Goal: Task Accomplishment & Management: Use online tool/utility

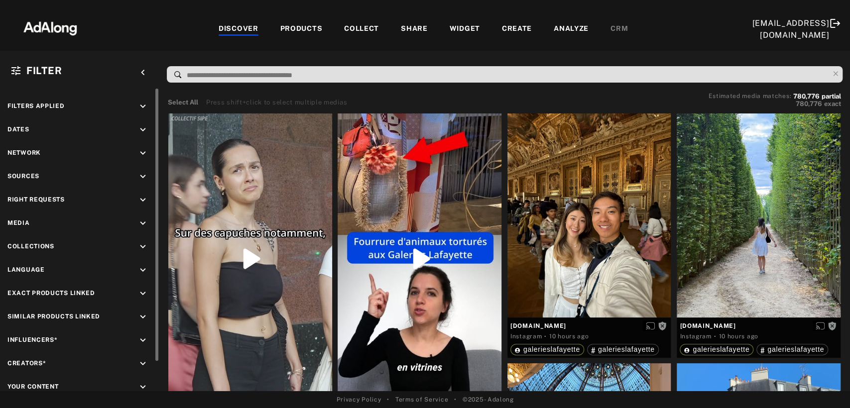
click at [142, 199] on icon "keyboard_arrow_down" at bounding box center [142, 200] width 11 height 11
click at [20, 222] on icon at bounding box center [17, 223] width 7 height 7
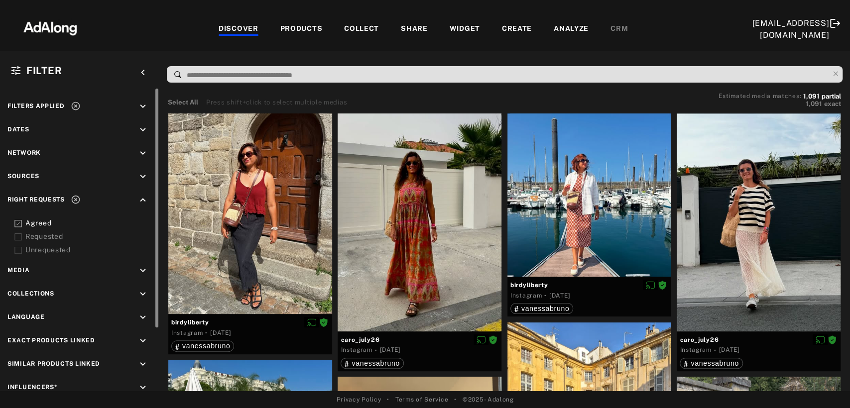
click at [153, 292] on div at bounding box center [155, 240] width 7 height 303
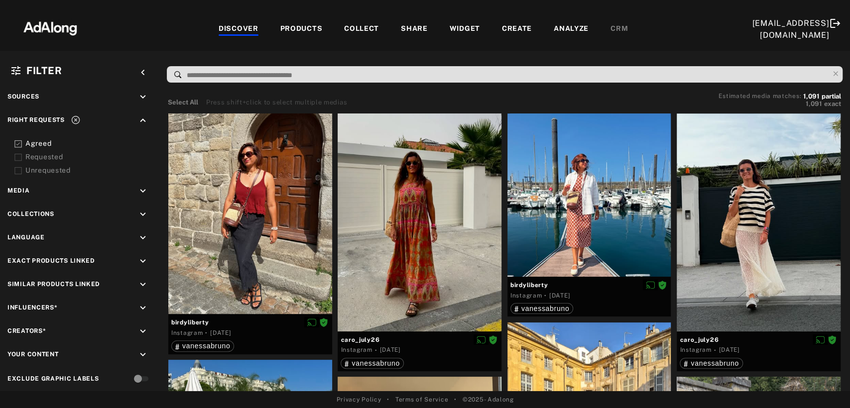
click at [140, 209] on icon "keyboard_arrow_down" at bounding box center [142, 214] width 11 height 11
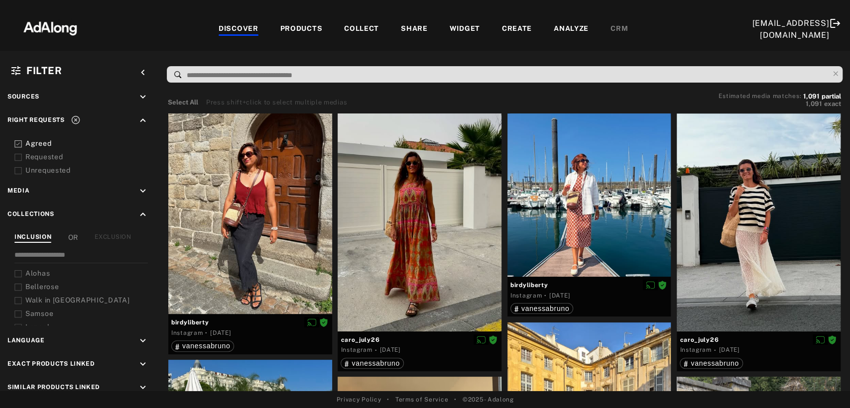
click at [117, 225] on div "Collections keyboard_arrow_up INCLUSION OR EXCLUSION Alohas Bellerose Walk in P…" at bounding box center [79, 267] width 144 height 116
click at [126, 232] on div "EXCLUSION" at bounding box center [113, 237] width 36 height 10
click at [21, 271] on icon at bounding box center [17, 273] width 7 height 7
click at [17, 284] on icon at bounding box center [17, 287] width 7 height 7
click at [16, 297] on icon at bounding box center [17, 300] width 7 height 7
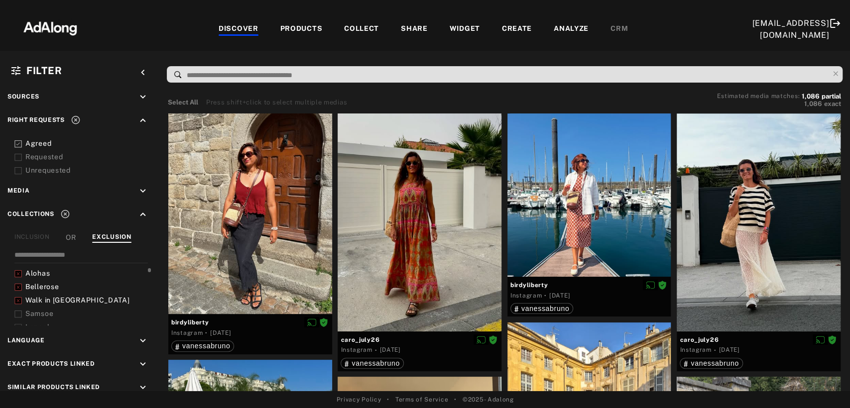
click at [19, 311] on icon at bounding box center [17, 314] width 7 height 7
click at [18, 291] on icon at bounding box center [17, 294] width 7 height 7
click at [16, 318] on icon at bounding box center [17, 321] width 7 height 7
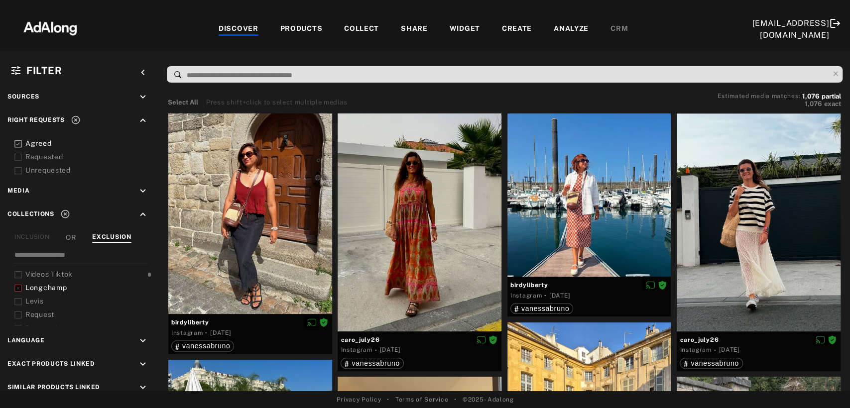
click at [16, 298] on icon at bounding box center [17, 301] width 7 height 7
click at [20, 292] on icon at bounding box center [17, 295] width 7 height 7
click at [22, 304] on div "VanessaBruno" at bounding box center [82, 308] width 137 height 10
click at [18, 305] on icon at bounding box center [17, 308] width 7 height 7
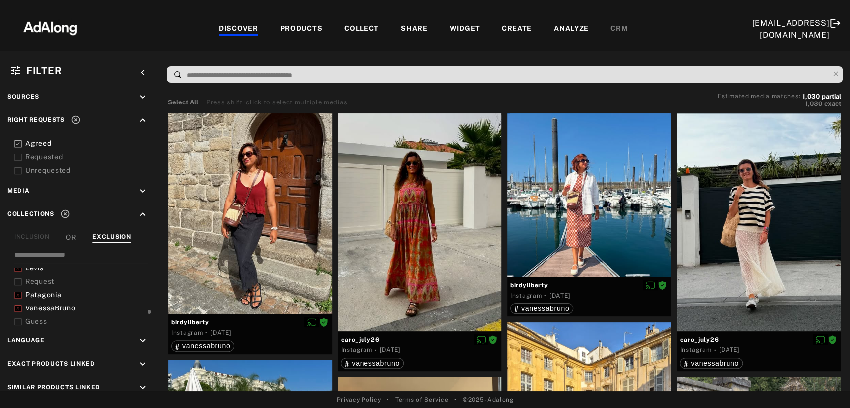
scroll to position [132, 0]
click at [16, 286] on icon at bounding box center [17, 289] width 7 height 7
click at [18, 300] on icon at bounding box center [17, 302] width 7 height 7
click at [18, 313] on icon at bounding box center [17, 316] width 7 height 7
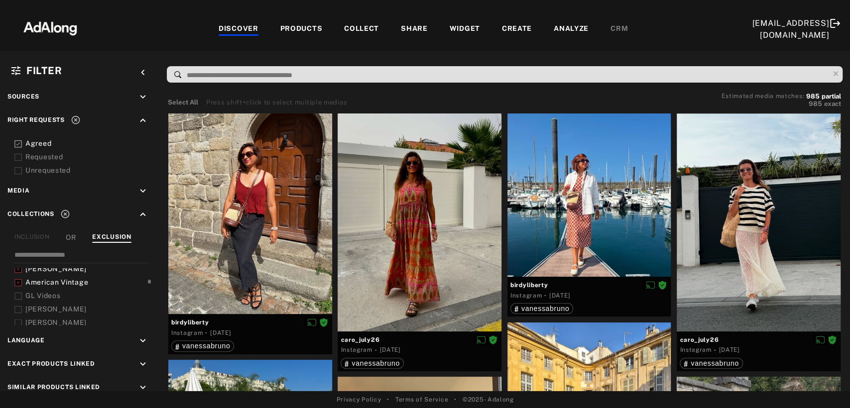
click at [19, 320] on icon at bounding box center [17, 323] width 7 height 7
click at [19, 300] on icon at bounding box center [17, 303] width 7 height 7
click at [20, 313] on icon at bounding box center [17, 316] width 7 height 7
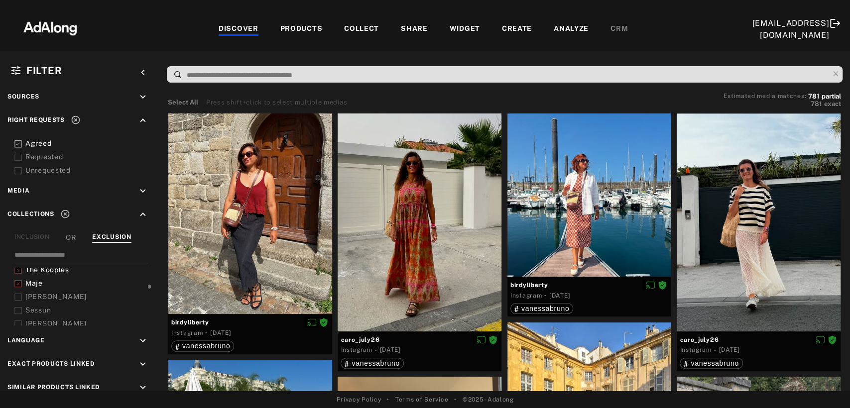
click at [18, 294] on icon at bounding box center [17, 297] width 7 height 7
click at [19, 307] on icon at bounding box center [17, 310] width 7 height 7
click at [18, 287] on icon at bounding box center [17, 290] width 7 height 7
click at [18, 79] on rect at bounding box center [18, 76] width 6 height 6
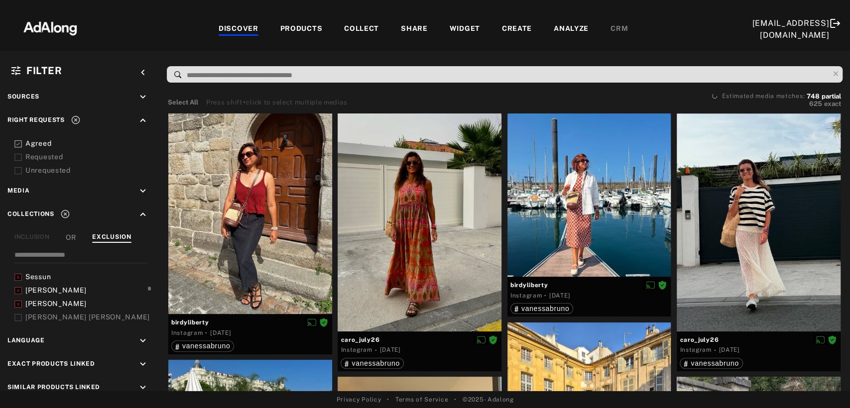
click at [17, 314] on icon at bounding box center [17, 317] width 7 height 7
click at [19, 295] on icon at bounding box center [17, 297] width 7 height 7
click at [17, 308] on icon at bounding box center [17, 311] width 7 height 7
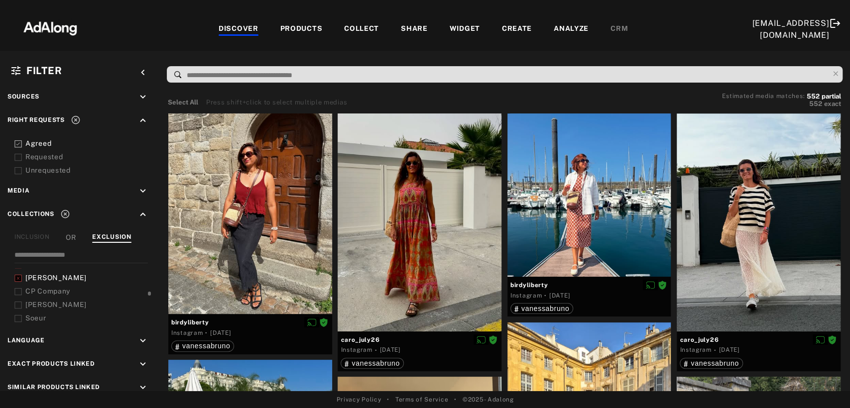
click at [19, 288] on icon at bounding box center [17, 291] width 7 height 7
click at [15, 13] on rect at bounding box center [18, 9] width 6 height 6
click at [17, 315] on icon at bounding box center [17, 318] width 7 height 7
drag, startPoint x: 20, startPoint y: 294, endPoint x: 20, endPoint y: 301, distance: 7.5
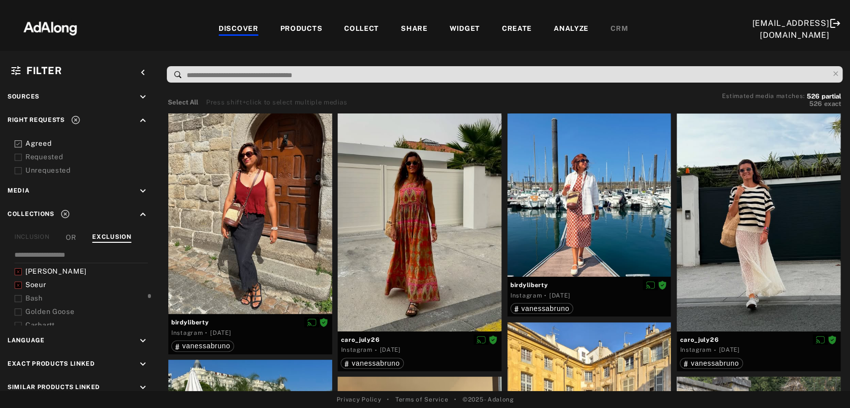
click at [20, 295] on icon at bounding box center [17, 298] width 7 height 7
click at [20, 309] on icon at bounding box center [17, 312] width 7 height 7
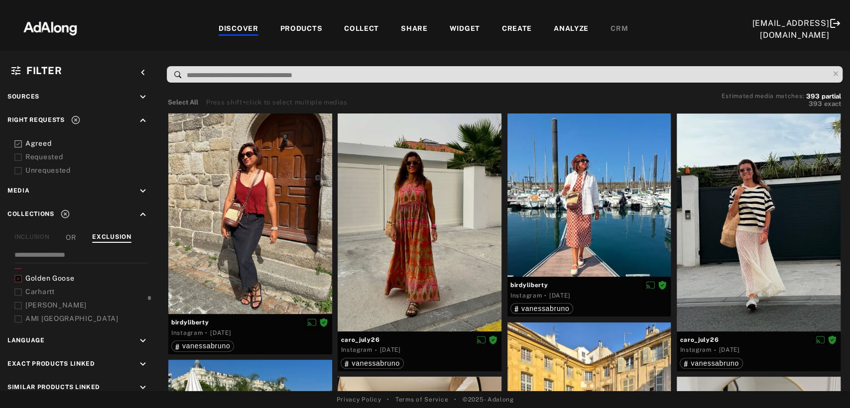
click at [16, 289] on icon at bounding box center [17, 292] width 7 height 7
click at [16, 302] on icon at bounding box center [17, 305] width 7 height 7
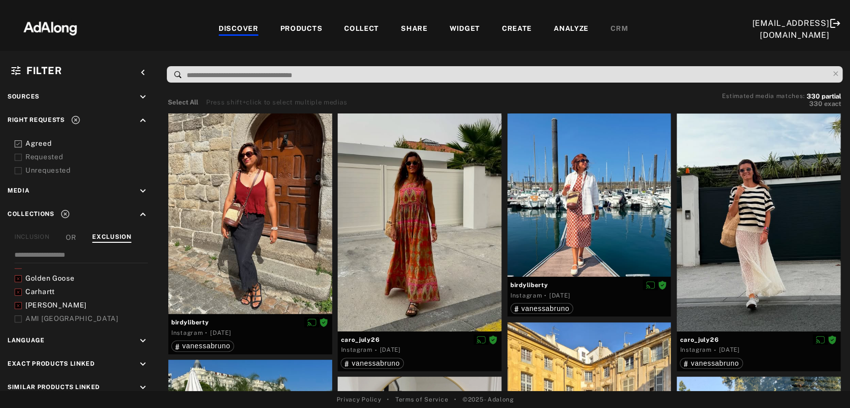
scroll to position [431, 0]
click at [17, 283] on icon at bounding box center [17, 286] width 7 height 7
click at [17, 296] on icon at bounding box center [17, 299] width 7 height 7
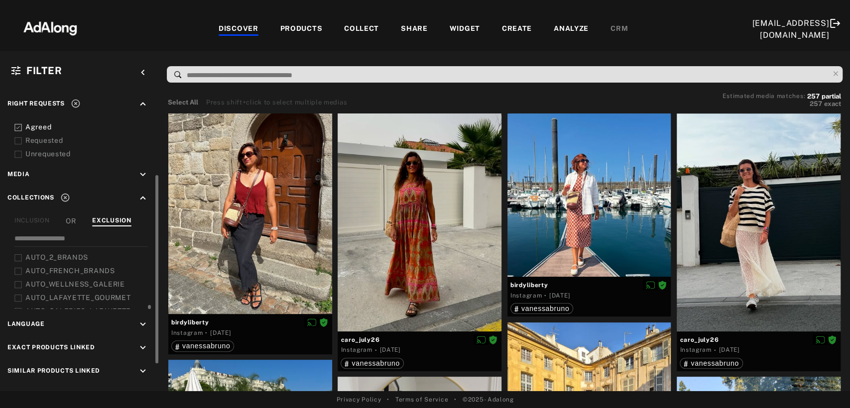
scroll to position [112, 0]
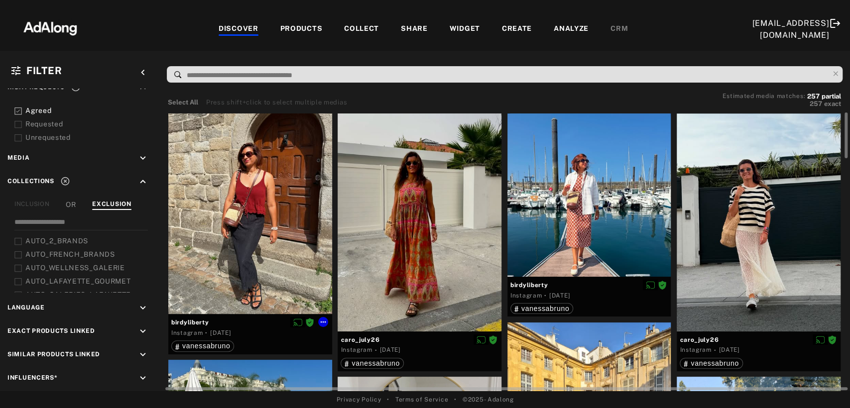
click at [267, 234] on div at bounding box center [250, 213] width 164 height 201
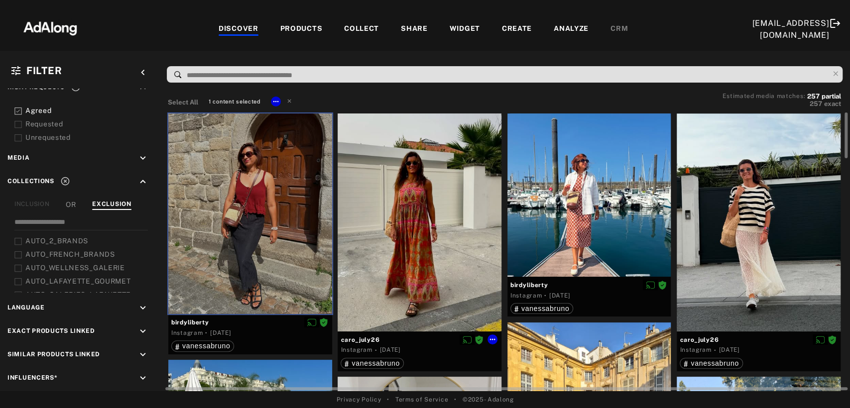
click at [370, 235] on div at bounding box center [419, 222] width 164 height 218
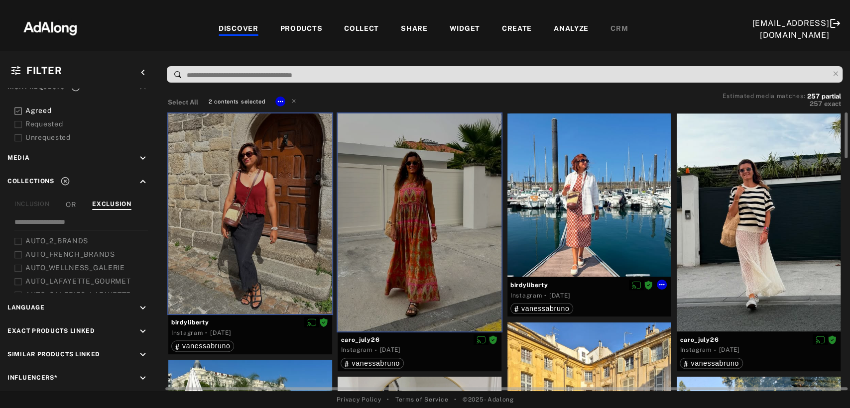
click at [558, 219] on div at bounding box center [589, 195] width 164 height 164
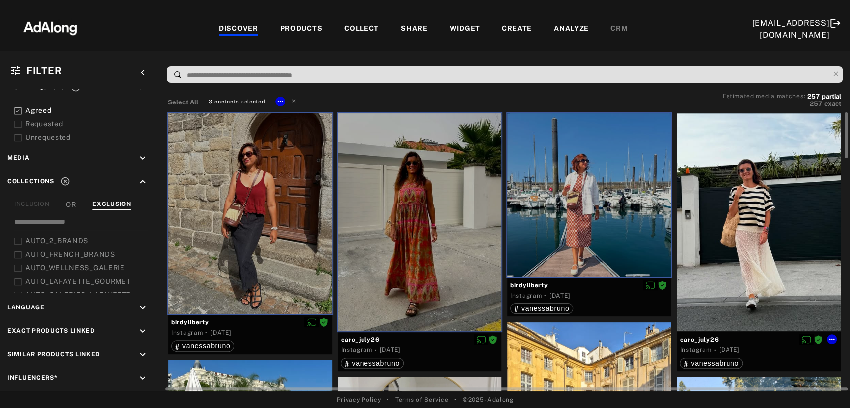
click at [755, 229] on div at bounding box center [758, 222] width 164 height 218
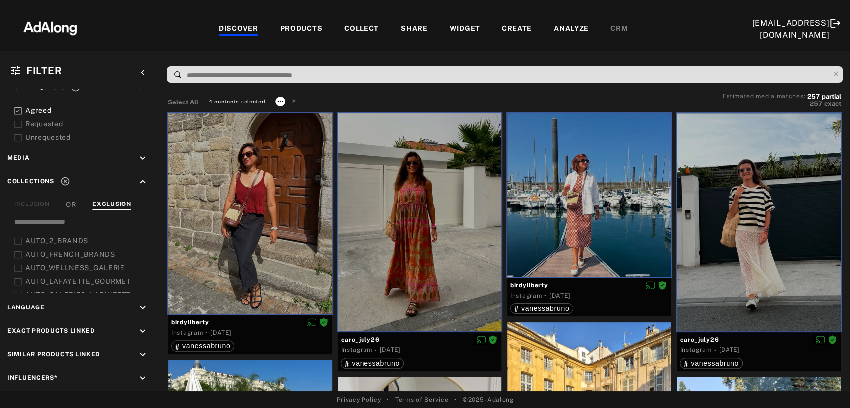
click at [280, 102] on icon at bounding box center [280, 102] width 8 height 8
click at [292, 116] on div "Collect" at bounding box center [292, 112] width 19 height 9
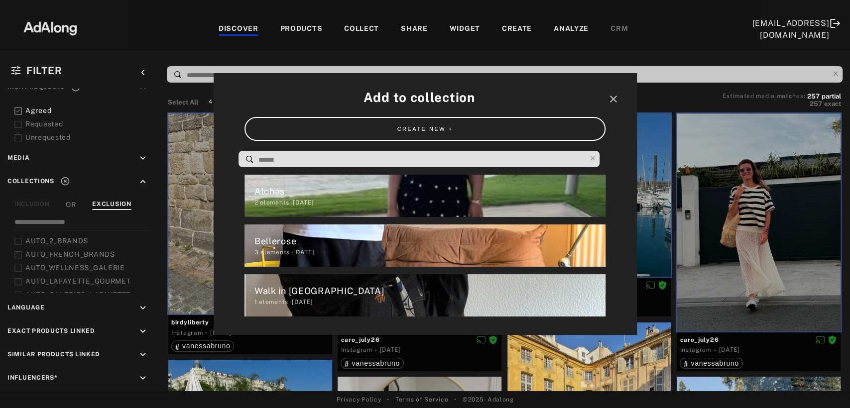
click at [303, 158] on input at bounding box center [421, 159] width 328 height 13
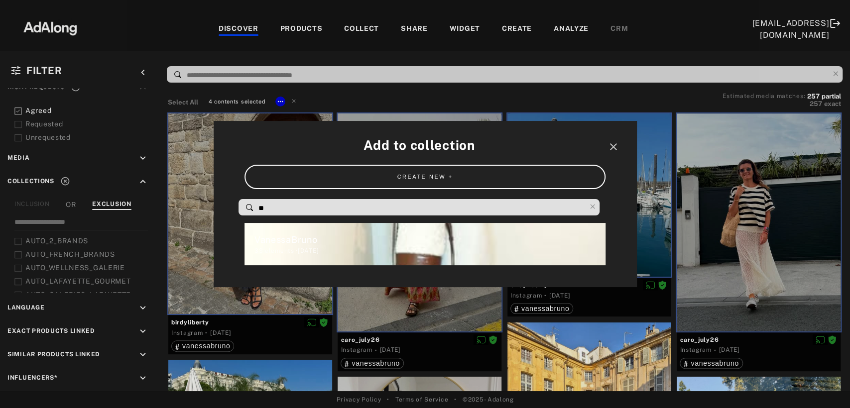
click at [322, 244] on div "VanessaBruno" at bounding box center [429, 239] width 351 height 13
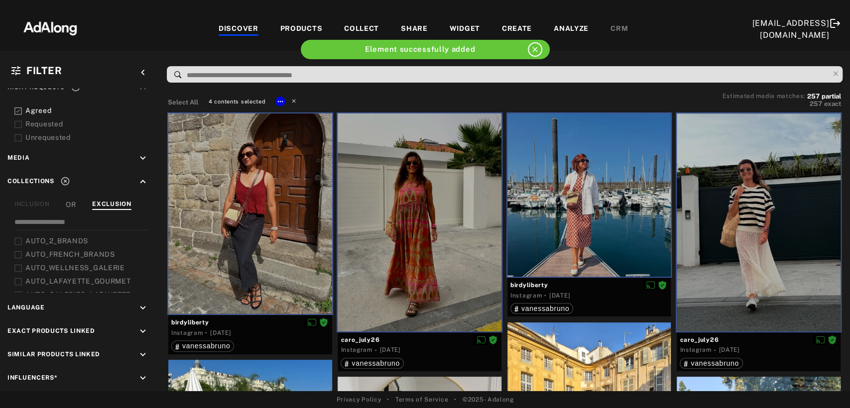
click at [295, 101] on icon at bounding box center [293, 100] width 7 height 7
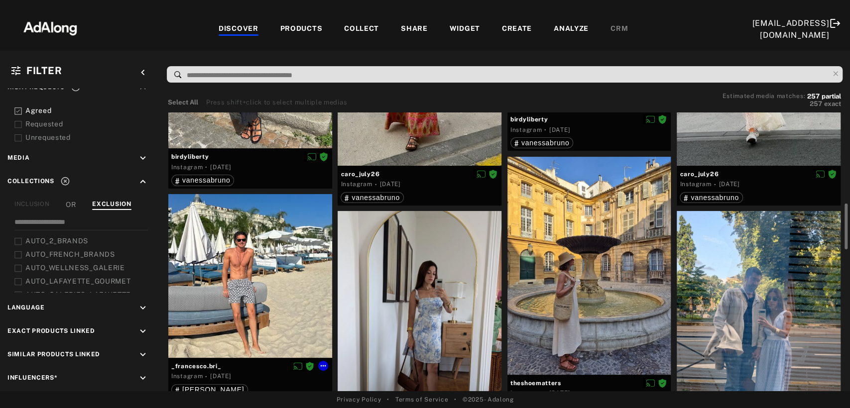
scroll to position [221, 0]
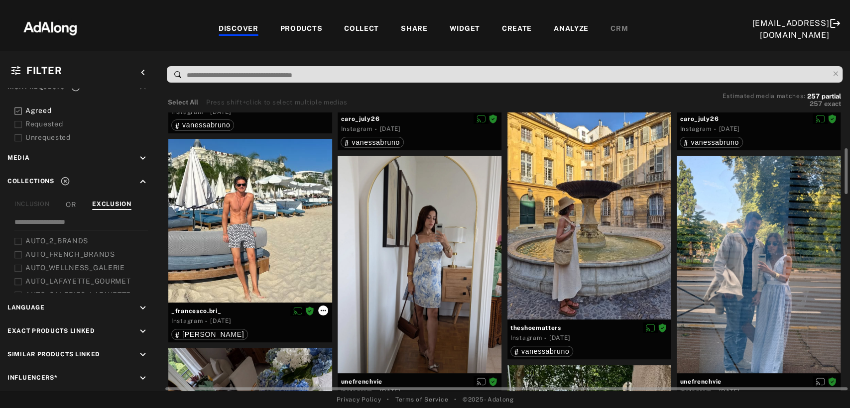
click at [322, 307] on icon at bounding box center [323, 311] width 8 height 8
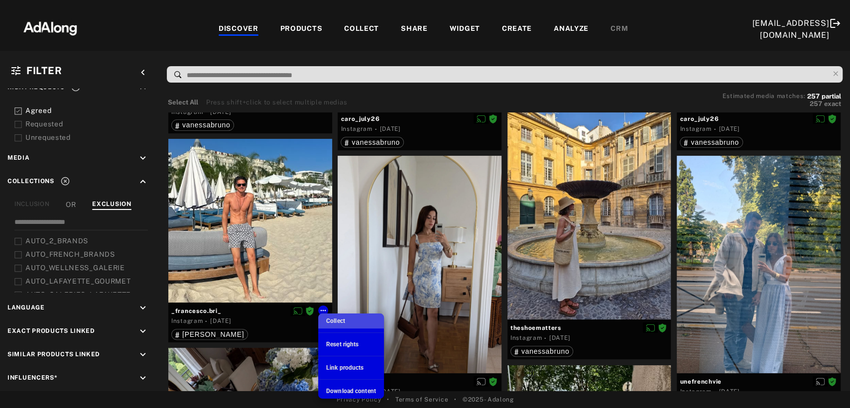
click at [330, 324] on span "Collect" at bounding box center [335, 321] width 19 height 7
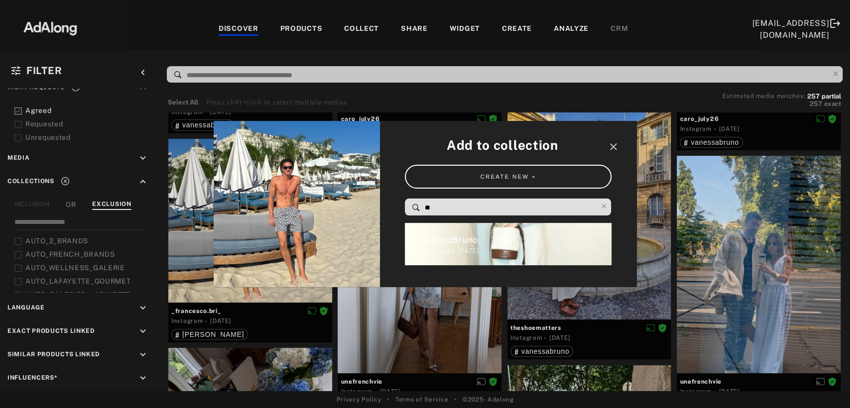
drag, startPoint x: 425, startPoint y: 210, endPoint x: 406, endPoint y: 210, distance: 18.9
click at [406, 210] on div "**" at bounding box center [508, 207] width 207 height 16
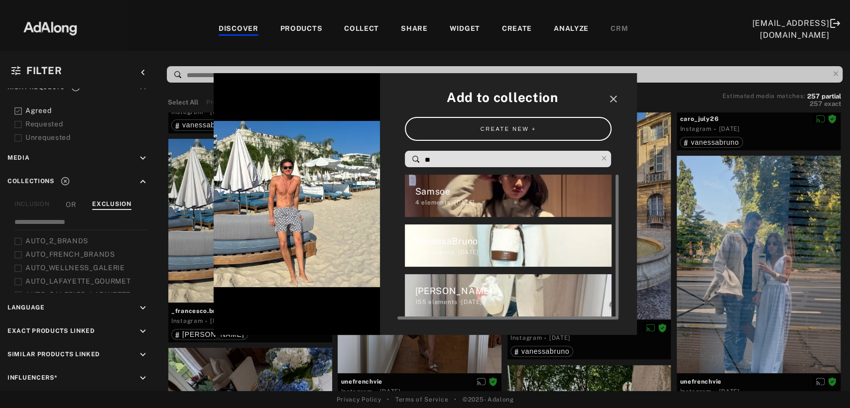
type input "**"
click at [426, 303] on span "155" at bounding box center [420, 302] width 11 height 7
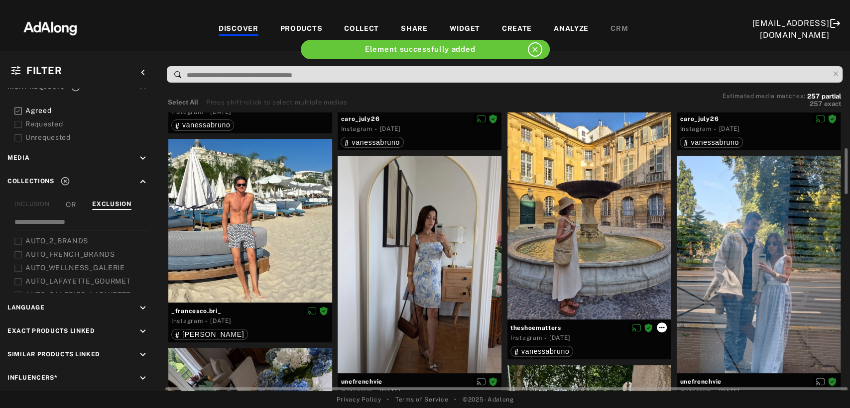
click at [662, 327] on icon at bounding box center [662, 328] width 8 height 8
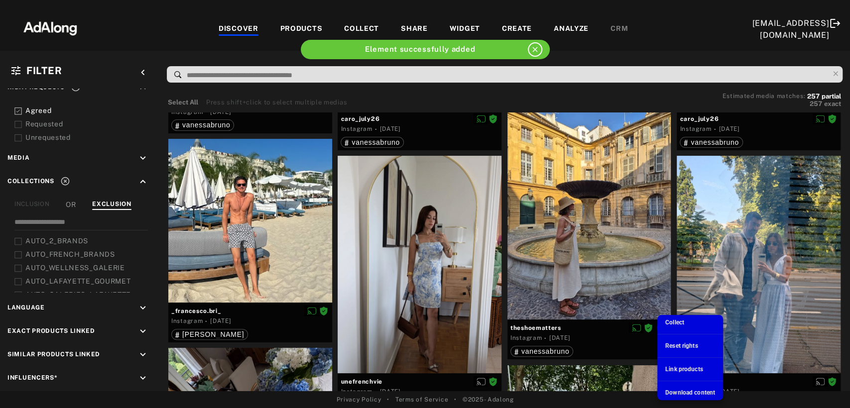
click at [682, 324] on span "Collect" at bounding box center [674, 322] width 19 height 7
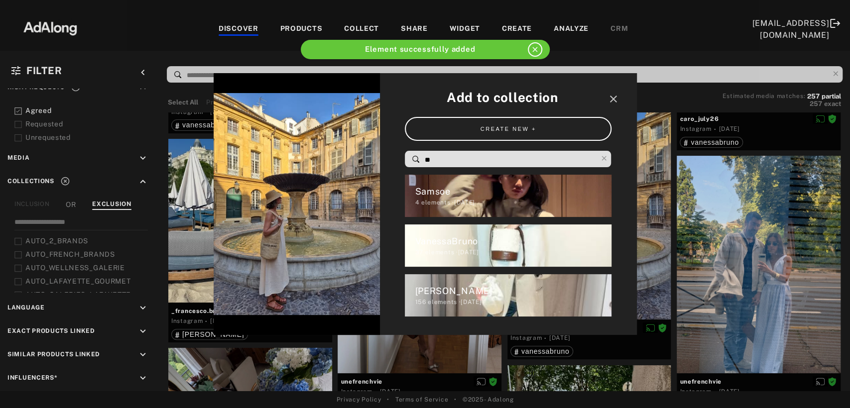
drag, startPoint x: 453, startPoint y: 164, endPoint x: 440, endPoint y: 163, distance: 13.5
click at [440, 163] on input "**" at bounding box center [511, 159] width 174 height 13
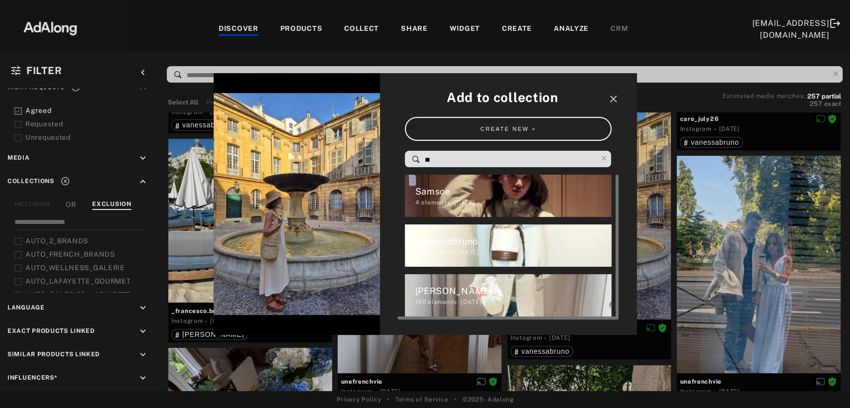
click at [494, 252] on div "37 elements · 2025.03.18" at bounding box center [513, 252] width 197 height 9
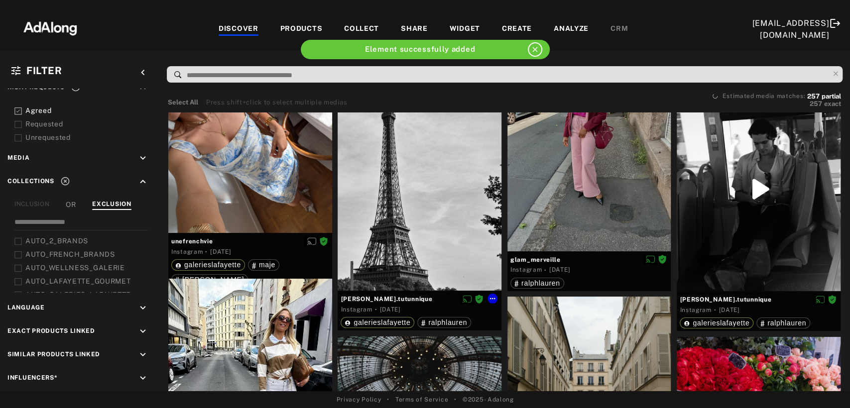
scroll to position [719, 0]
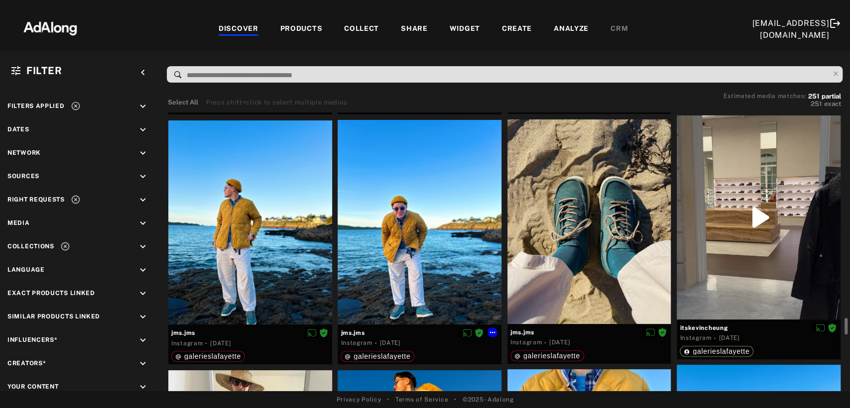
scroll to position [1659, 0]
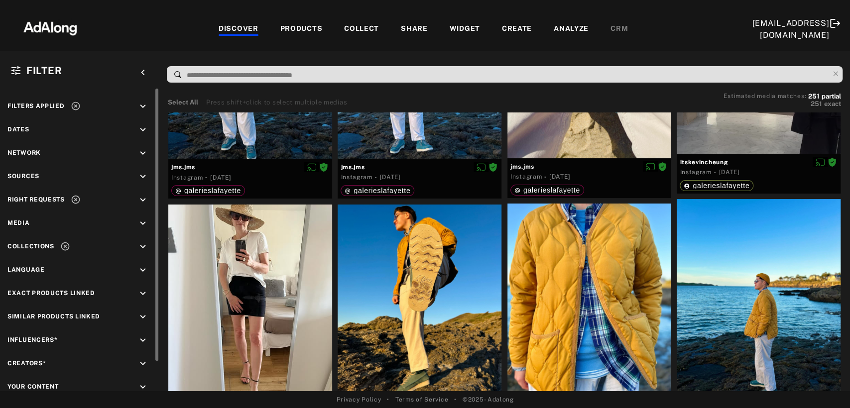
click at [72, 105] on icon at bounding box center [76, 106] width 10 height 10
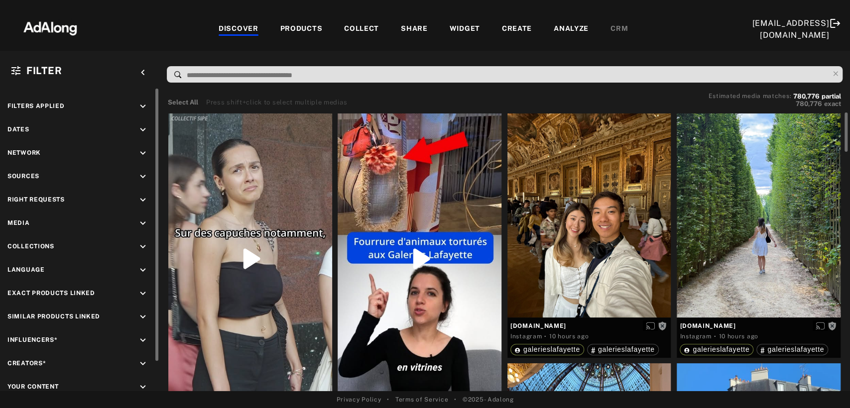
click at [142, 172] on icon "keyboard_arrow_down" at bounding box center [142, 176] width 11 height 11
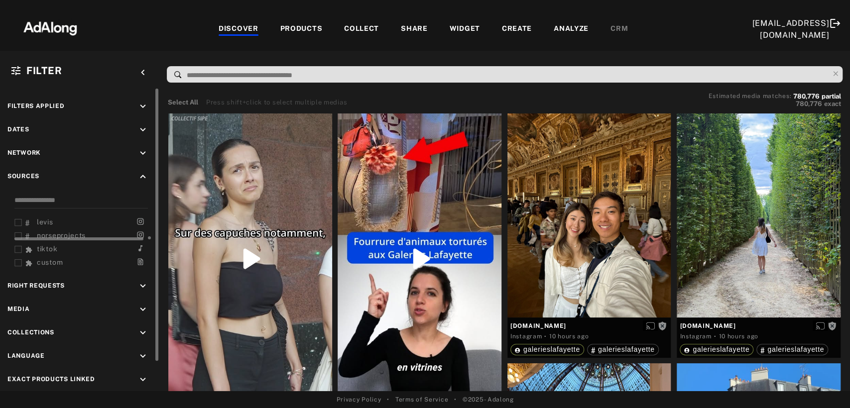
scroll to position [16, 0]
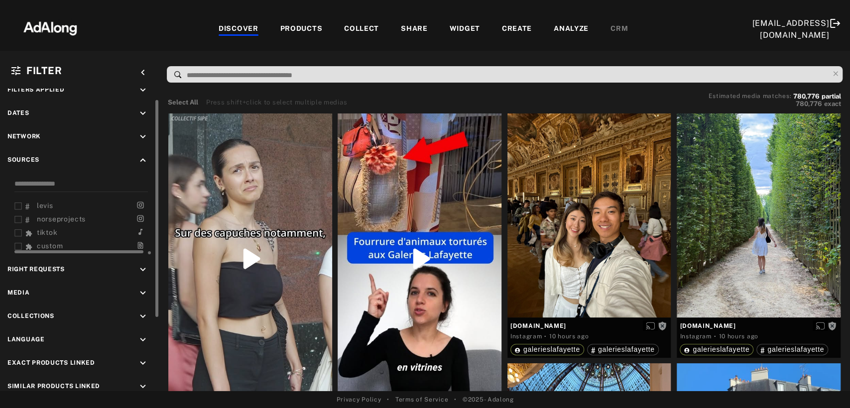
click at [44, 229] on span "tiktok" at bounding box center [47, 232] width 20 height 8
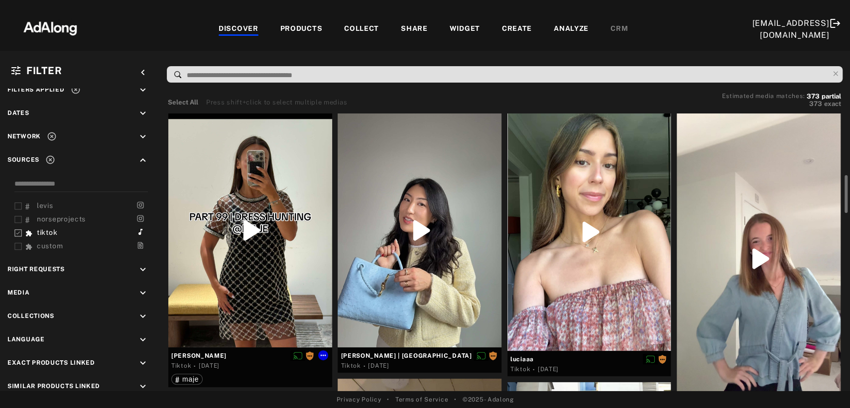
scroll to position [55, 0]
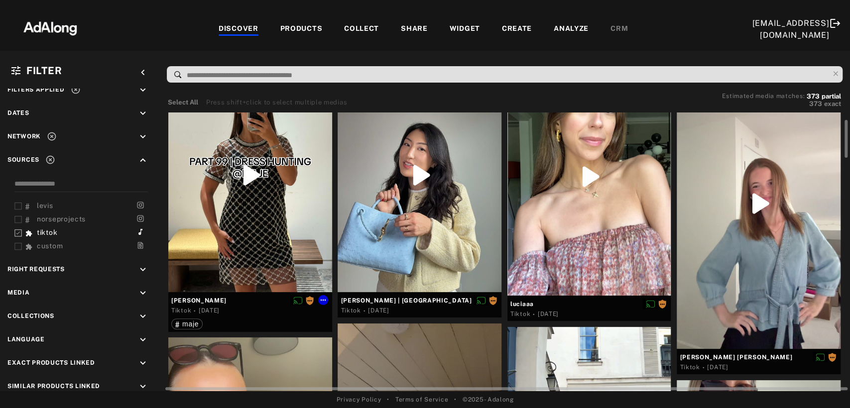
click at [261, 217] on div at bounding box center [250, 175] width 164 height 234
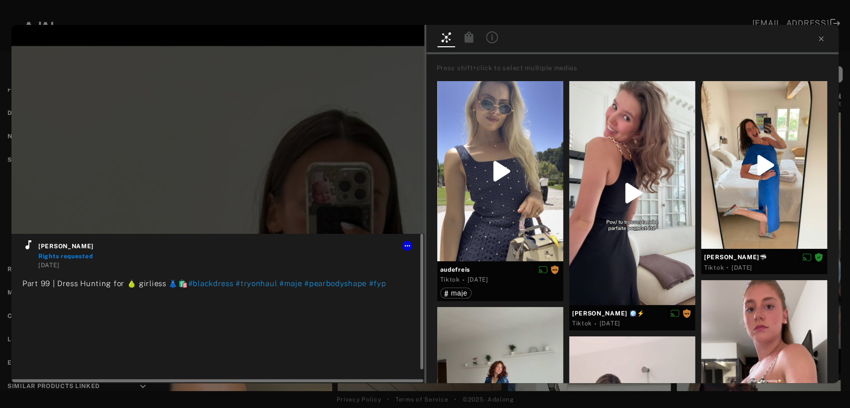
click at [26, 248] on icon at bounding box center [28, 244] width 6 height 9
type input "***"
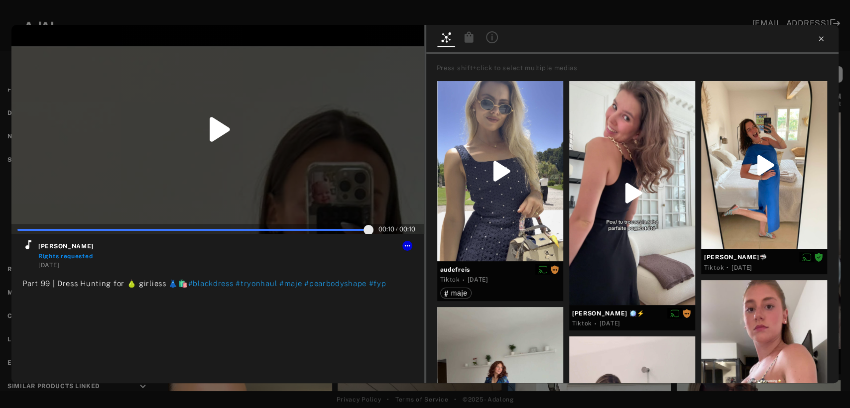
click at [821, 38] on icon at bounding box center [821, 39] width 8 height 8
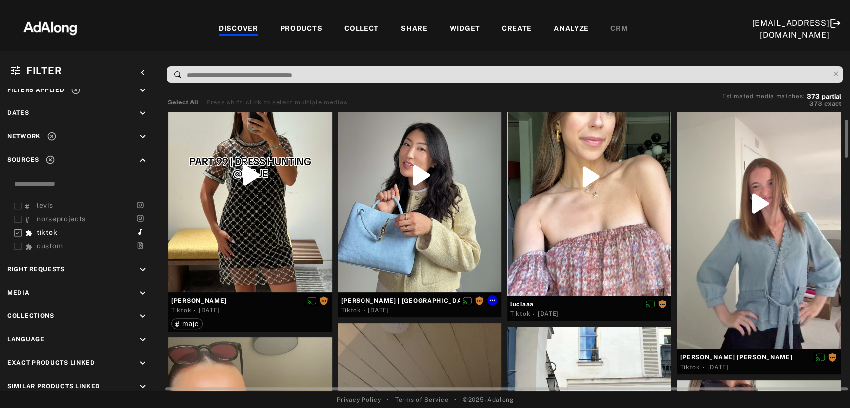
click at [431, 210] on div at bounding box center [419, 175] width 164 height 234
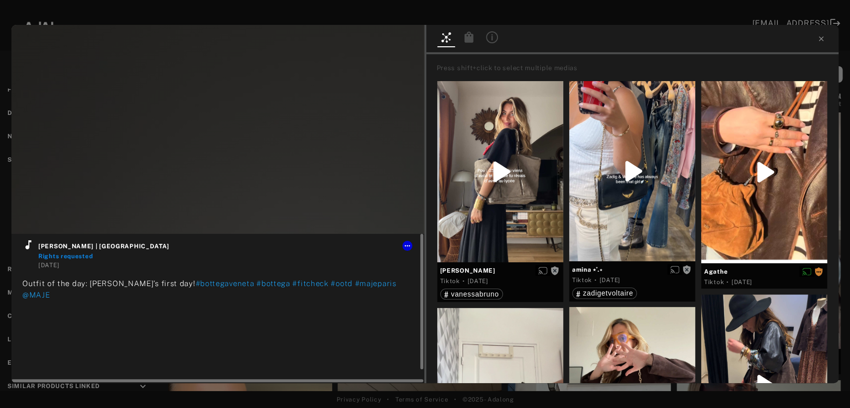
click at [27, 249] on icon at bounding box center [28, 245] width 12 height 12
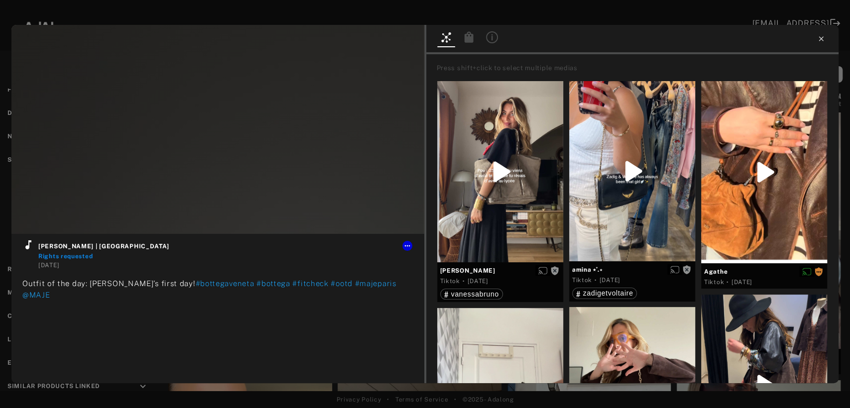
type input "*"
click at [819, 40] on icon at bounding box center [820, 38] width 4 height 4
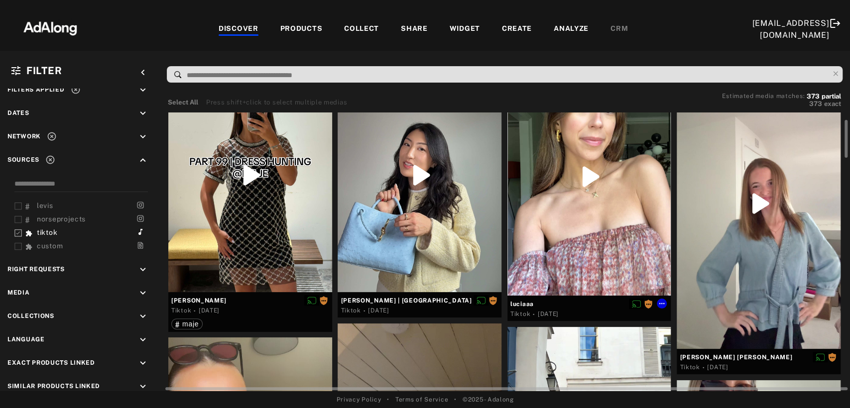
click at [579, 196] on div at bounding box center [589, 176] width 164 height 237
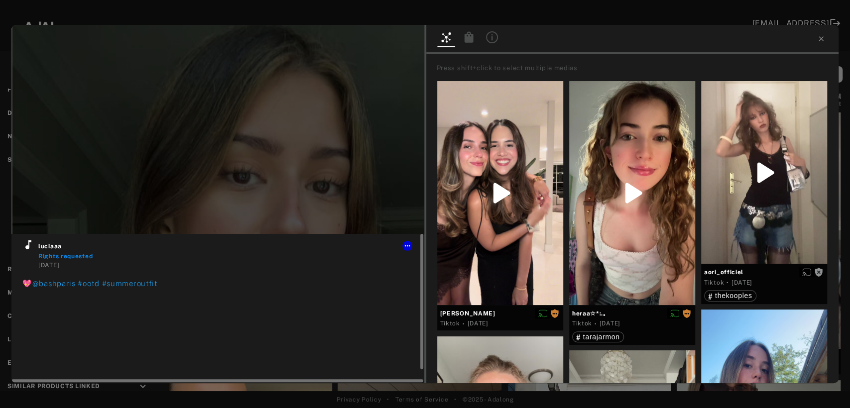
click at [30, 249] on icon at bounding box center [28, 245] width 12 height 12
type input "***"
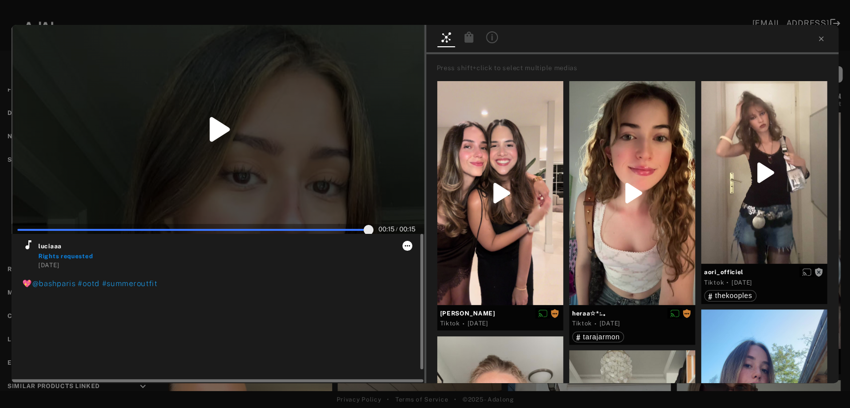
click at [408, 245] on icon at bounding box center [407, 246] width 8 height 8
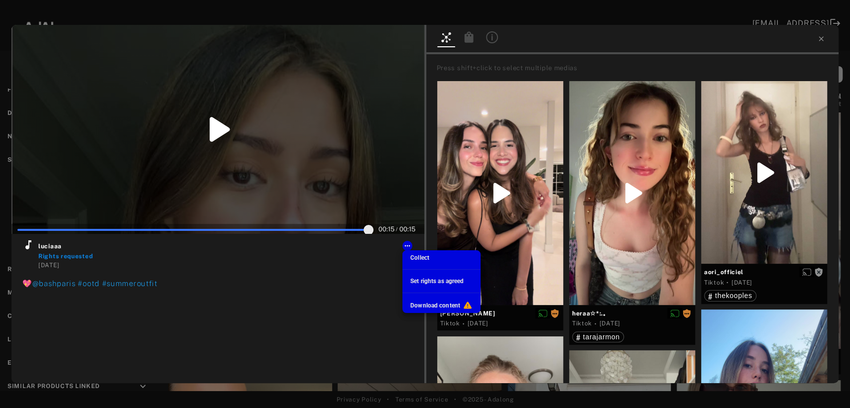
click at [430, 280] on span "Set rights as agreed" at bounding box center [436, 281] width 53 height 7
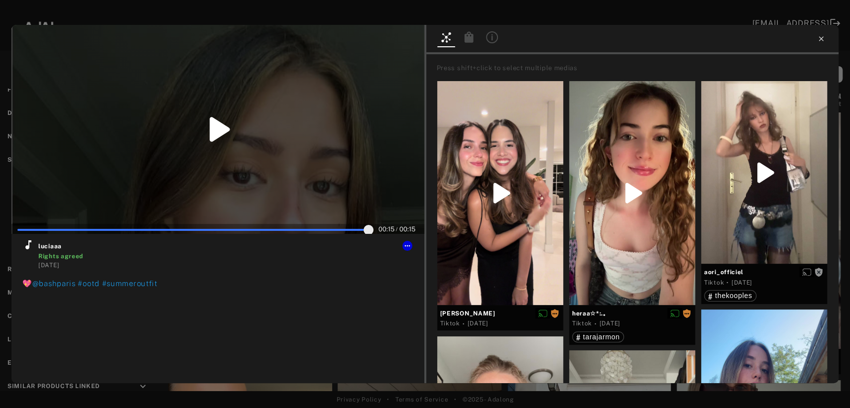
click at [821, 40] on icon at bounding box center [820, 38] width 4 height 4
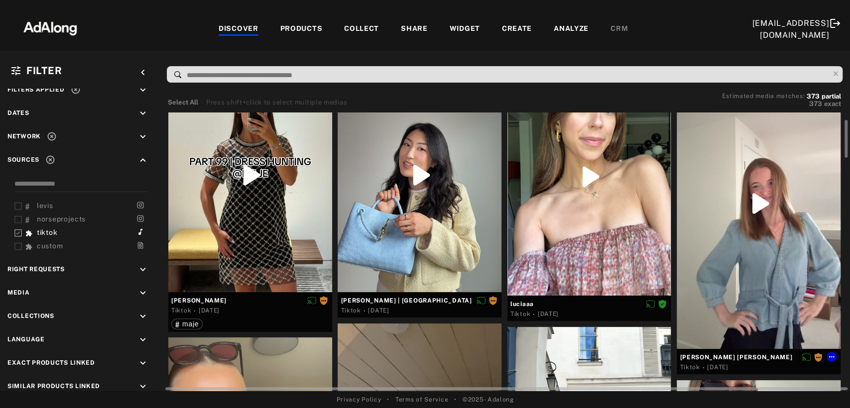
click at [766, 232] on div at bounding box center [758, 203] width 164 height 291
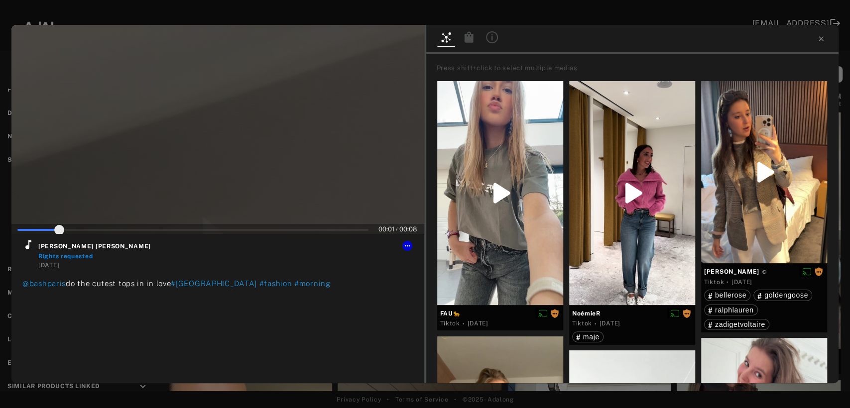
click at [177, 164] on div at bounding box center [217, 129] width 413 height 209
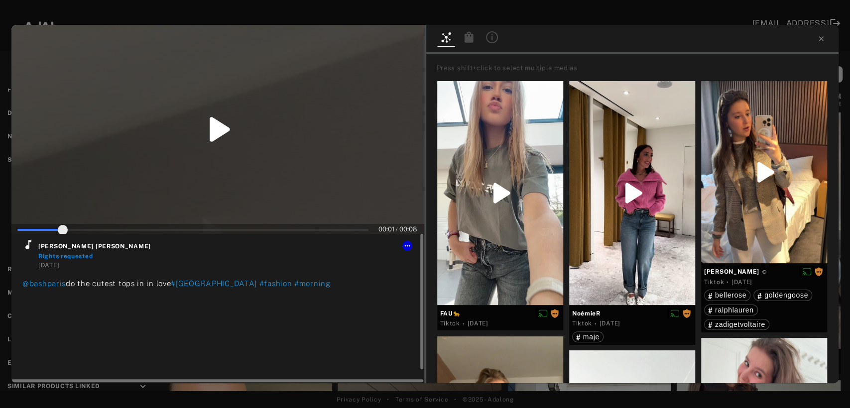
click at [26, 247] on icon at bounding box center [28, 244] width 6 height 9
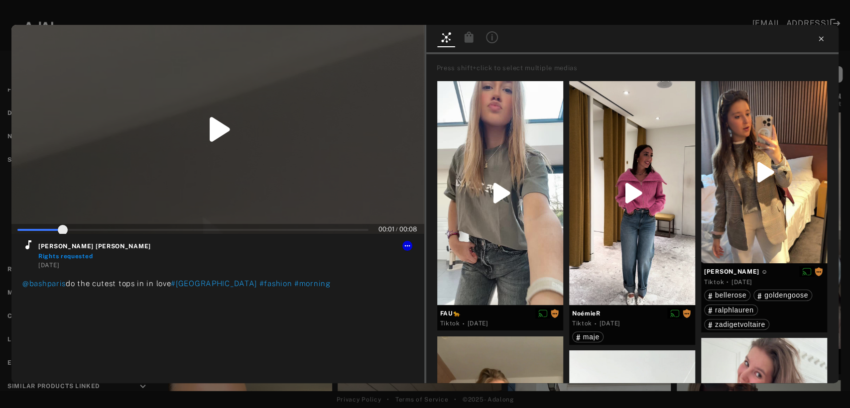
type input "**"
click at [821, 41] on icon at bounding box center [821, 39] width 8 height 8
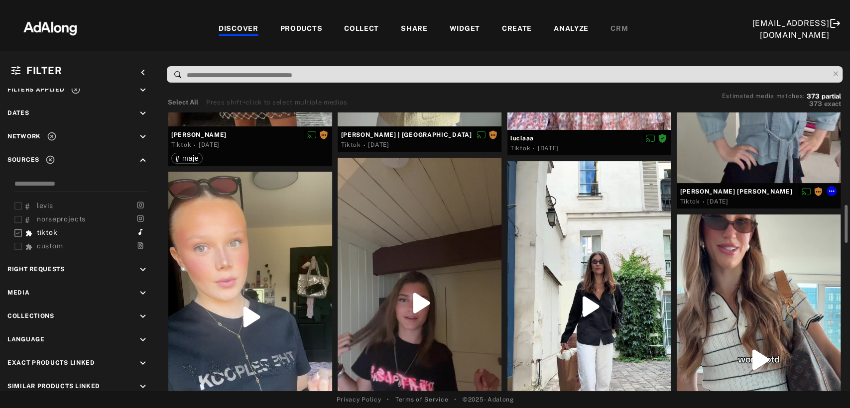
scroll to position [276, 0]
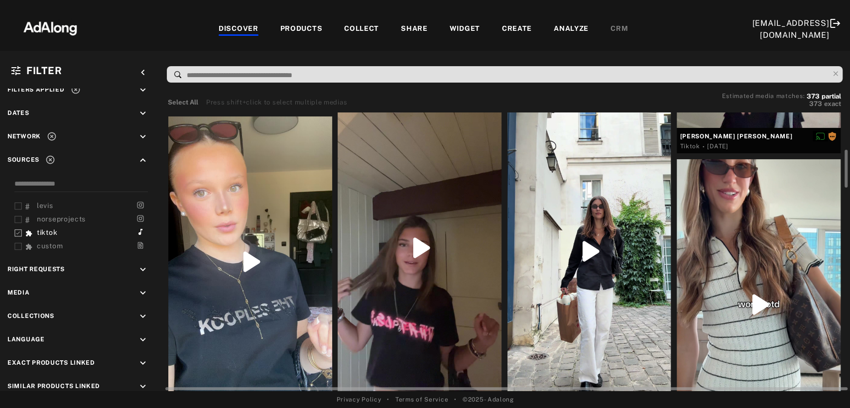
click at [263, 273] on div at bounding box center [250, 261] width 164 height 291
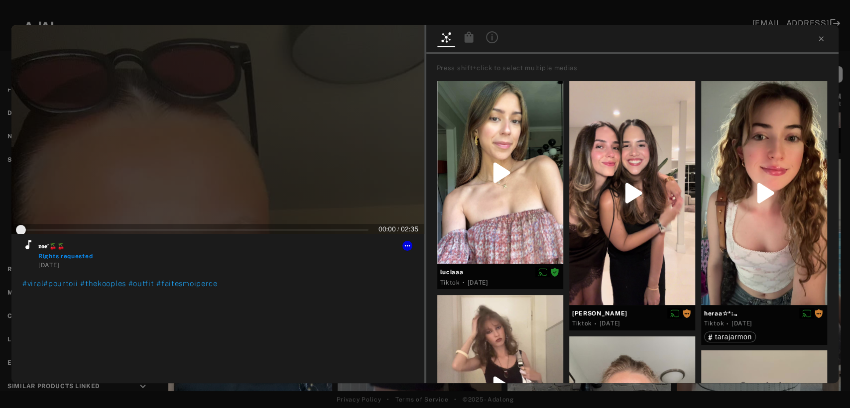
click at [181, 169] on div at bounding box center [217, 129] width 413 height 209
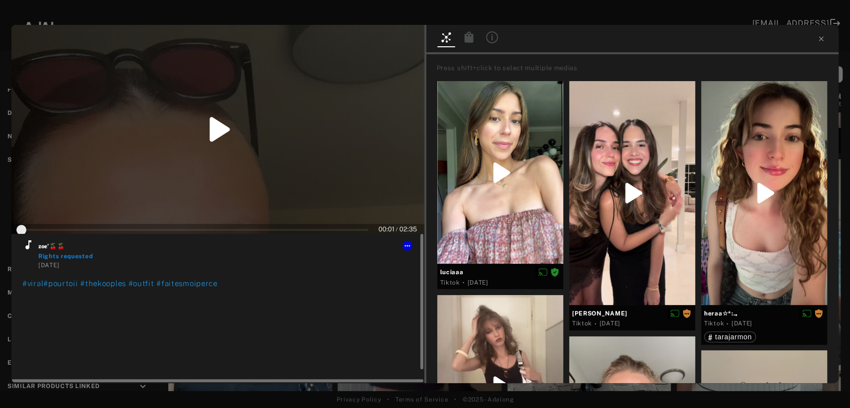
click at [29, 244] on icon at bounding box center [28, 245] width 12 height 12
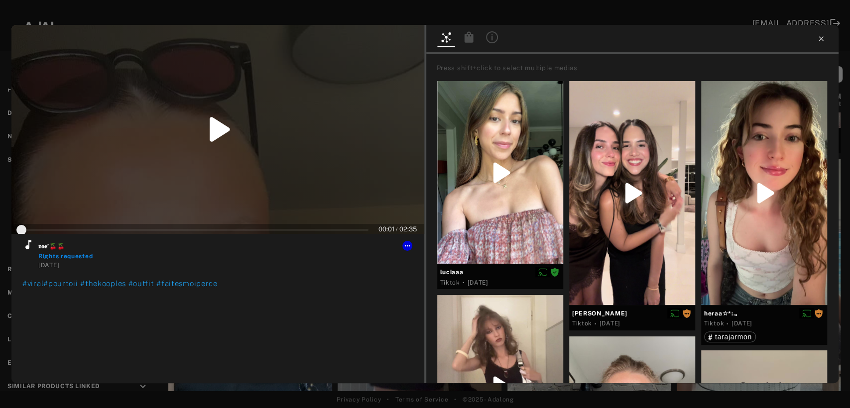
type input "*"
click at [820, 39] on icon at bounding box center [820, 38] width 4 height 4
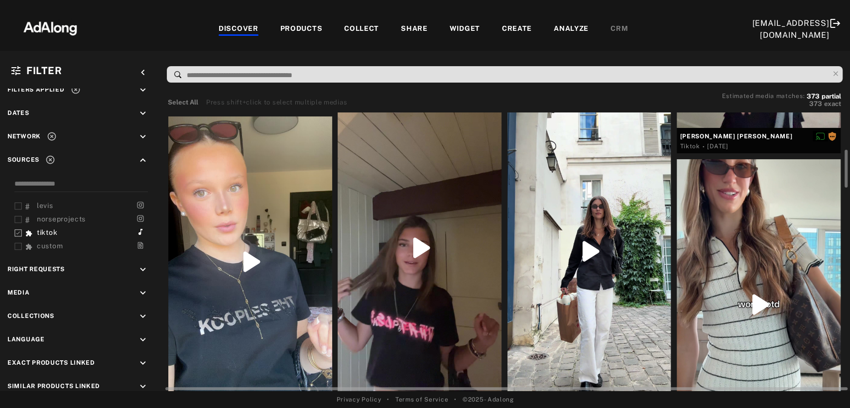
click at [395, 272] on div at bounding box center [419, 248] width 164 height 291
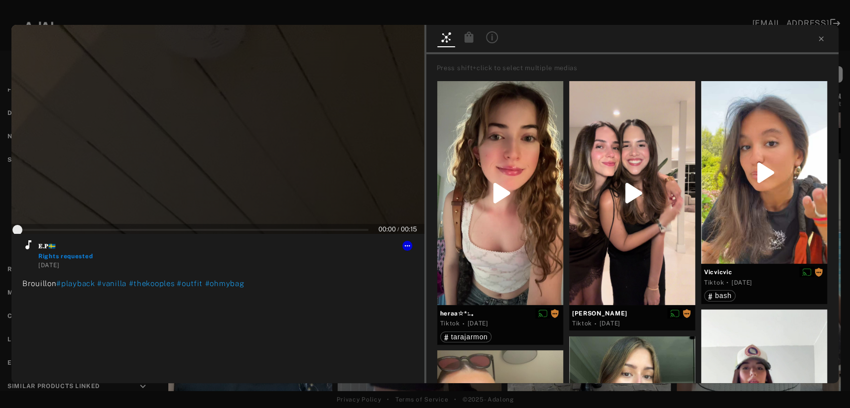
click at [211, 165] on div at bounding box center [217, 129] width 413 height 209
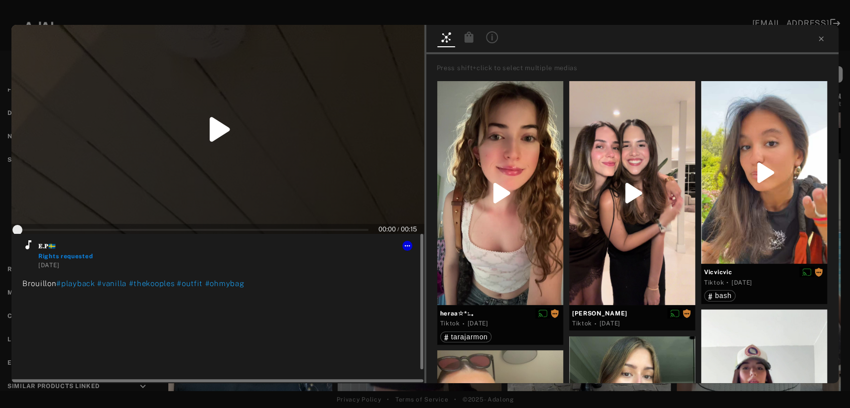
click at [28, 247] on icon at bounding box center [28, 244] width 6 height 9
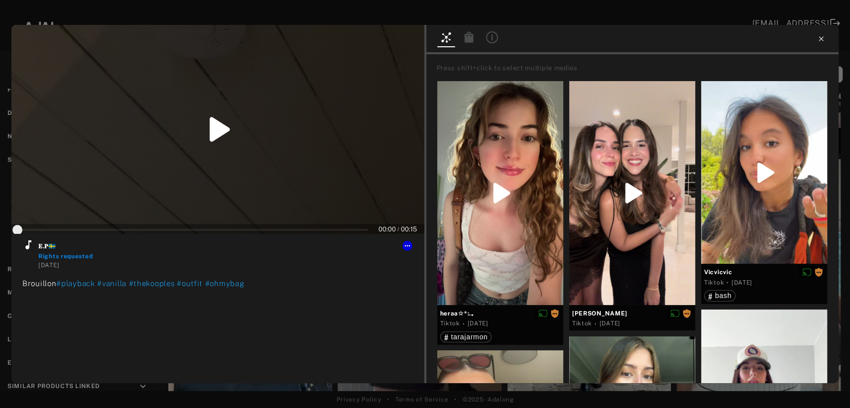
click at [817, 38] on icon at bounding box center [821, 39] width 8 height 8
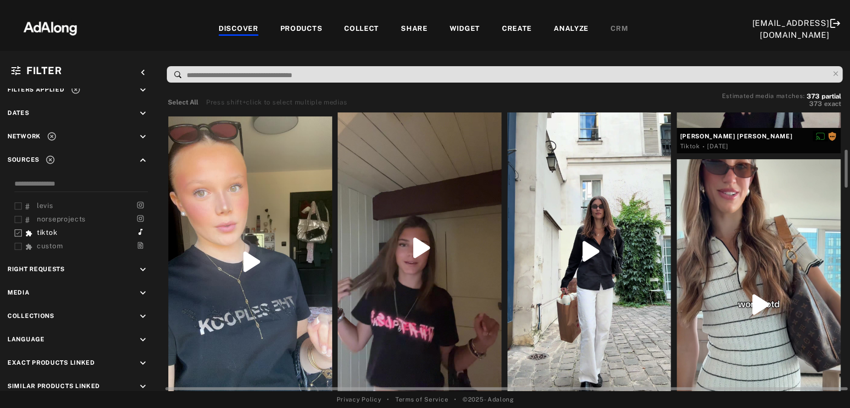
click at [608, 250] on div at bounding box center [589, 251] width 164 height 291
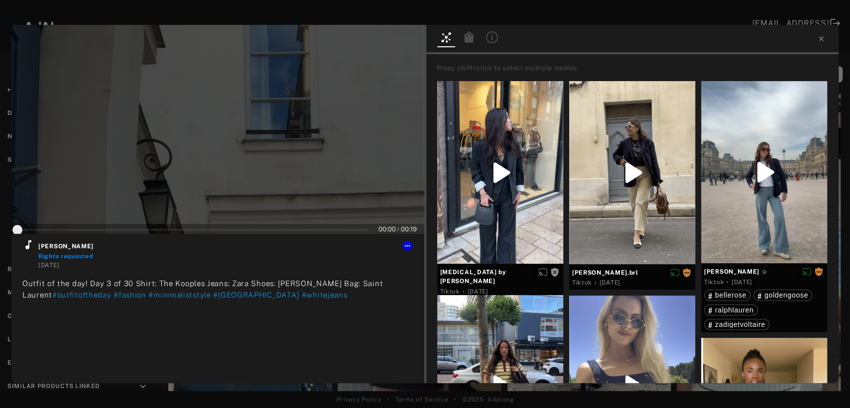
click at [226, 149] on div at bounding box center [217, 129] width 413 height 209
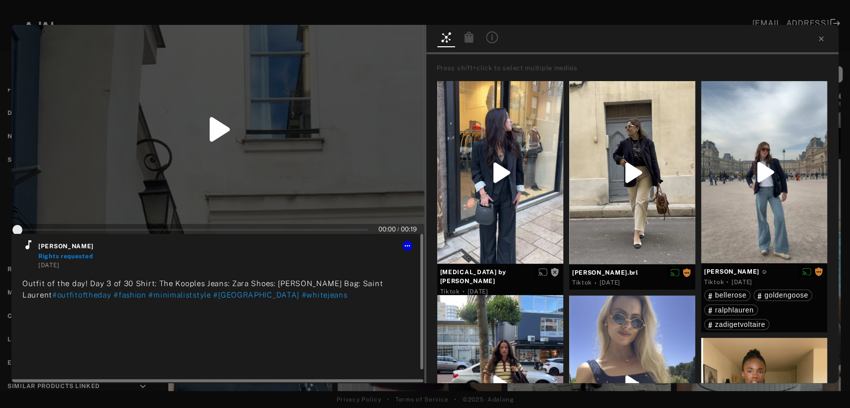
click at [31, 242] on icon at bounding box center [28, 245] width 12 height 12
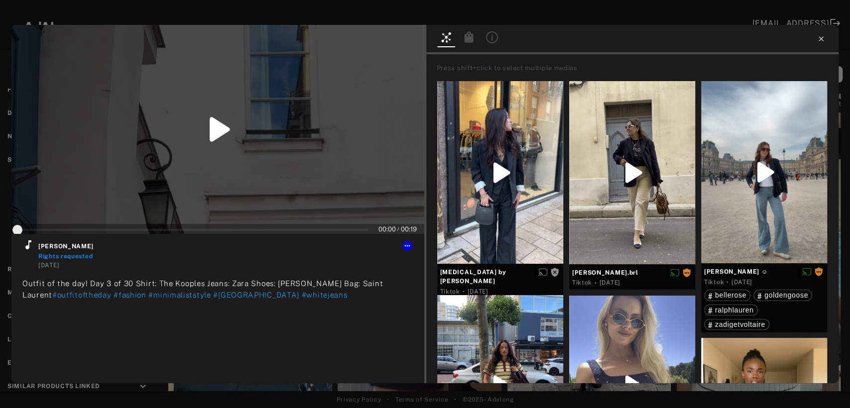
click at [818, 40] on icon at bounding box center [820, 38] width 4 height 4
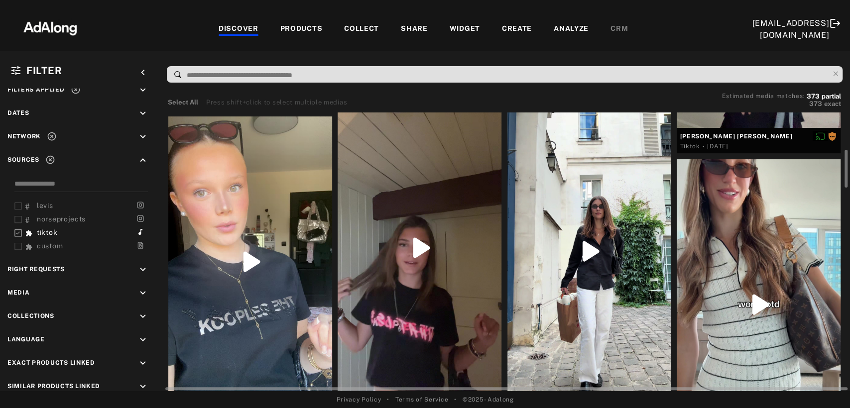
scroll to position [387, 0]
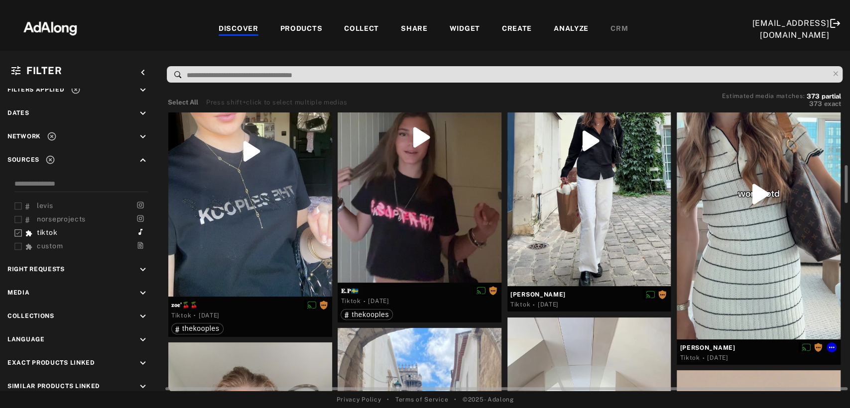
click at [753, 246] on div at bounding box center [758, 194] width 164 height 291
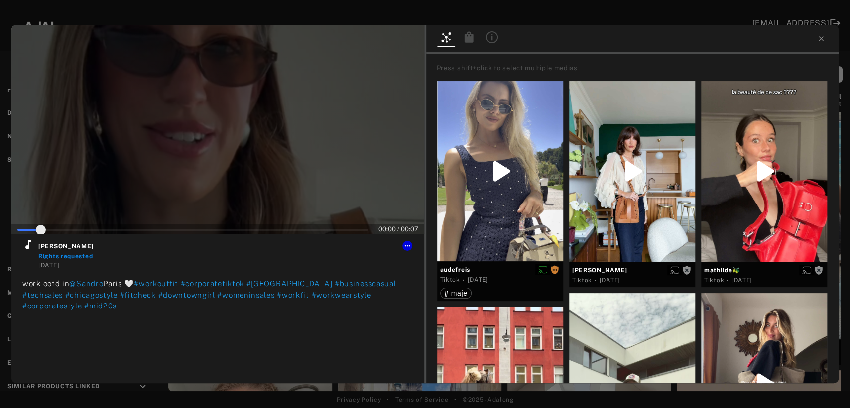
click at [220, 154] on div at bounding box center [217, 129] width 413 height 209
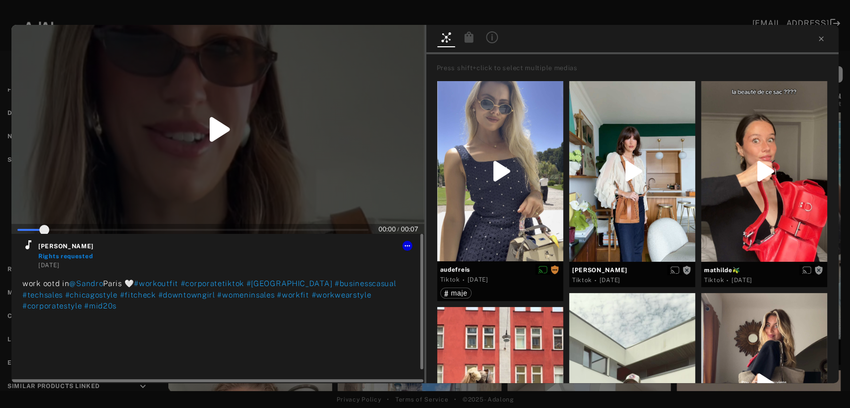
click at [26, 248] on icon at bounding box center [28, 244] width 6 height 9
click at [402, 245] on button at bounding box center [407, 246] width 10 height 10
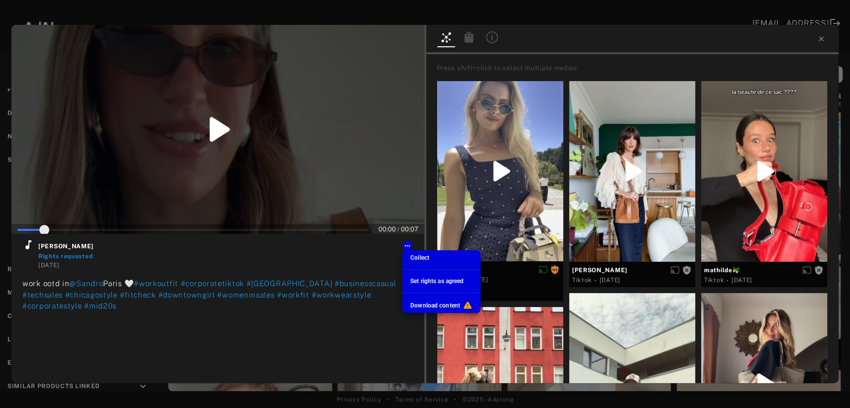
click at [423, 282] on span "Set rights as agreed" at bounding box center [436, 281] width 53 height 7
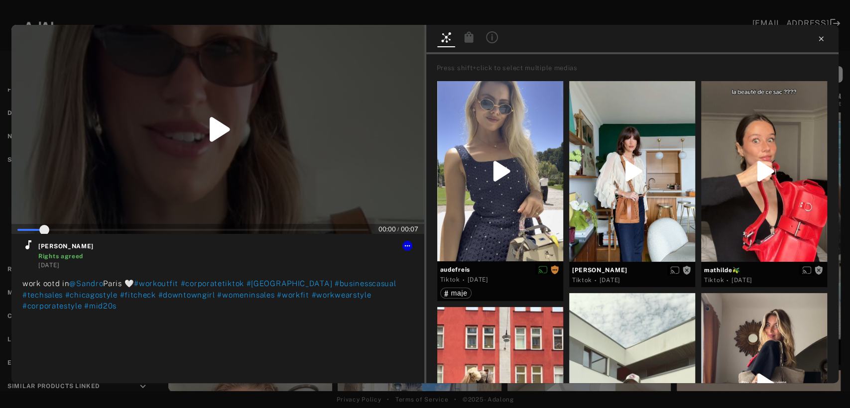
type input "*"
click at [818, 39] on icon at bounding box center [821, 39] width 8 height 8
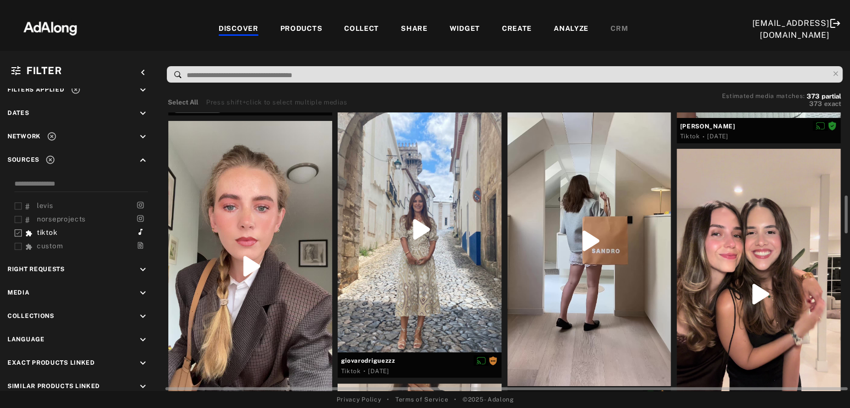
scroll to position [663, 0]
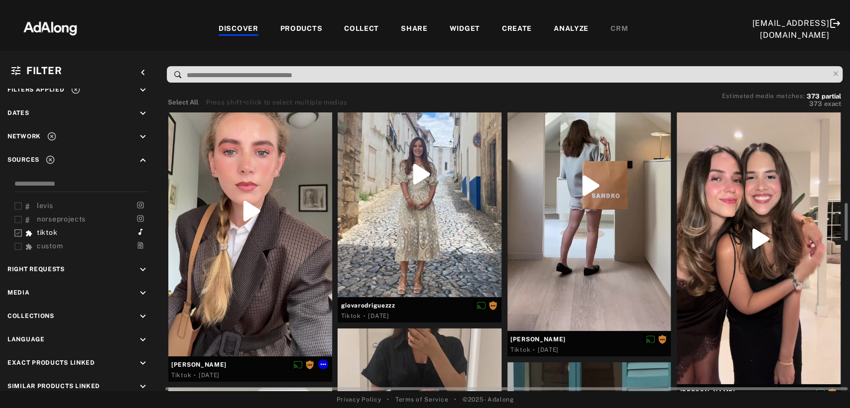
click at [262, 274] on div at bounding box center [250, 211] width 164 height 291
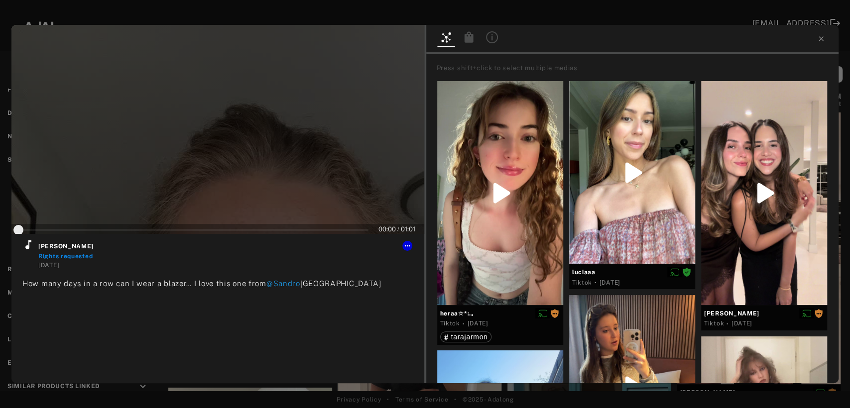
click at [224, 172] on div at bounding box center [217, 129] width 413 height 209
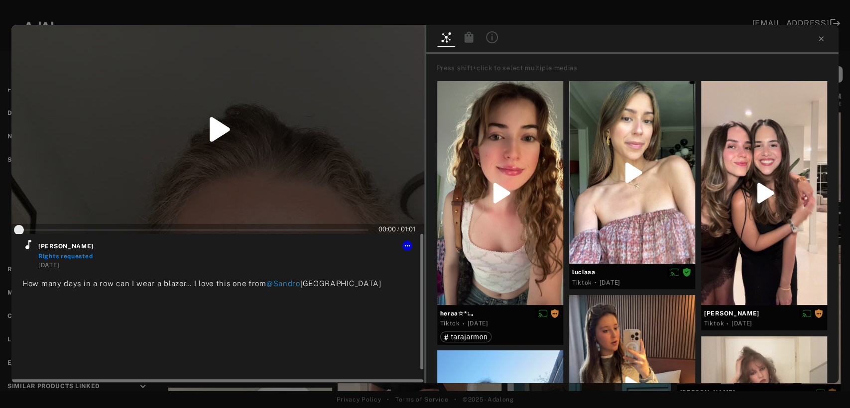
click at [26, 245] on icon at bounding box center [28, 245] width 12 height 12
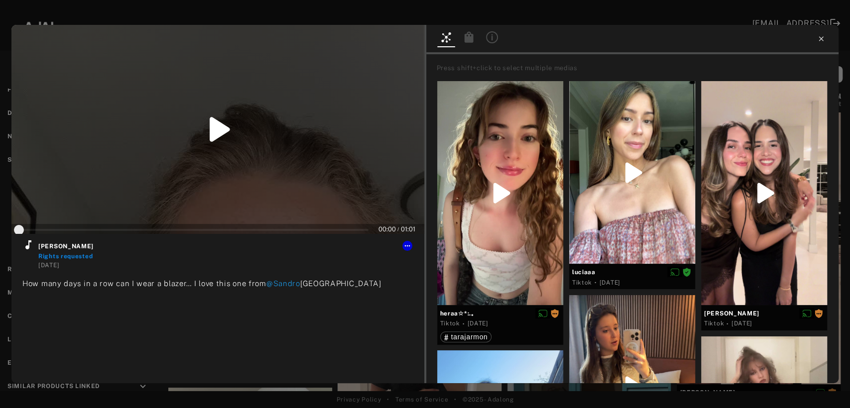
type input "*"
click at [821, 36] on icon at bounding box center [821, 39] width 8 height 8
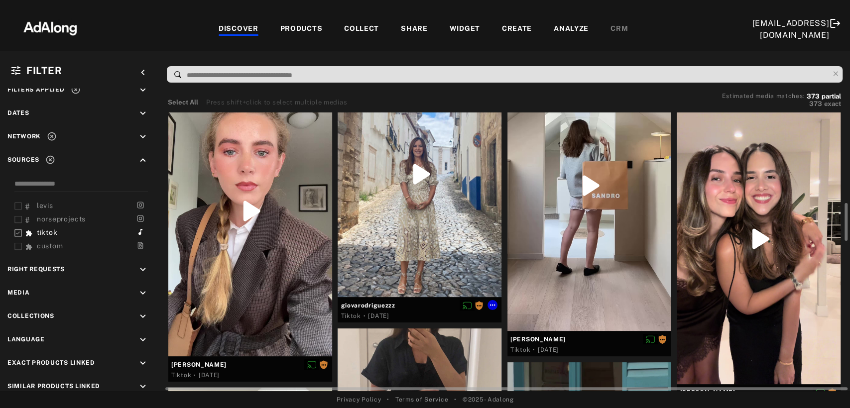
click at [396, 195] on div at bounding box center [419, 174] width 164 height 246
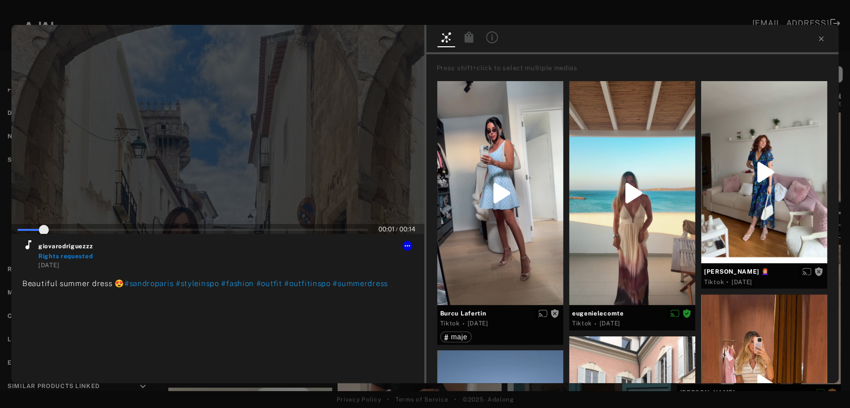
click at [230, 173] on div at bounding box center [217, 129] width 413 height 209
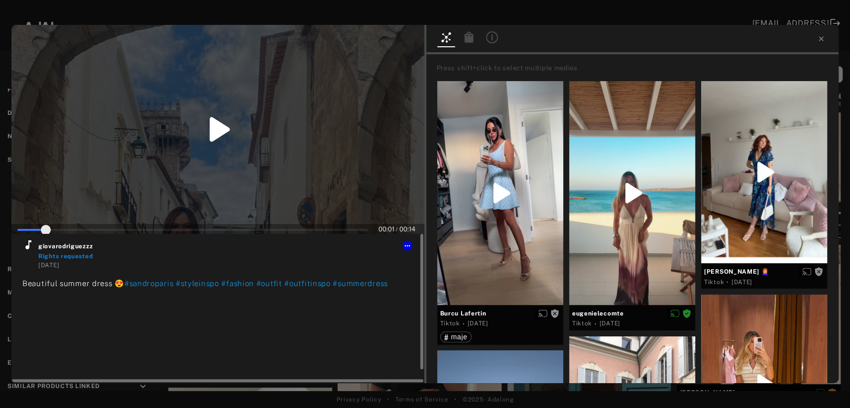
click at [29, 248] on icon at bounding box center [28, 245] width 12 height 12
click at [406, 248] on icon at bounding box center [407, 246] width 8 height 8
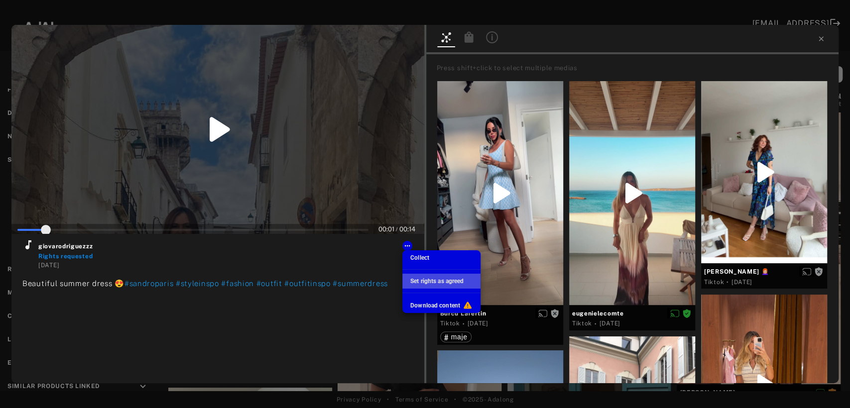
click at [421, 280] on span "Set rights as agreed" at bounding box center [436, 281] width 53 height 7
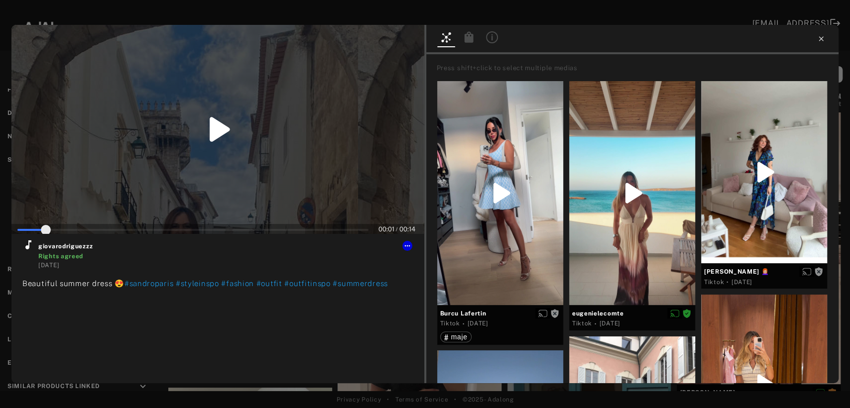
type input "*"
click at [820, 40] on icon at bounding box center [821, 39] width 8 height 8
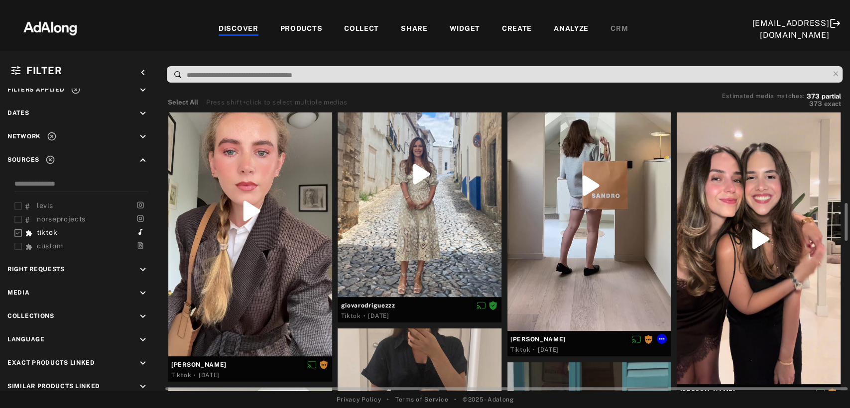
click at [572, 233] on div at bounding box center [589, 186] width 164 height 290
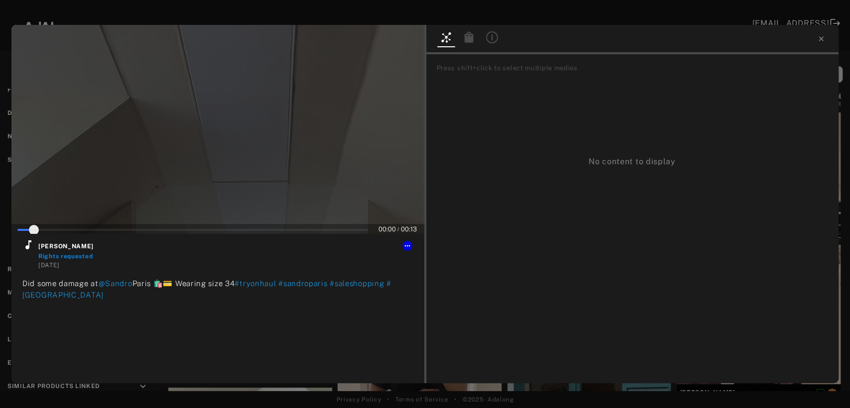
click at [217, 138] on div at bounding box center [217, 129] width 413 height 209
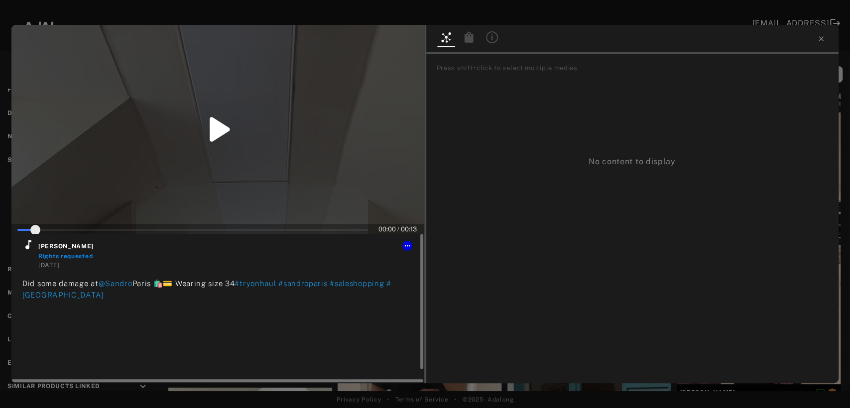
click at [29, 247] on icon at bounding box center [28, 244] width 6 height 9
click at [406, 247] on icon at bounding box center [407, 246] width 8 height 8
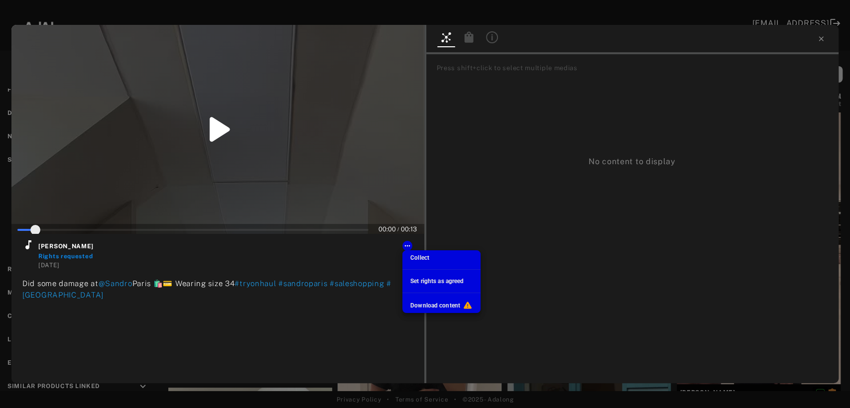
click at [426, 284] on span "Set rights as agreed" at bounding box center [436, 281] width 53 height 7
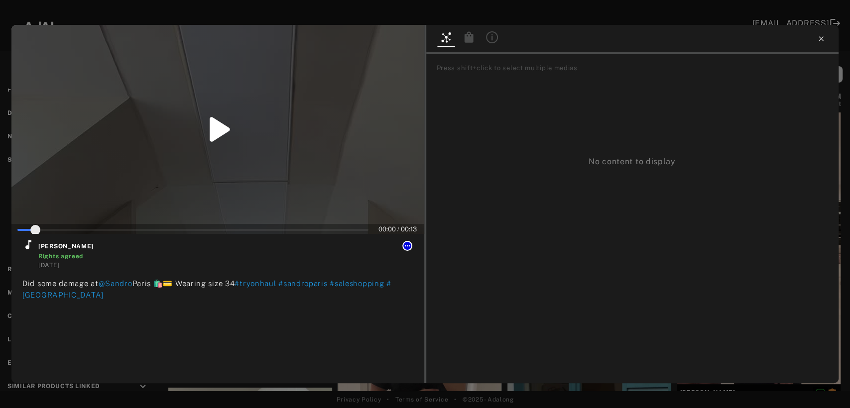
type input "*"
click at [822, 35] on icon at bounding box center [821, 39] width 8 height 8
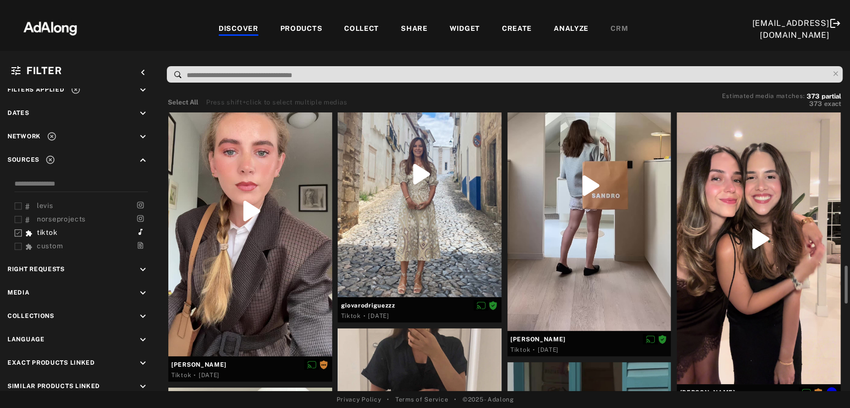
scroll to position [719, 0]
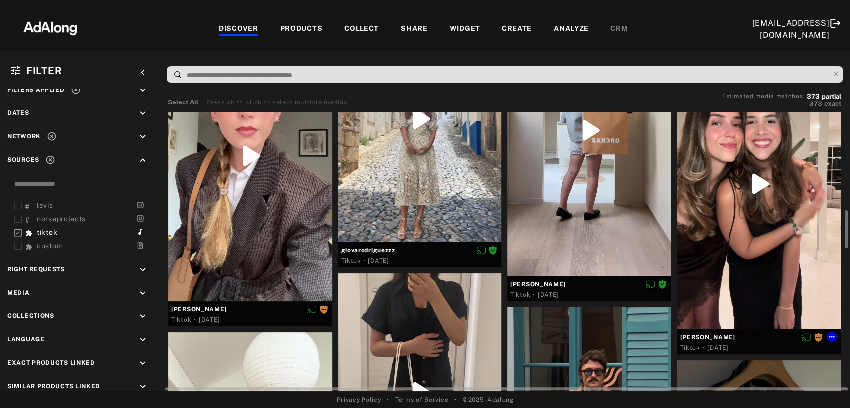
click at [764, 213] on div at bounding box center [758, 183] width 164 height 291
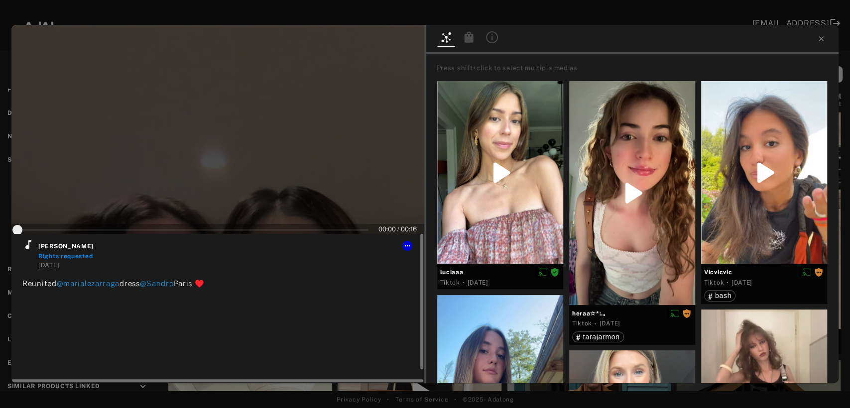
click at [27, 247] on icon at bounding box center [28, 244] width 6 height 9
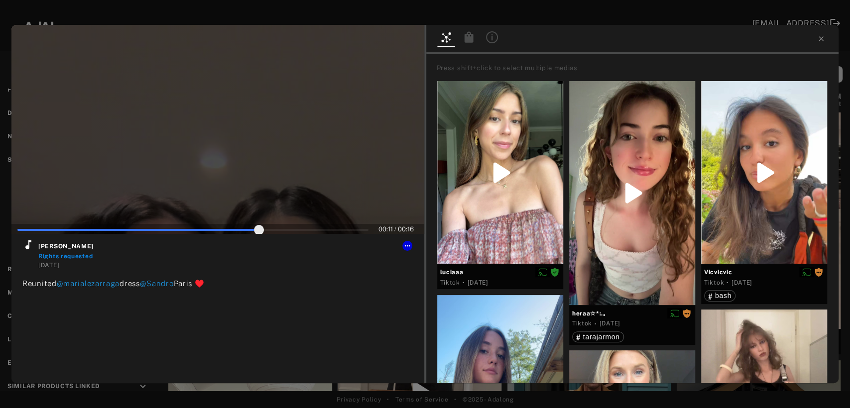
click at [239, 140] on div at bounding box center [217, 129] width 413 height 209
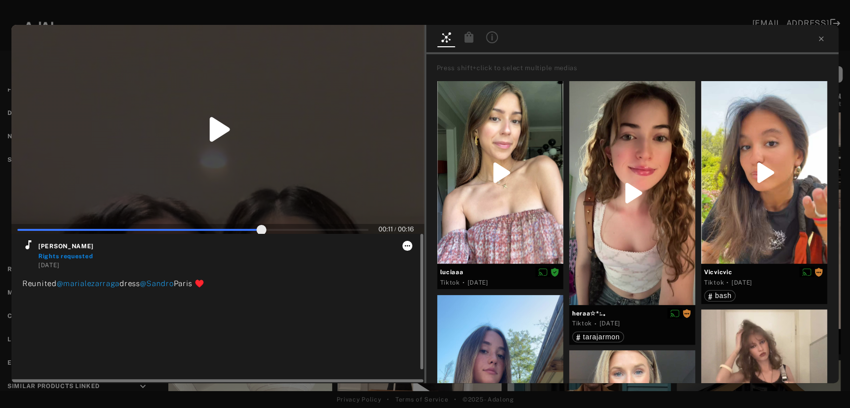
click at [406, 246] on icon at bounding box center [407, 246] width 8 height 8
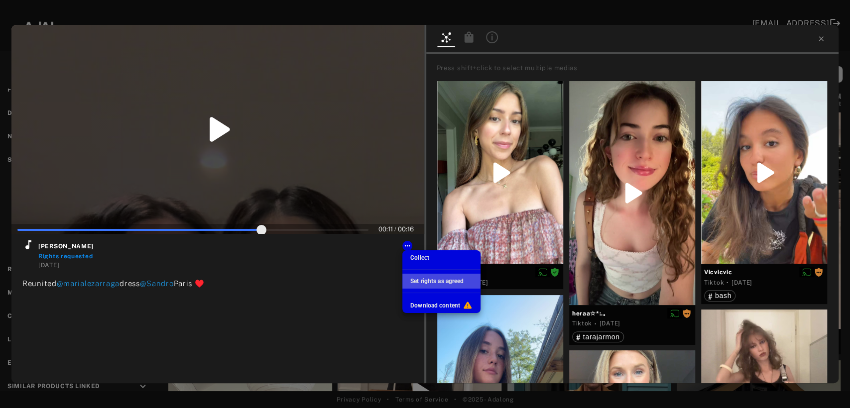
click at [416, 280] on span "Set rights as agreed" at bounding box center [436, 281] width 53 height 7
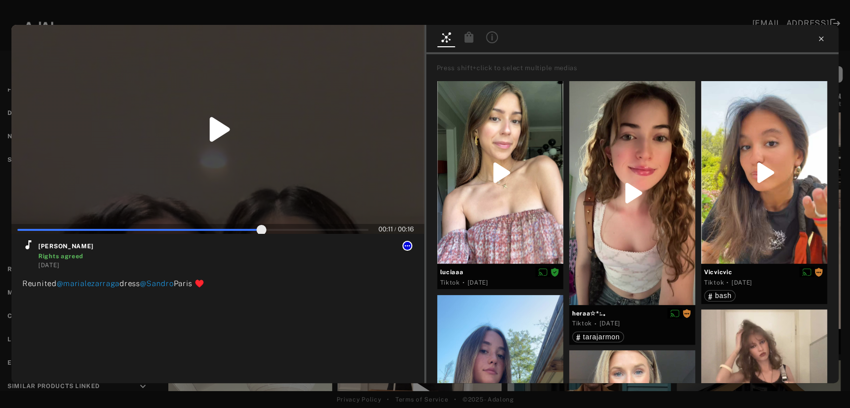
type input "**"
click at [821, 39] on icon at bounding box center [820, 38] width 4 height 4
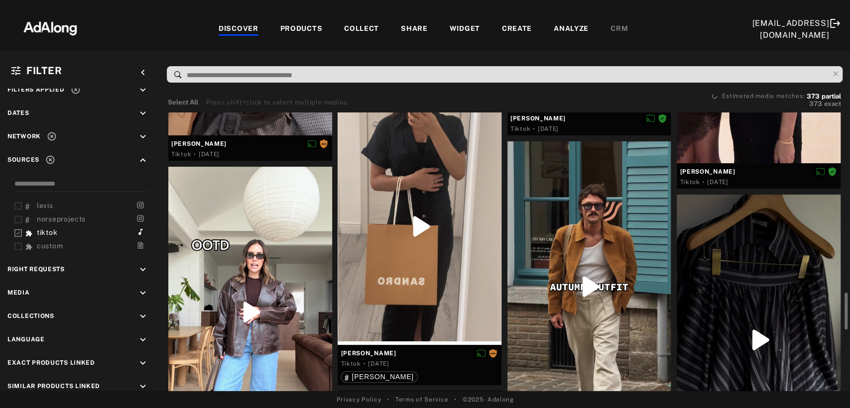
scroll to position [940, 0]
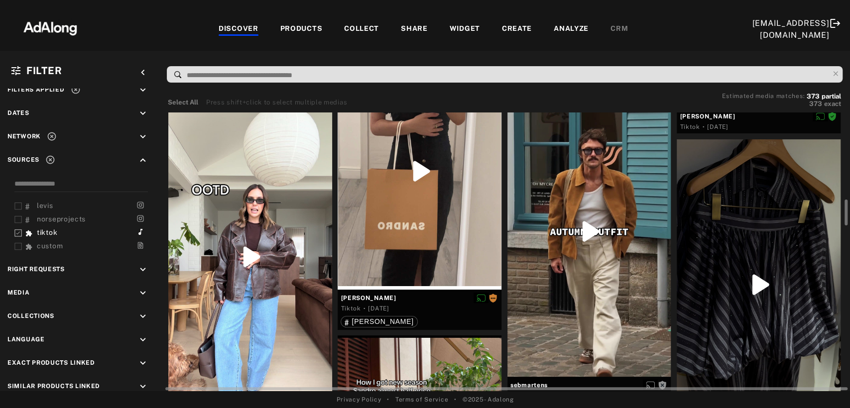
click at [287, 286] on div at bounding box center [250, 256] width 164 height 291
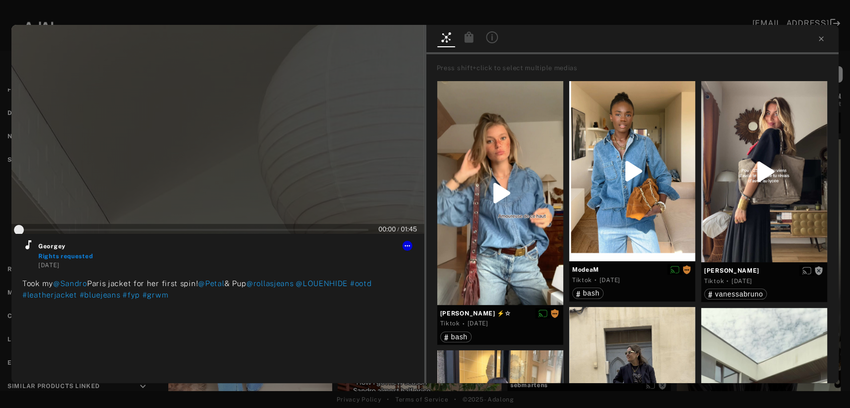
click at [207, 146] on div at bounding box center [217, 129] width 413 height 209
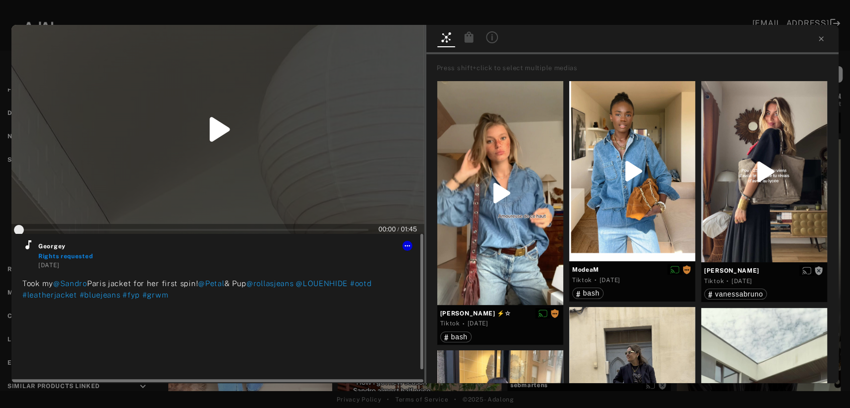
click at [28, 247] on icon at bounding box center [28, 244] width 6 height 9
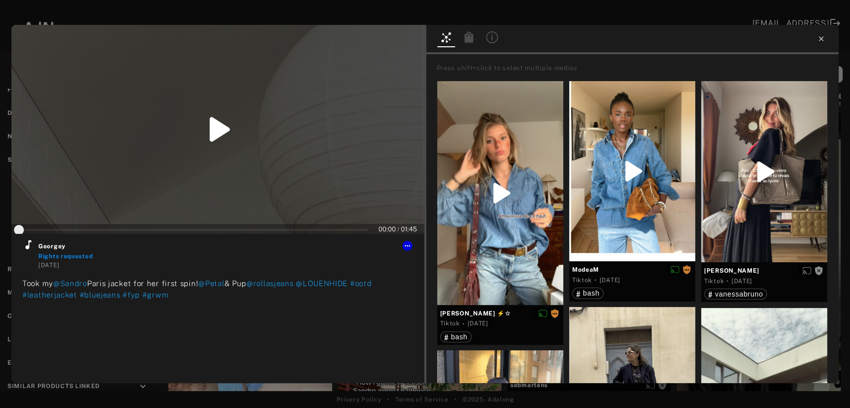
type input "*"
click at [818, 37] on icon at bounding box center [821, 39] width 8 height 8
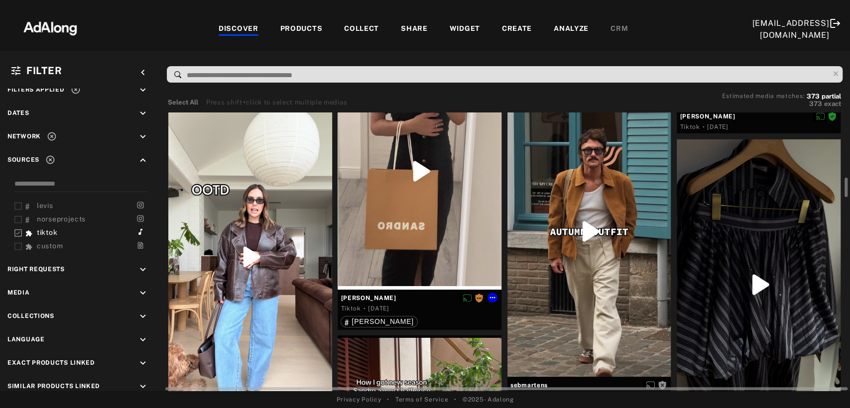
click at [442, 218] on div at bounding box center [419, 170] width 164 height 237
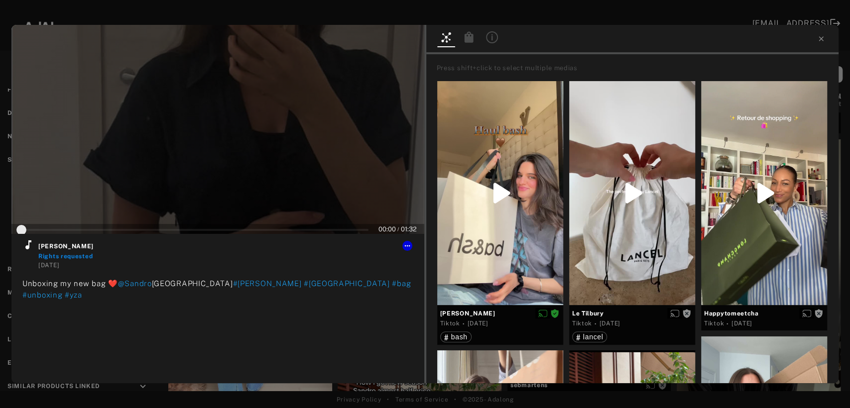
click at [228, 160] on div at bounding box center [217, 129] width 413 height 209
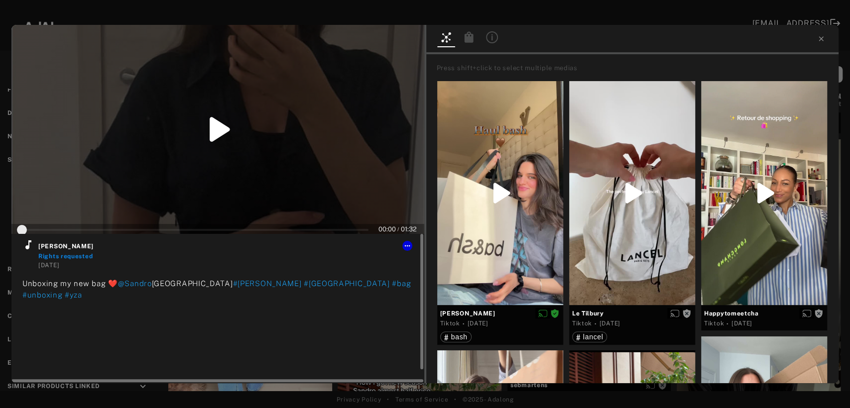
click at [28, 249] on icon at bounding box center [28, 245] width 12 height 12
click at [405, 248] on icon at bounding box center [407, 246] width 8 height 8
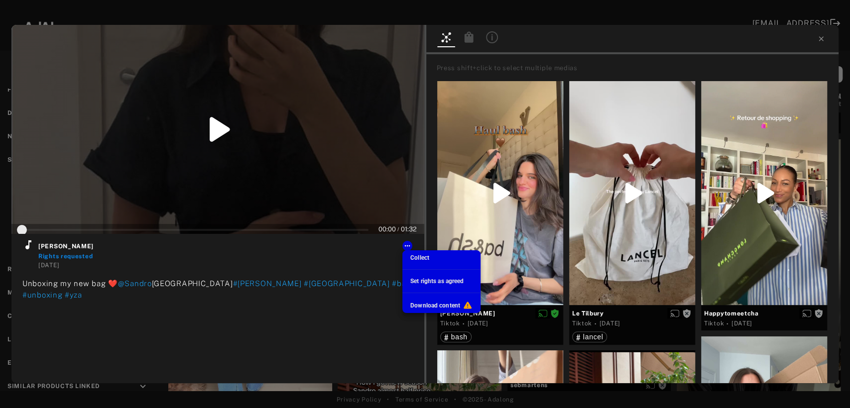
click at [422, 280] on span "Set rights as agreed" at bounding box center [436, 281] width 53 height 7
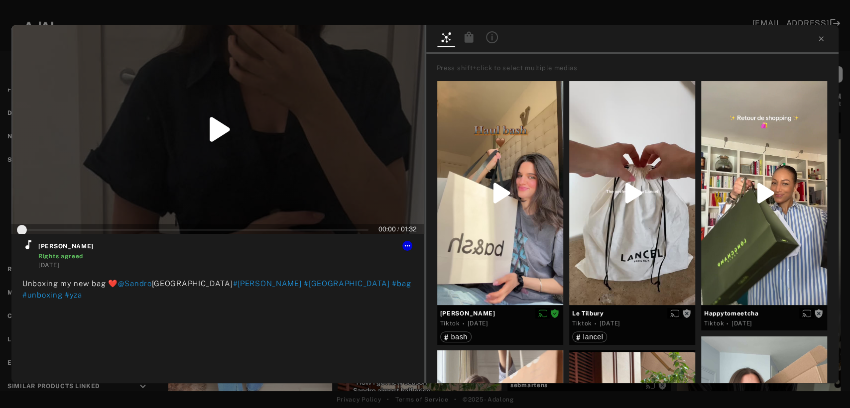
type input "*"
click at [824, 36] on icon at bounding box center [821, 39] width 8 height 8
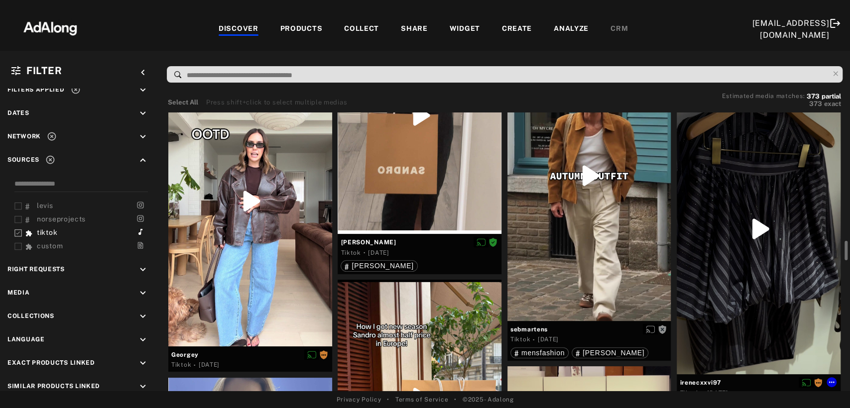
scroll to position [1051, 0]
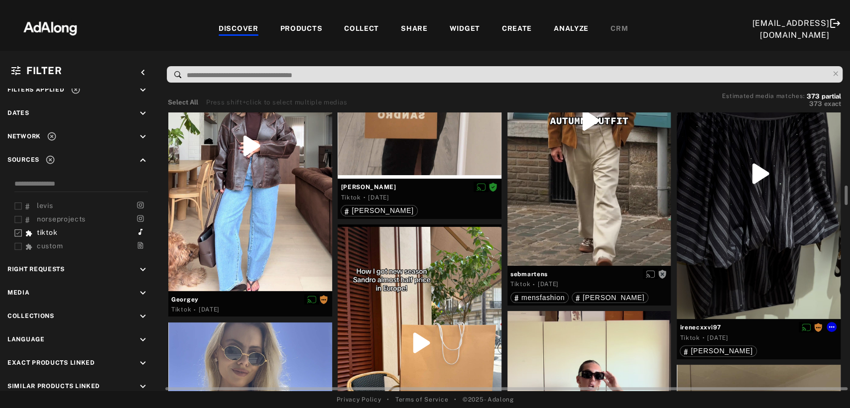
click at [792, 196] on div at bounding box center [758, 173] width 164 height 291
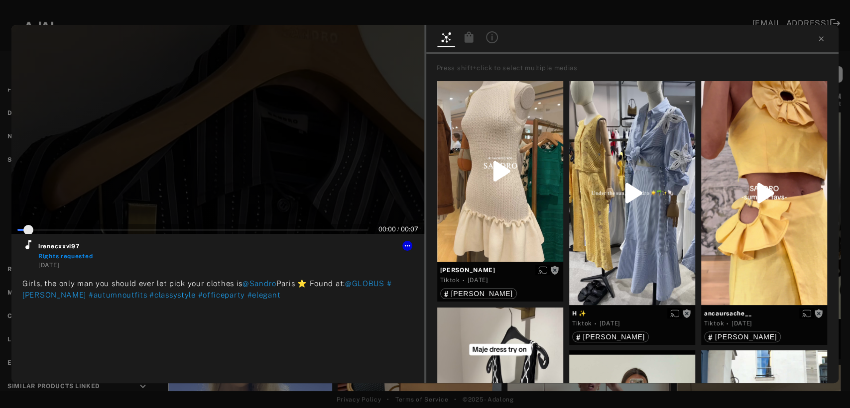
click at [263, 152] on div at bounding box center [217, 129] width 413 height 209
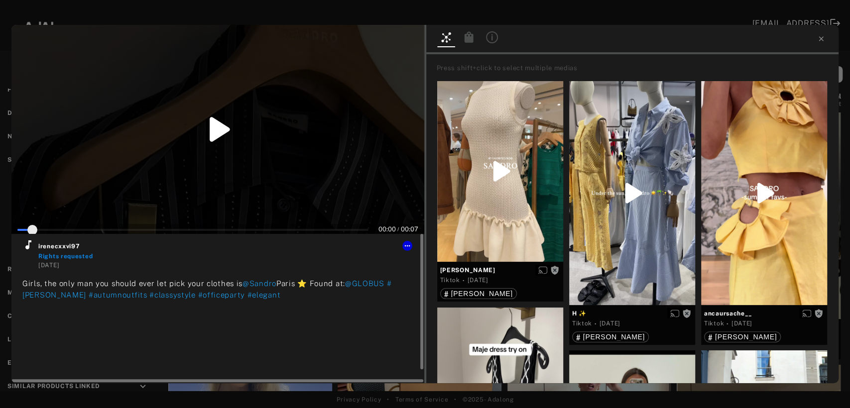
click at [29, 247] on icon at bounding box center [28, 244] width 6 height 9
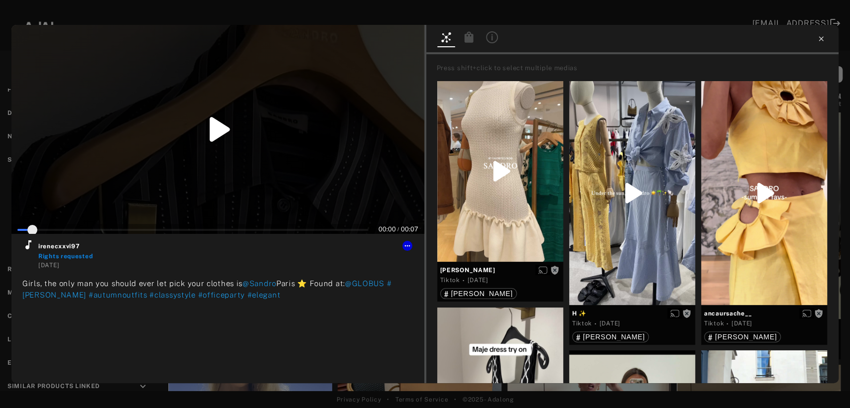
type input "*"
click at [821, 39] on icon at bounding box center [821, 39] width 8 height 8
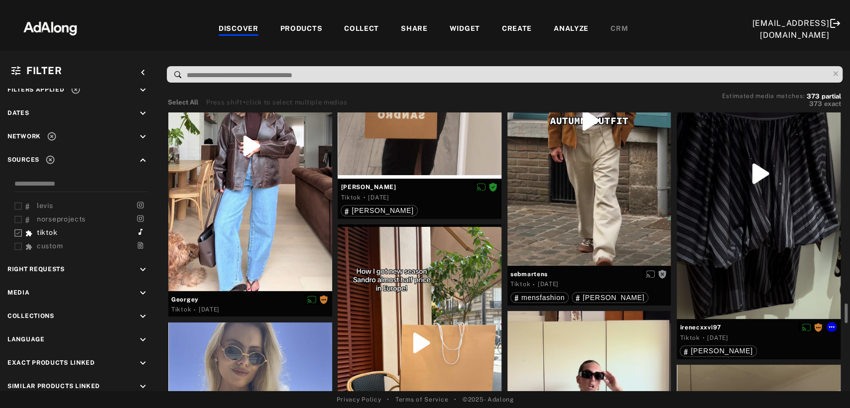
scroll to position [1216, 0]
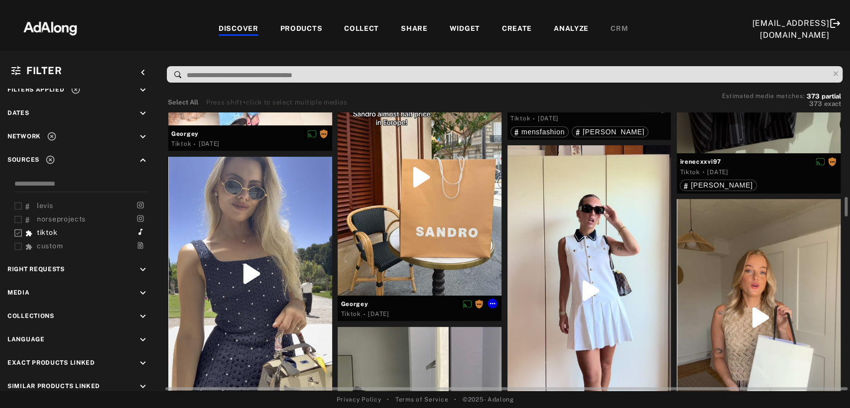
click at [432, 242] on div at bounding box center [419, 177] width 164 height 237
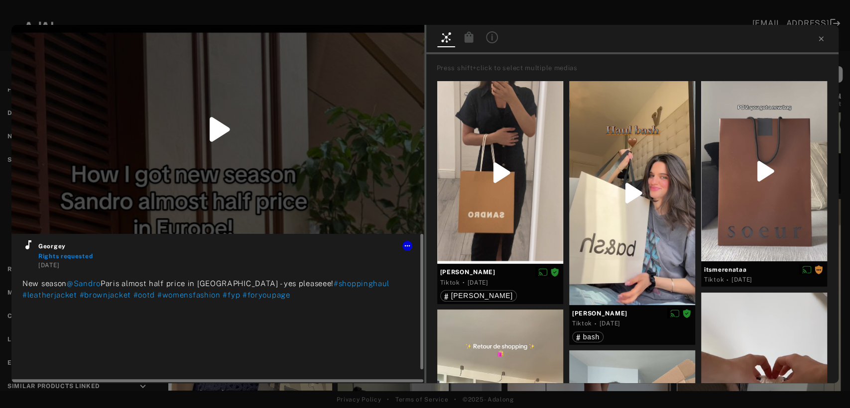
click at [28, 243] on icon at bounding box center [28, 245] width 12 height 12
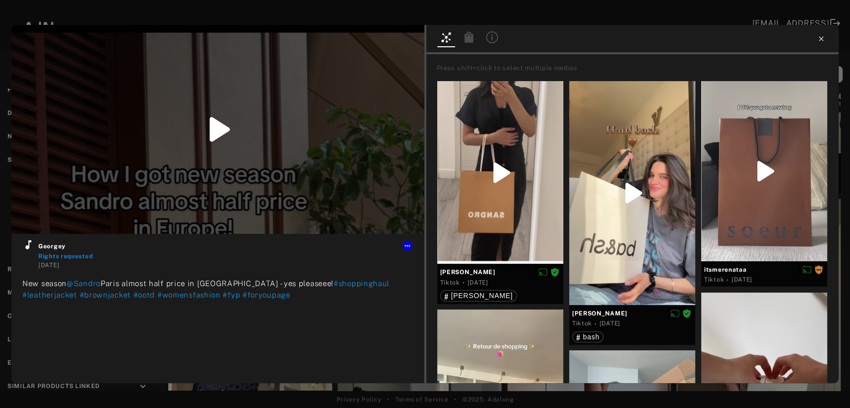
click at [820, 39] on icon at bounding box center [820, 38] width 4 height 4
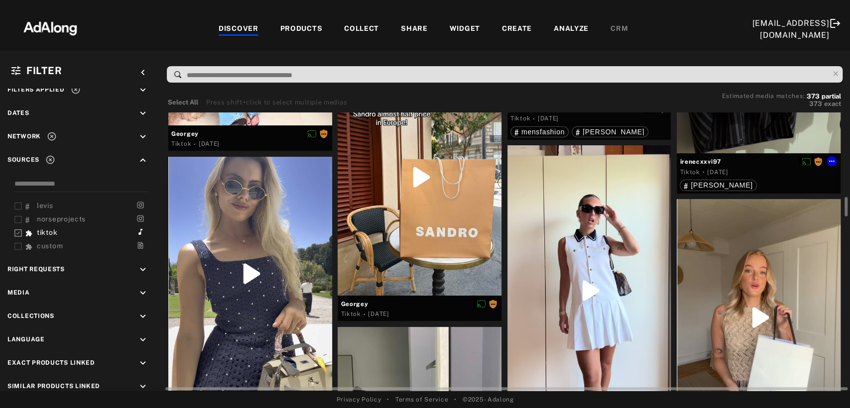
scroll to position [1272, 0]
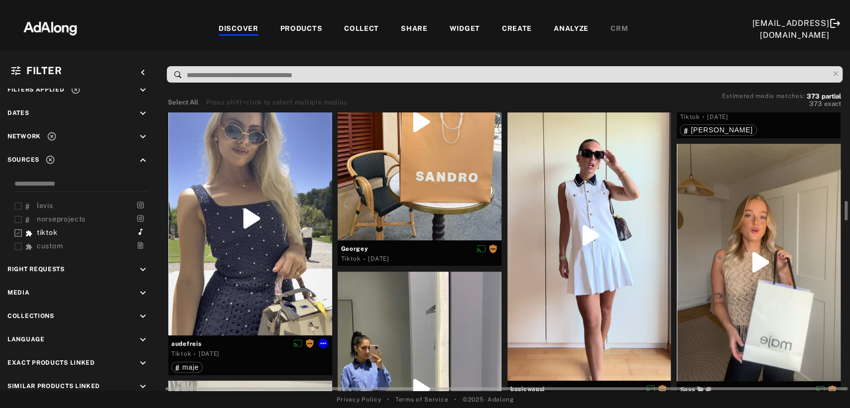
click at [265, 240] on div at bounding box center [250, 219] width 164 height 234
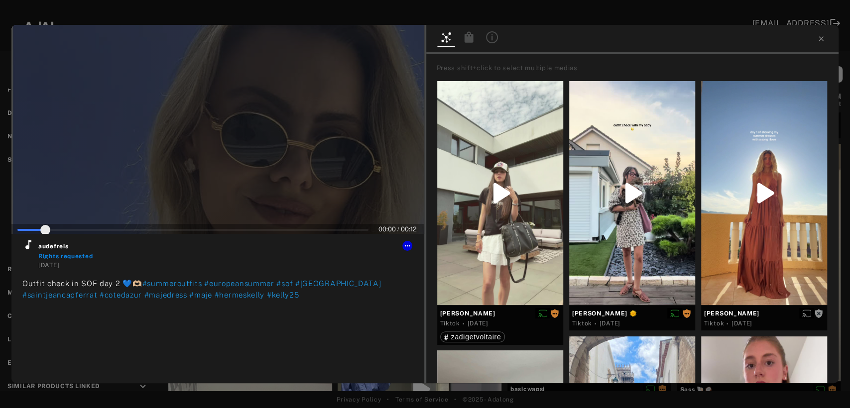
click at [199, 152] on div at bounding box center [217, 129] width 413 height 209
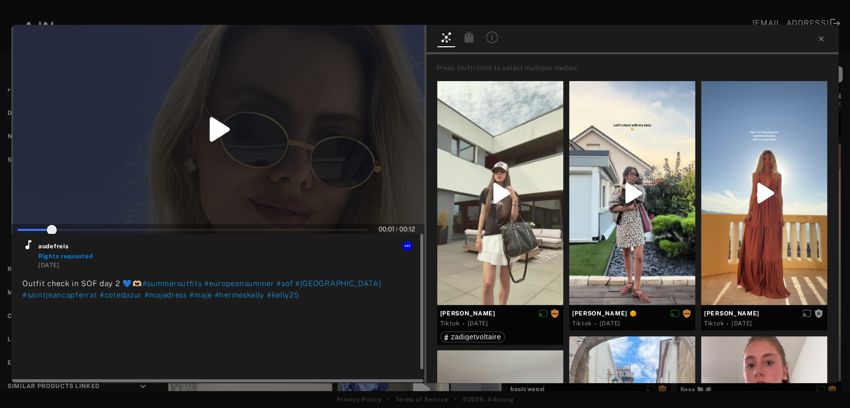
click at [25, 248] on icon at bounding box center [28, 244] width 6 height 9
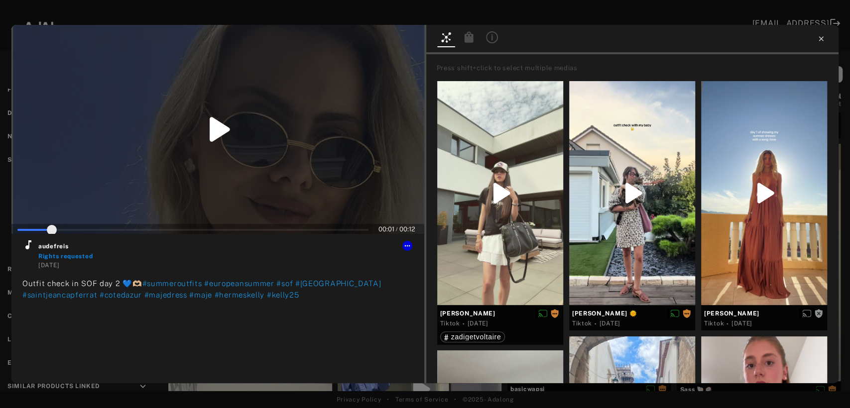
type input "**"
click at [822, 38] on icon at bounding box center [821, 39] width 8 height 8
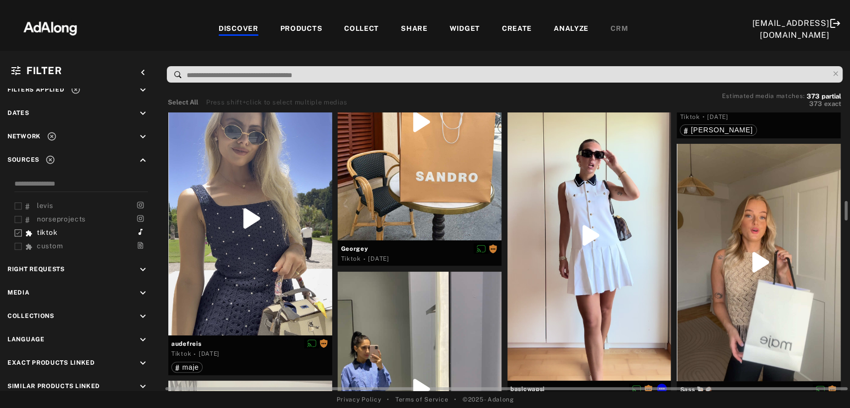
click at [633, 230] on div at bounding box center [589, 235] width 164 height 291
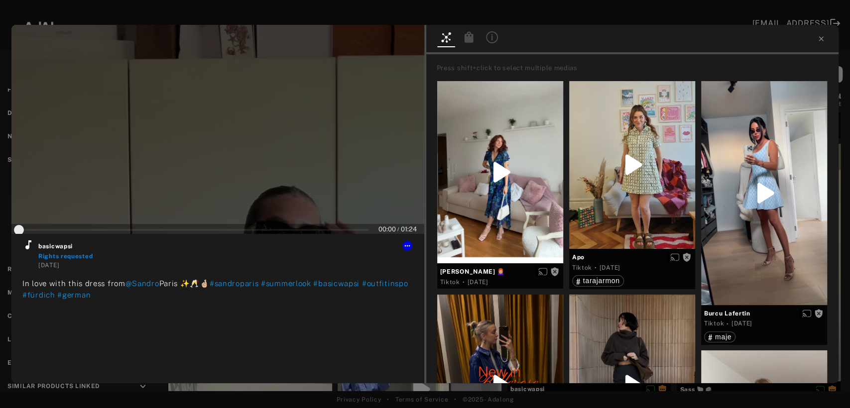
click at [219, 136] on div at bounding box center [217, 129] width 413 height 209
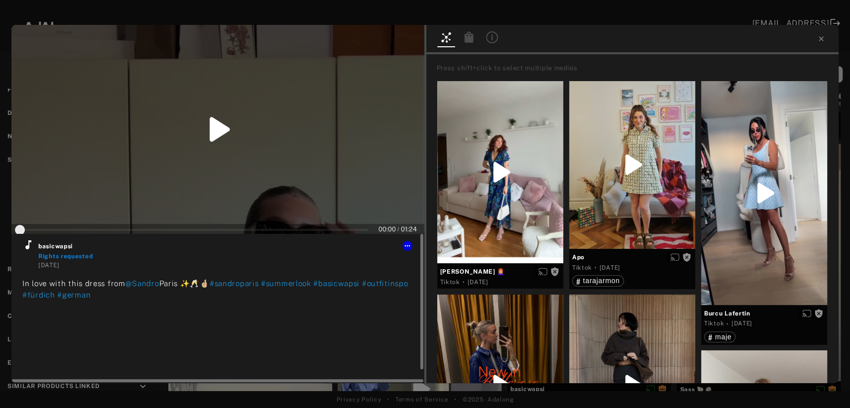
click at [28, 248] on icon at bounding box center [28, 244] width 6 height 9
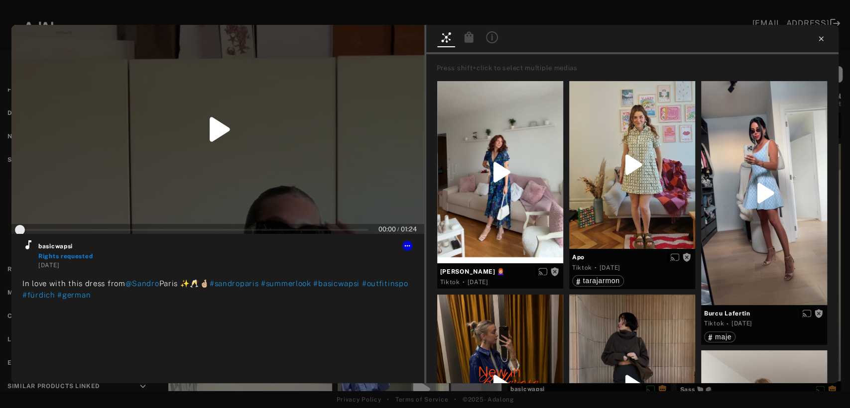
type input "*"
click at [820, 41] on icon at bounding box center [821, 39] width 8 height 8
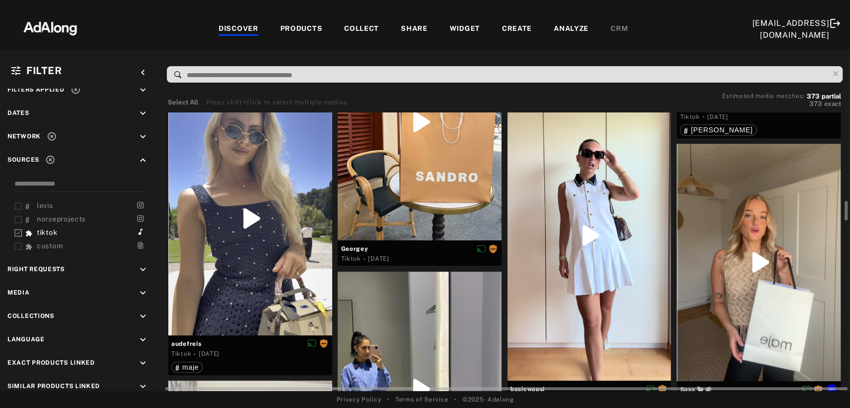
click at [791, 248] on div at bounding box center [758, 262] width 164 height 237
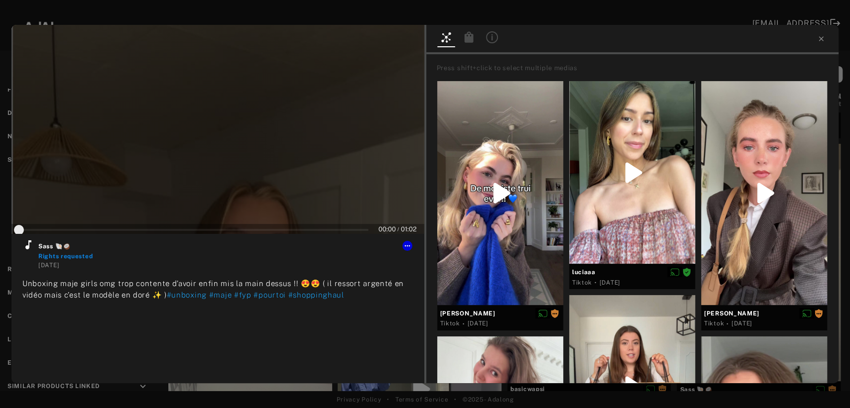
click at [248, 160] on div at bounding box center [217, 129] width 413 height 209
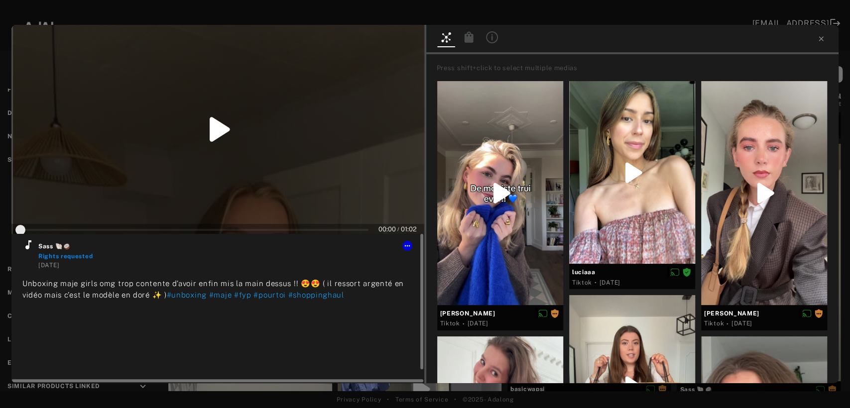
click at [28, 248] on icon at bounding box center [28, 244] width 6 height 9
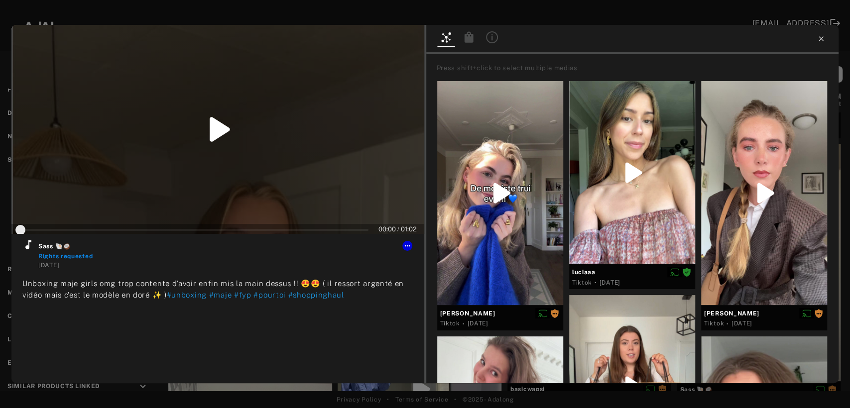
type input "*"
click at [820, 39] on icon at bounding box center [821, 39] width 8 height 8
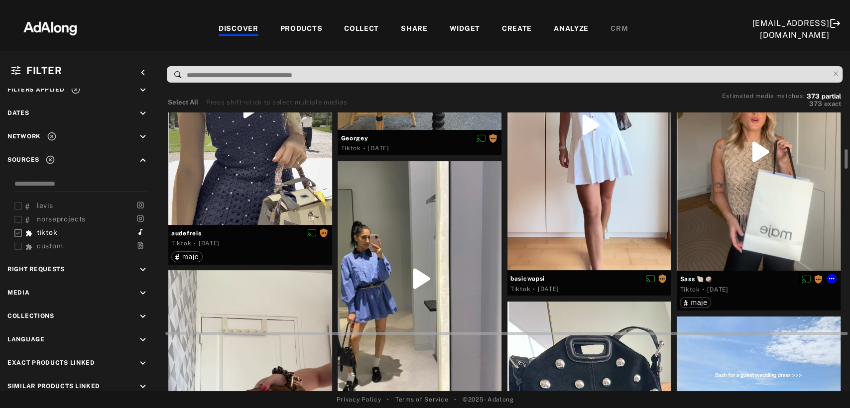
scroll to position [1437, 0]
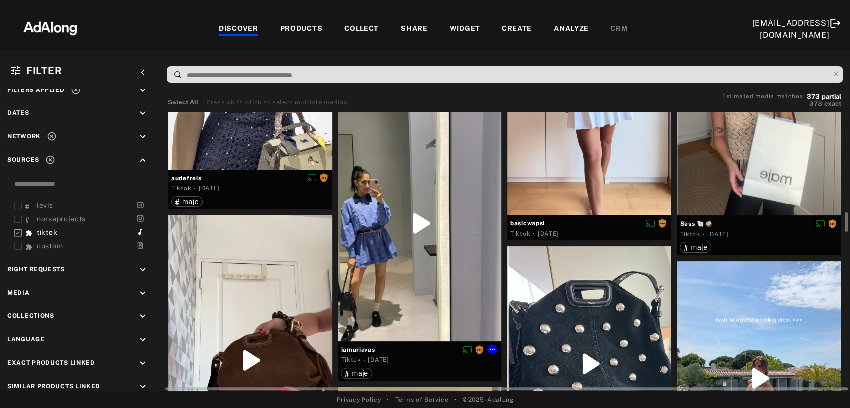
click at [427, 267] on div at bounding box center [419, 223] width 164 height 235
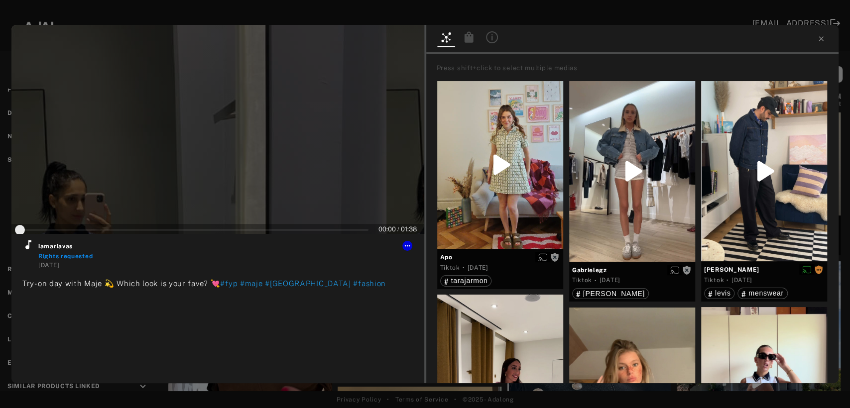
click at [235, 166] on div at bounding box center [217, 129] width 413 height 209
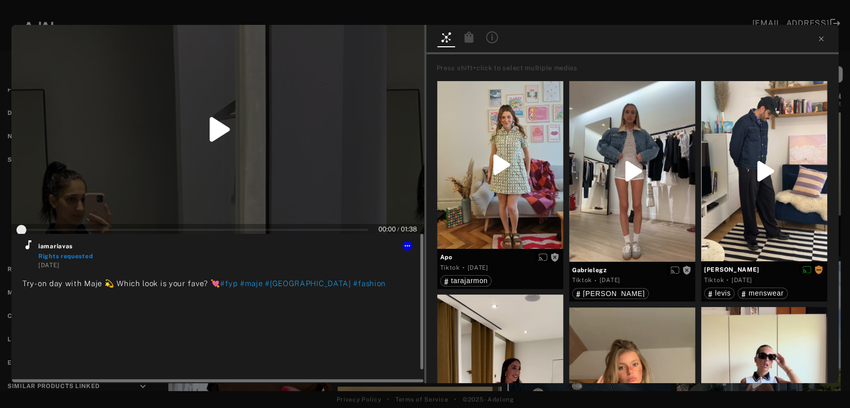
click at [29, 246] on icon at bounding box center [28, 244] width 6 height 9
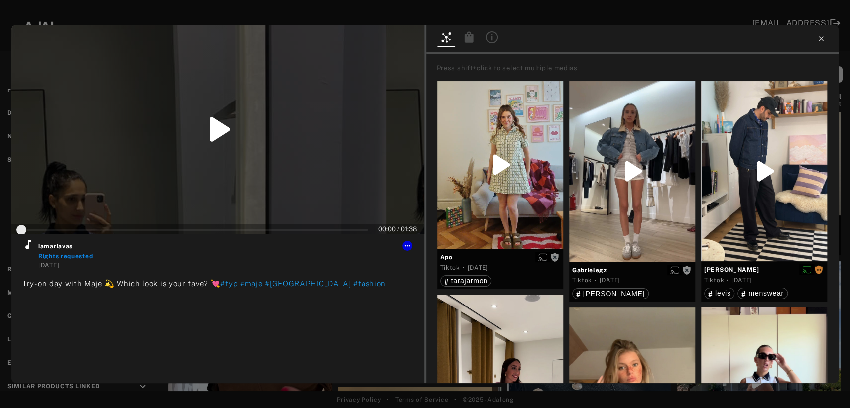
type input "*"
click at [820, 38] on icon at bounding box center [820, 38] width 4 height 4
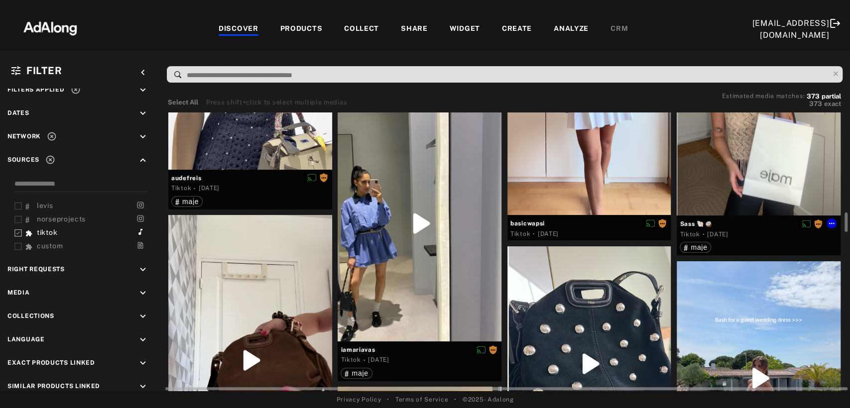
scroll to position [1548, 0]
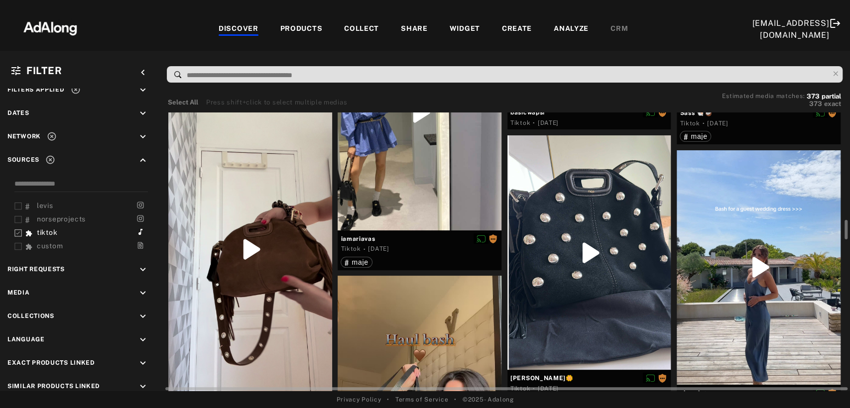
click at [272, 297] on div at bounding box center [250, 249] width 164 height 291
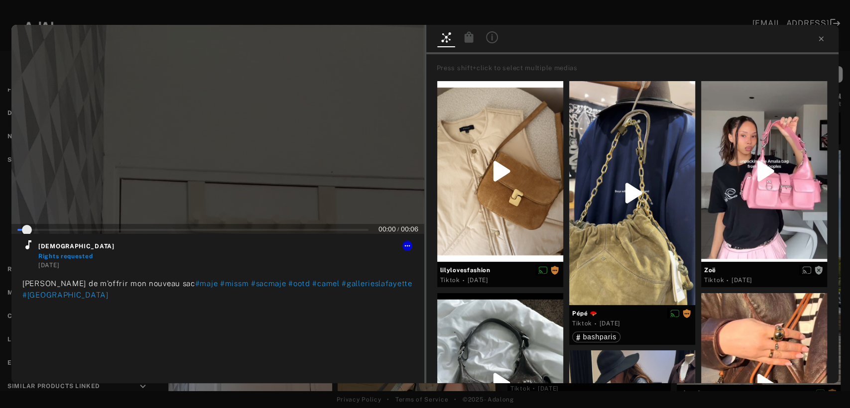
click at [204, 116] on div at bounding box center [217, 129] width 413 height 209
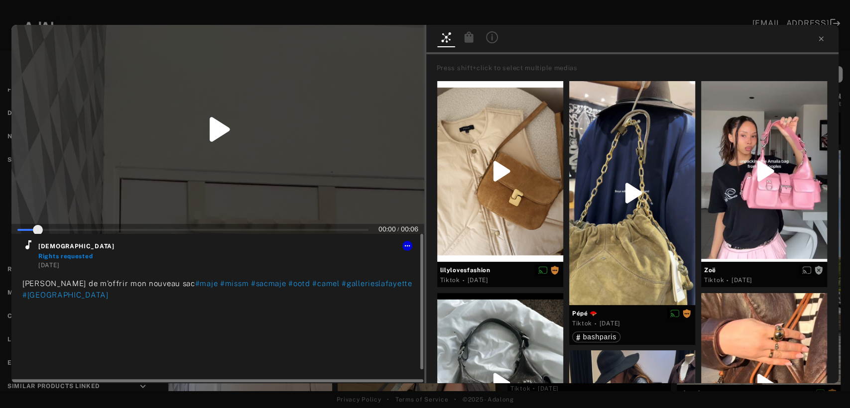
click at [31, 249] on icon at bounding box center [28, 245] width 12 height 12
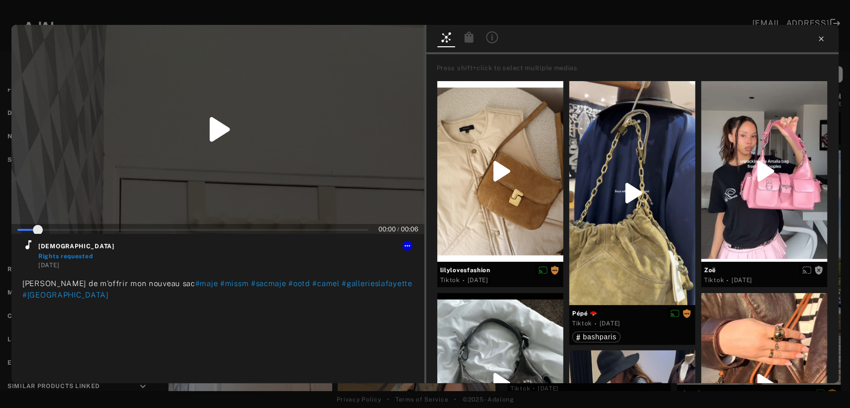
type input "*"
click at [820, 38] on icon at bounding box center [820, 38] width 4 height 4
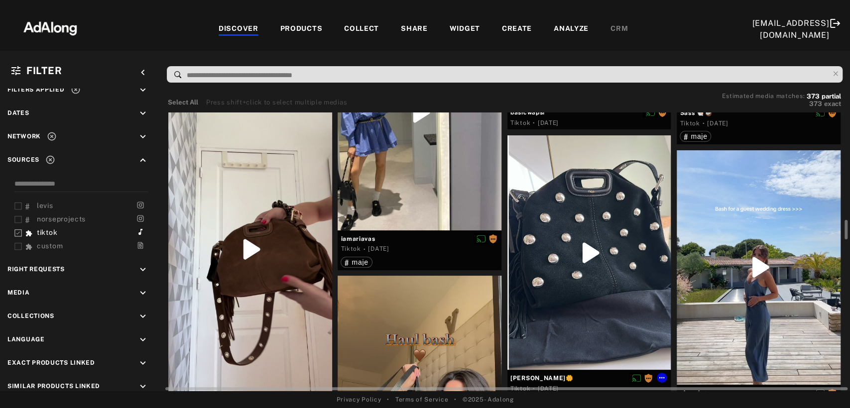
click at [592, 243] on div at bounding box center [589, 252] width 164 height 234
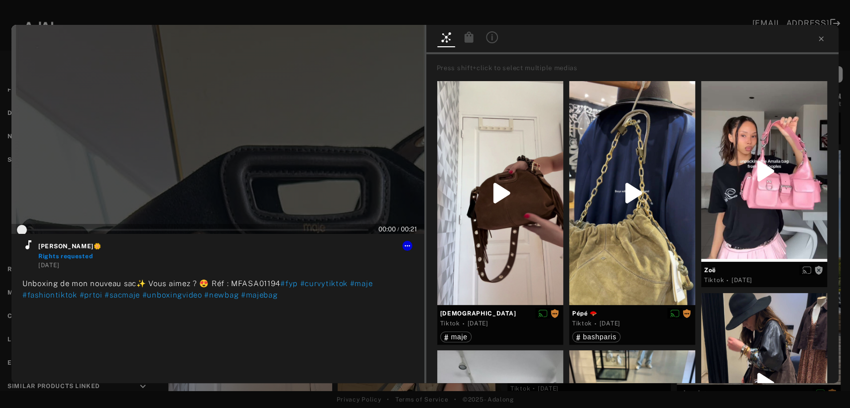
click at [243, 154] on div at bounding box center [217, 129] width 413 height 209
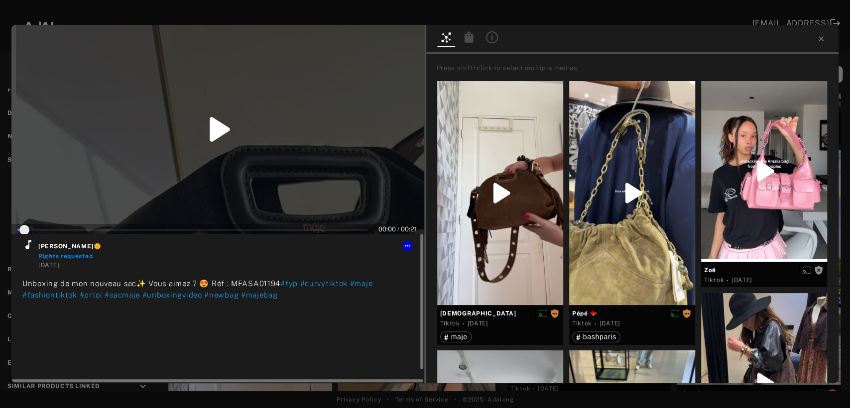
click at [28, 249] on icon at bounding box center [28, 245] width 12 height 12
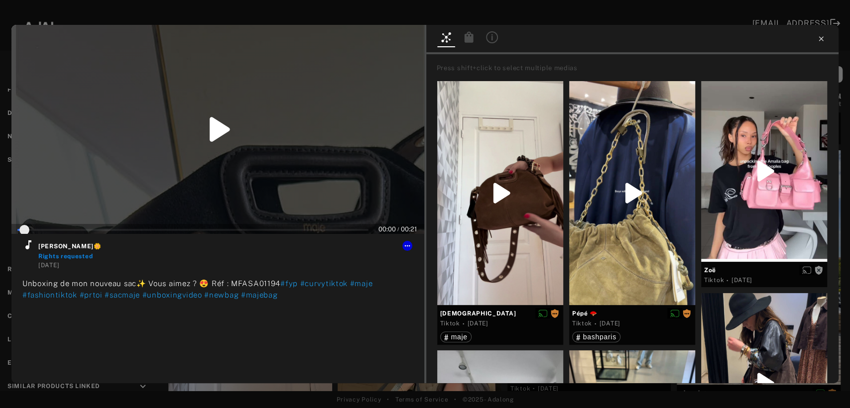
type input "*"
click at [820, 40] on icon at bounding box center [821, 39] width 8 height 8
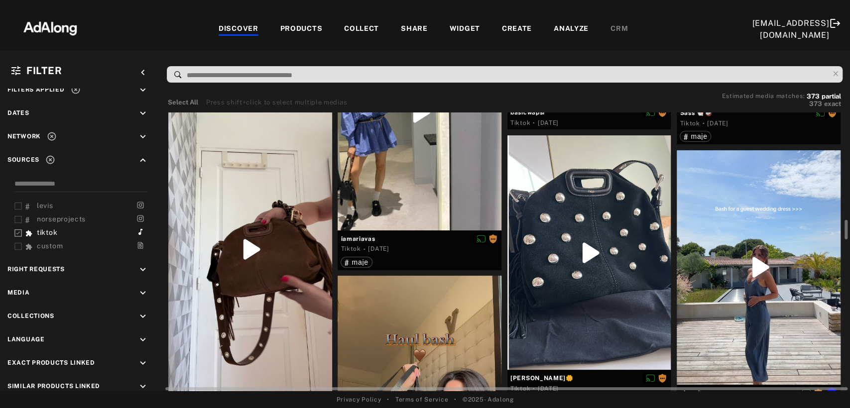
click at [755, 269] on div at bounding box center [758, 267] width 164 height 234
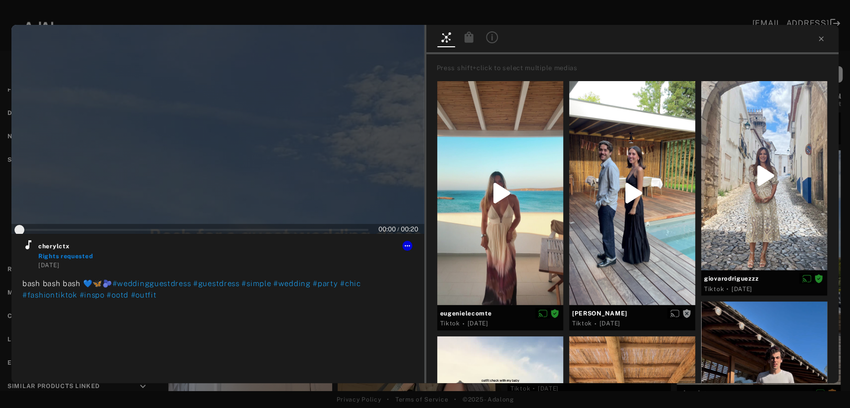
click at [260, 167] on div at bounding box center [217, 129] width 413 height 209
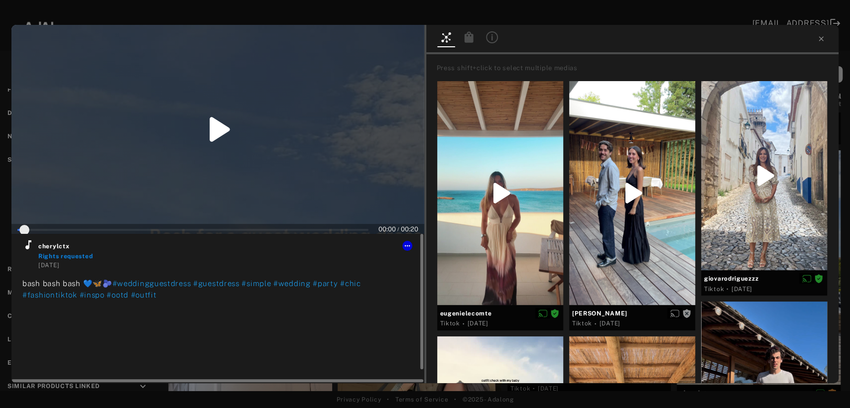
click at [28, 247] on icon at bounding box center [28, 244] width 6 height 9
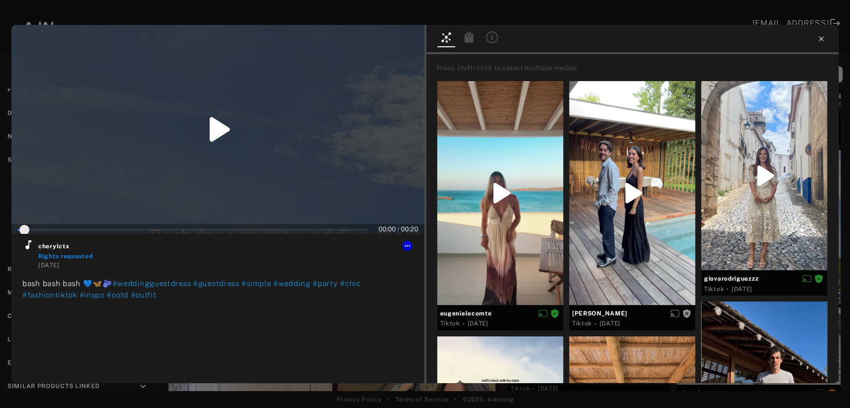
type input "*"
click at [821, 38] on icon at bounding box center [821, 39] width 8 height 8
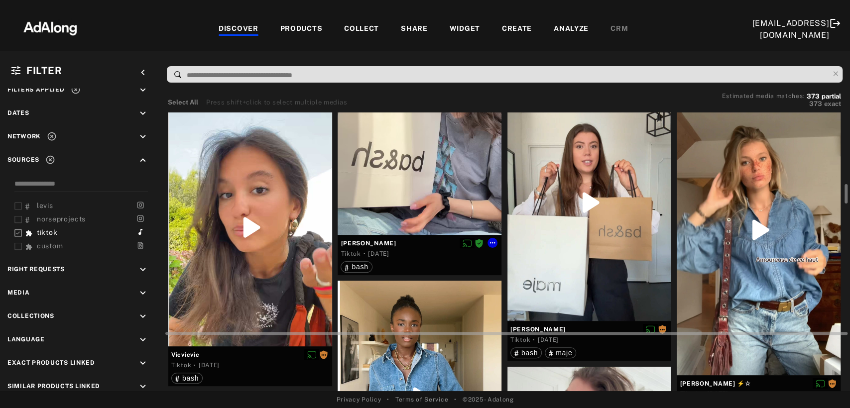
scroll to position [1935, 0]
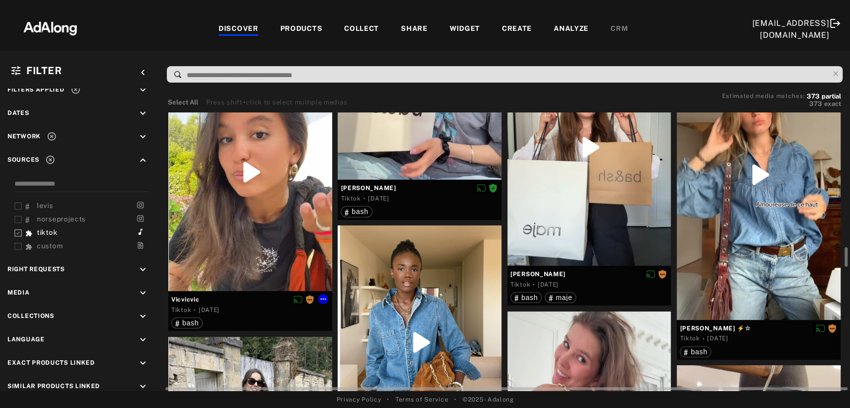
click at [249, 200] on div at bounding box center [250, 172] width 164 height 237
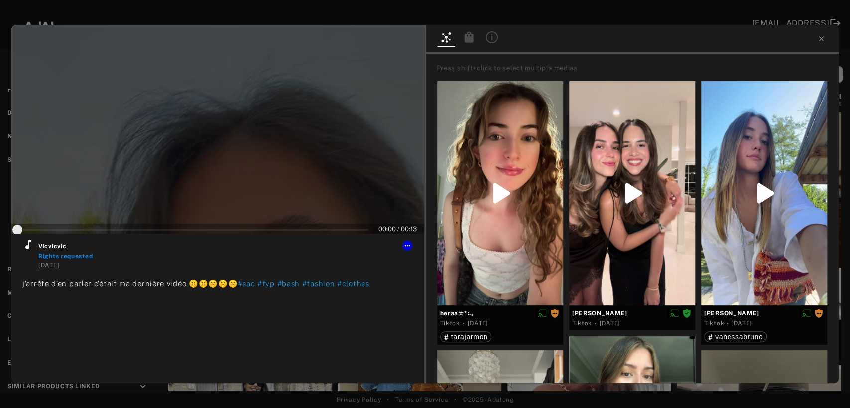
click at [226, 141] on div at bounding box center [217, 129] width 413 height 209
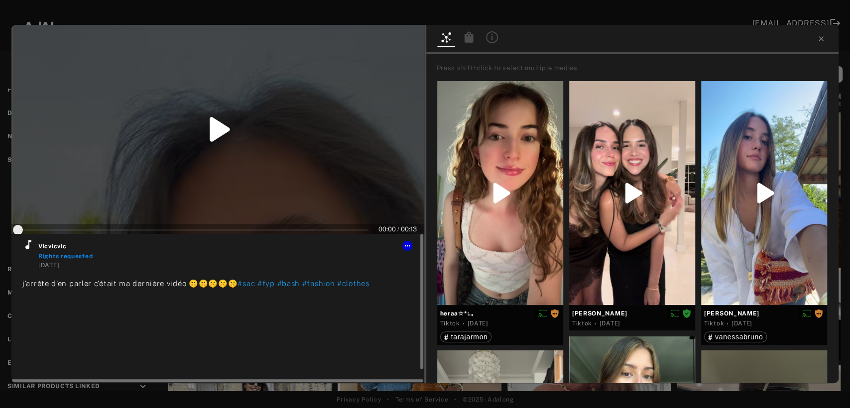
click at [27, 244] on icon at bounding box center [28, 245] width 12 height 12
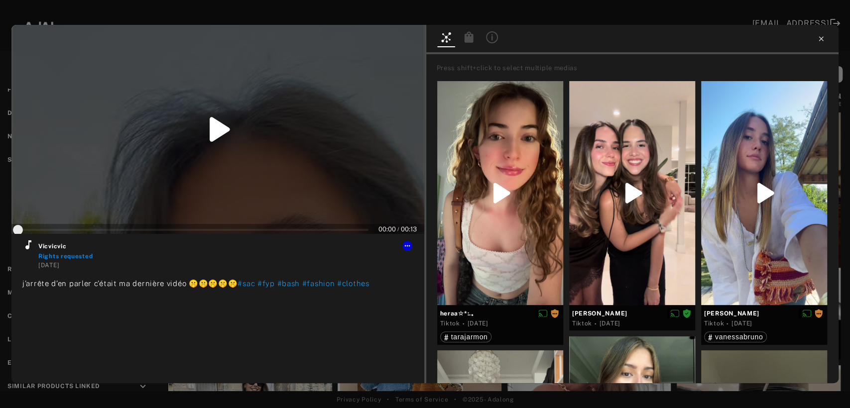
type input "*"
click at [819, 37] on icon at bounding box center [820, 38] width 4 height 4
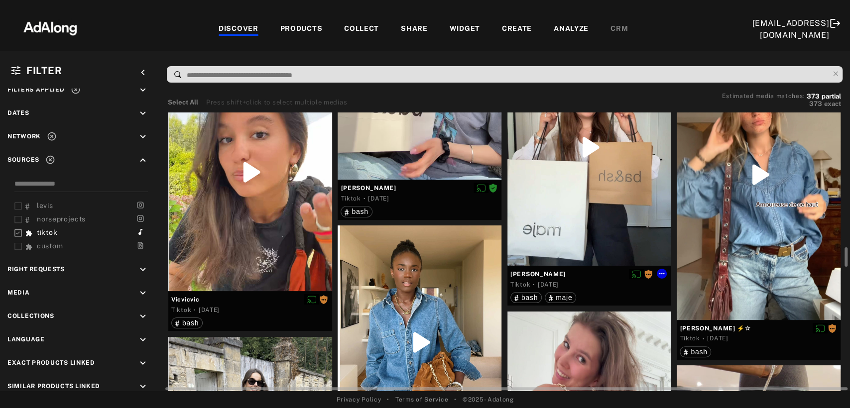
click at [607, 220] on div at bounding box center [589, 147] width 164 height 237
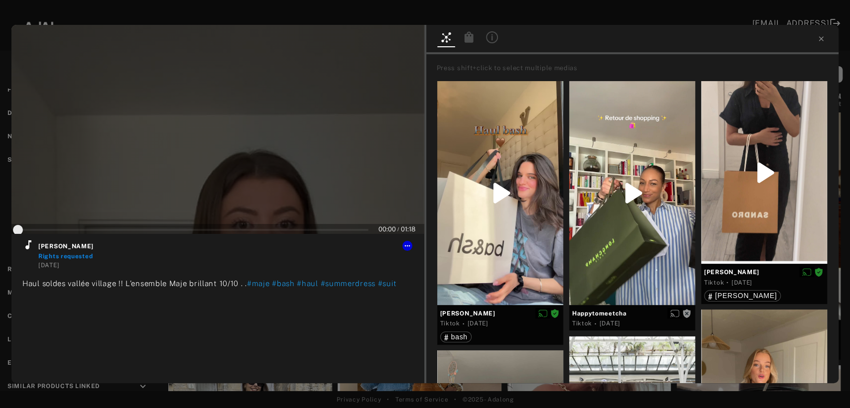
click at [223, 116] on div at bounding box center [217, 129] width 413 height 209
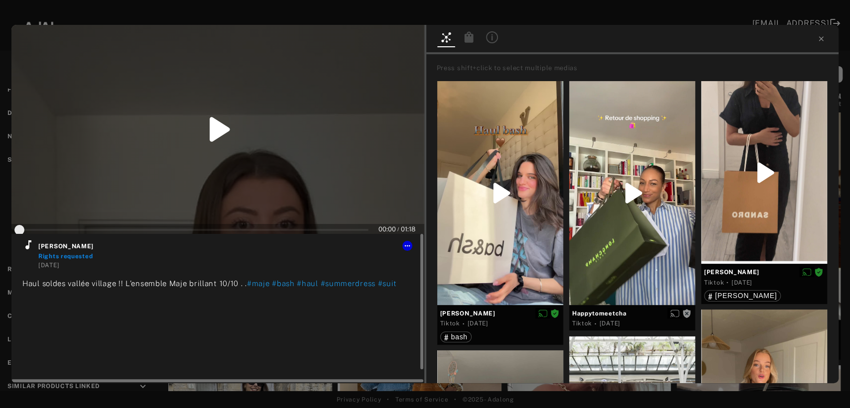
click at [28, 241] on icon at bounding box center [28, 244] width 6 height 9
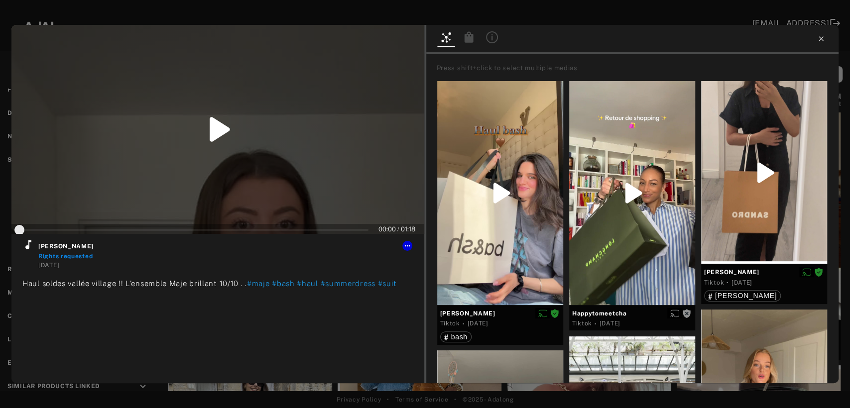
type input "*"
click at [820, 38] on icon at bounding box center [820, 38] width 4 height 4
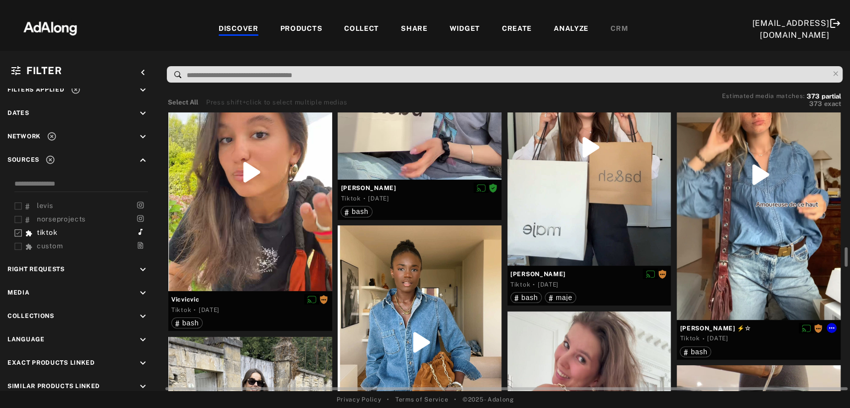
click at [758, 226] on div at bounding box center [758, 174] width 164 height 291
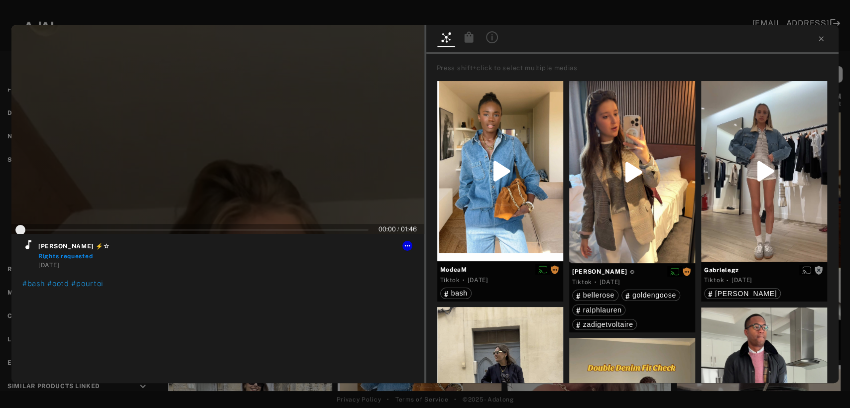
click at [238, 159] on div at bounding box center [217, 129] width 413 height 209
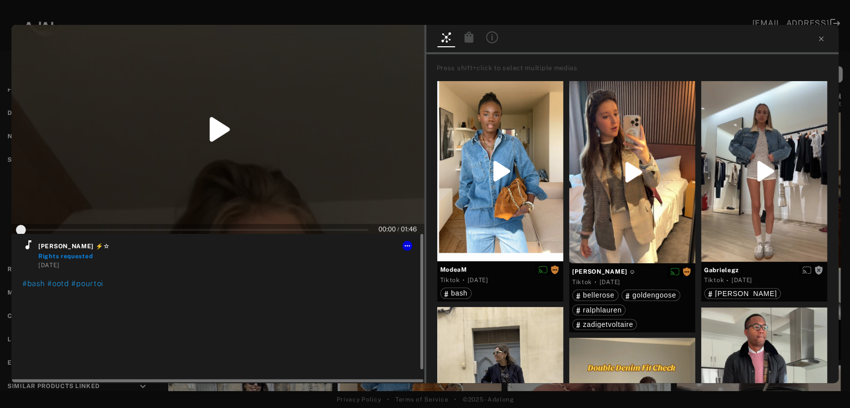
click at [27, 247] on icon at bounding box center [28, 244] width 6 height 9
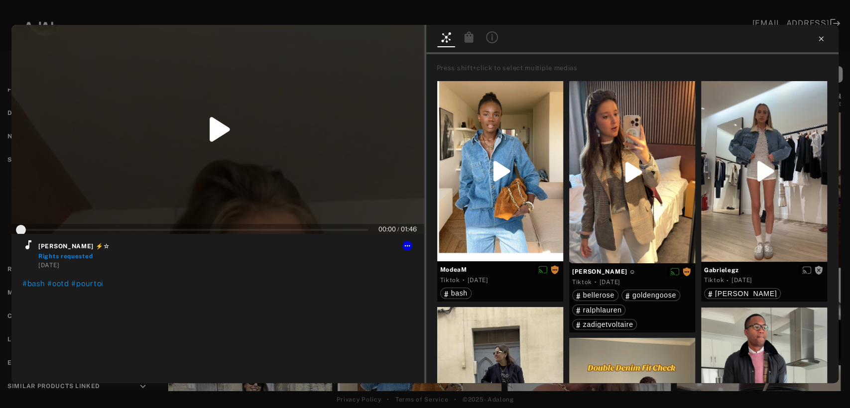
type input "*"
click at [821, 41] on icon at bounding box center [821, 39] width 8 height 8
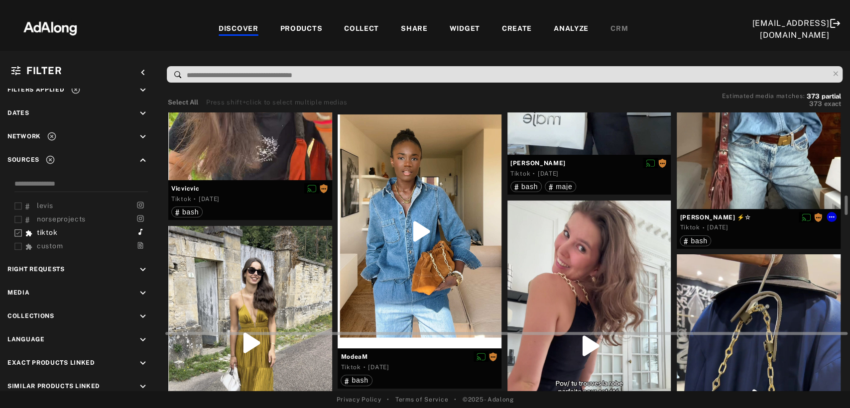
scroll to position [2101, 0]
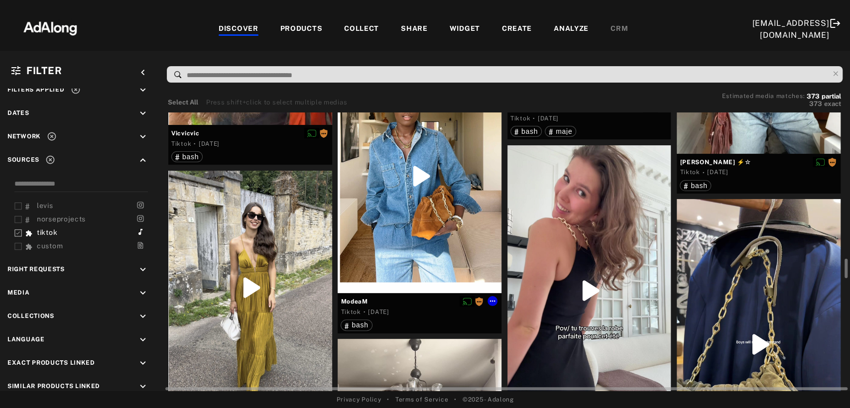
click at [440, 189] on div at bounding box center [419, 176] width 164 height 234
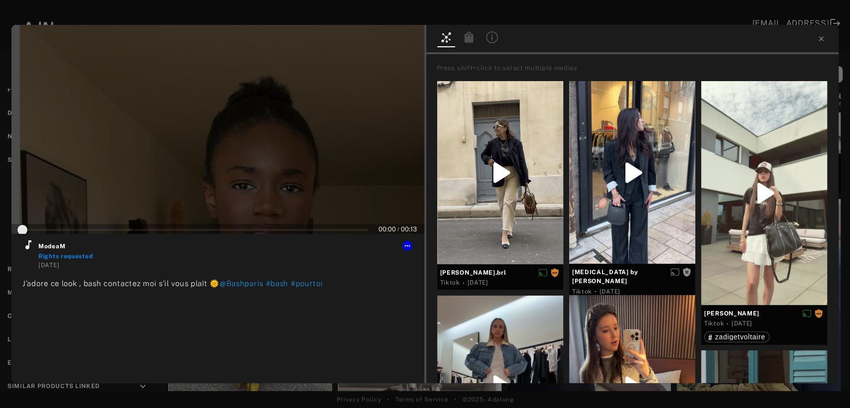
click at [232, 136] on div at bounding box center [217, 129] width 413 height 209
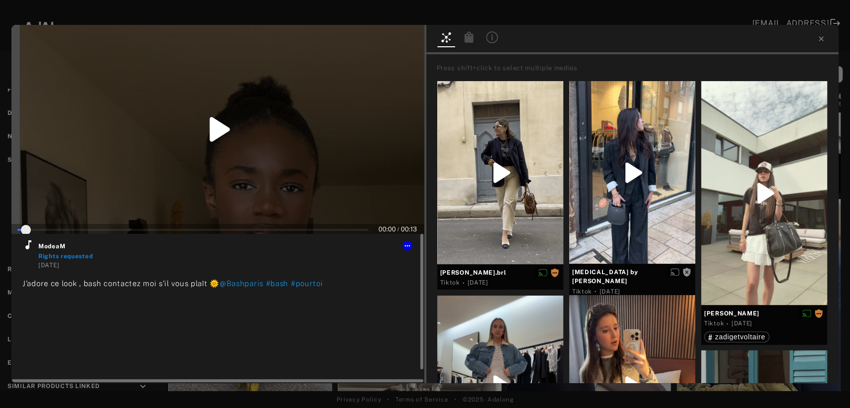
click at [25, 248] on icon at bounding box center [28, 244] width 6 height 9
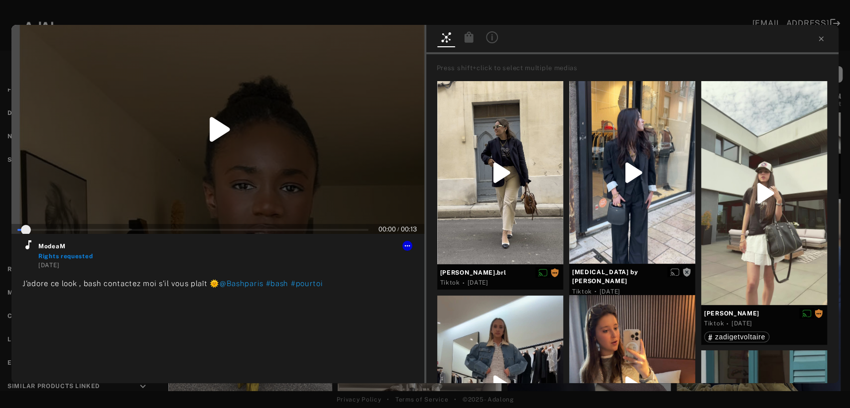
click at [818, 32] on div at bounding box center [632, 39] width 413 height 29
type input "*"
click at [821, 35] on icon at bounding box center [821, 39] width 8 height 8
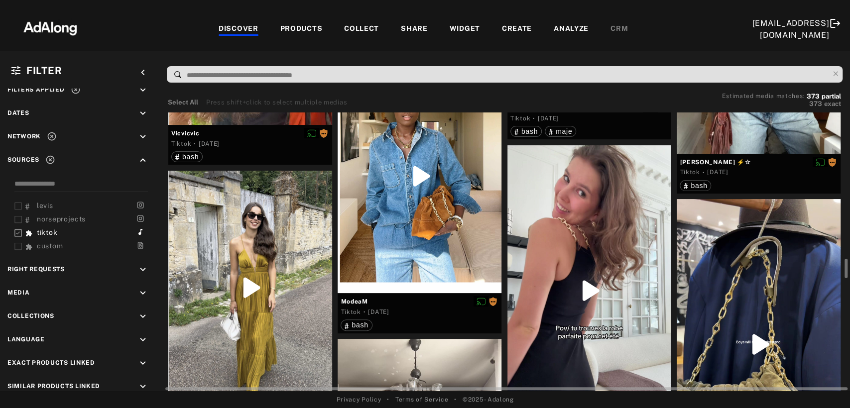
click at [559, 240] on div at bounding box center [589, 290] width 164 height 291
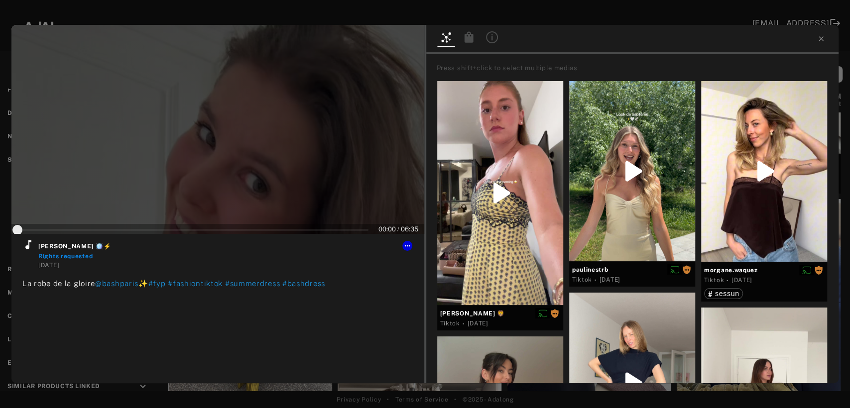
click at [215, 171] on div at bounding box center [217, 129] width 413 height 209
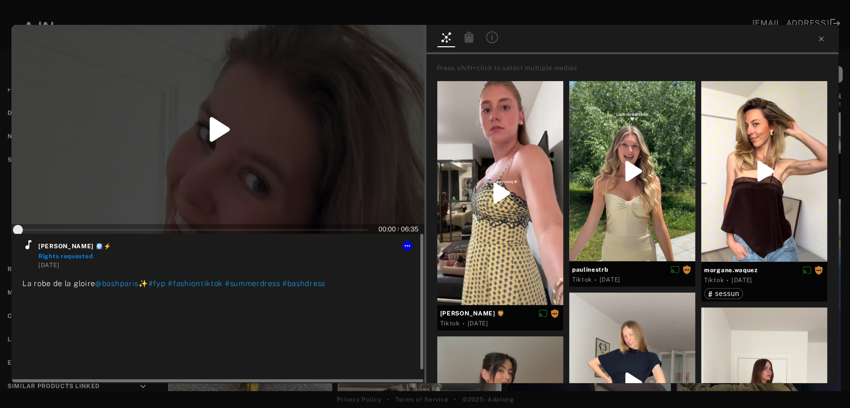
click at [29, 250] on icon at bounding box center [28, 245] width 12 height 12
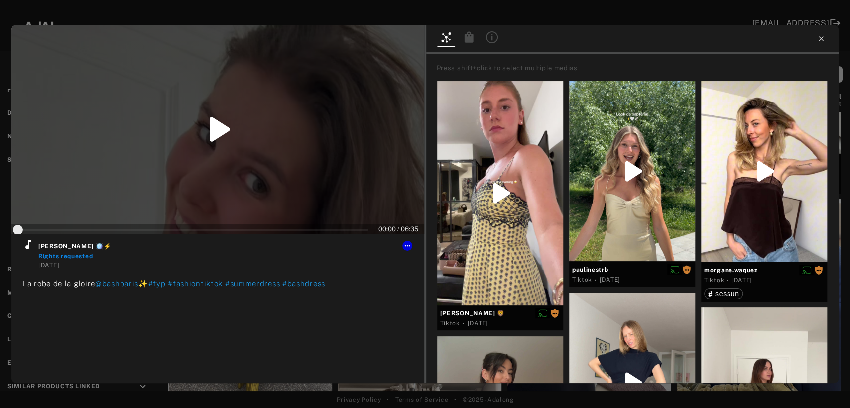
type input "*"
click at [820, 41] on icon at bounding box center [821, 39] width 8 height 8
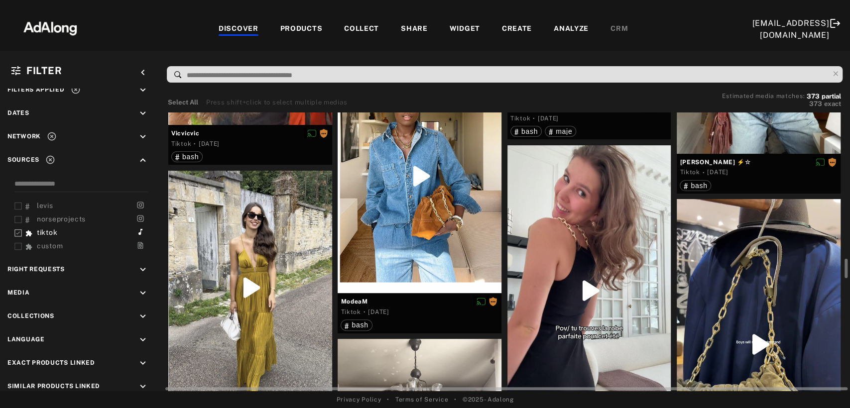
click at [238, 282] on div at bounding box center [250, 288] width 164 height 234
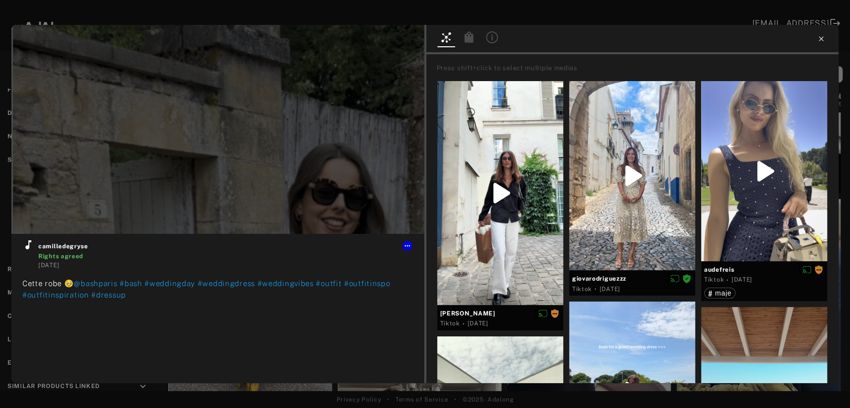
type input "*"
click at [821, 39] on icon at bounding box center [820, 38] width 4 height 4
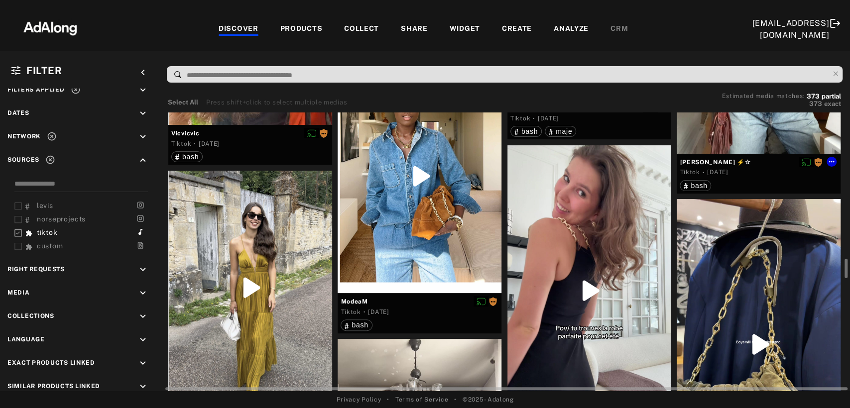
scroll to position [2212, 0]
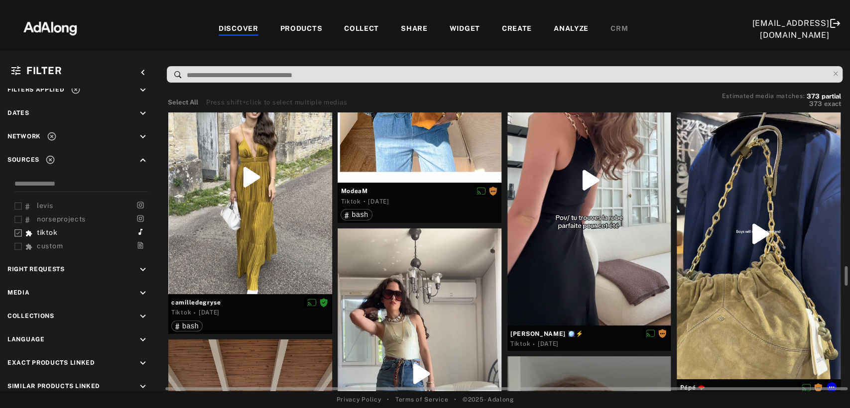
click at [774, 212] on div at bounding box center [758, 234] width 164 height 291
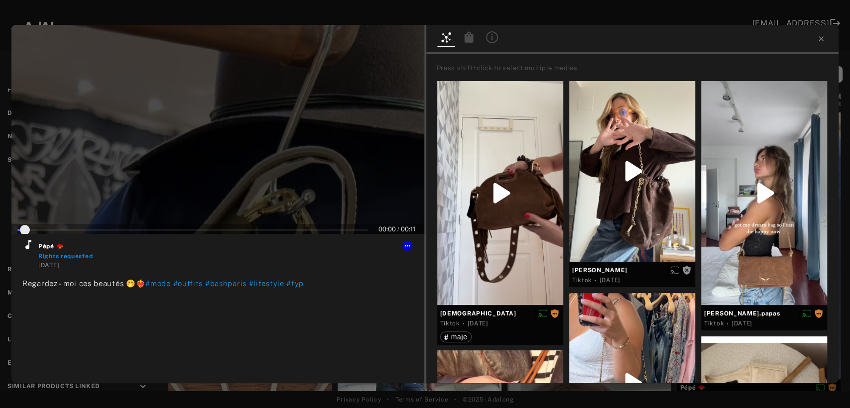
click at [227, 148] on div at bounding box center [217, 129] width 413 height 209
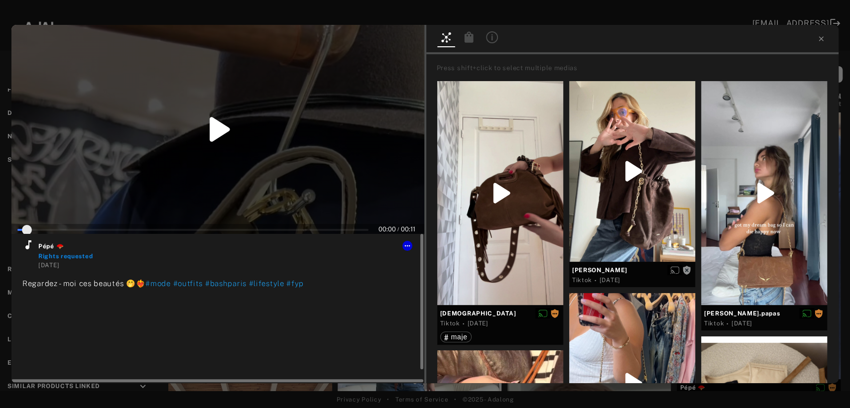
click at [27, 244] on icon at bounding box center [28, 245] width 12 height 12
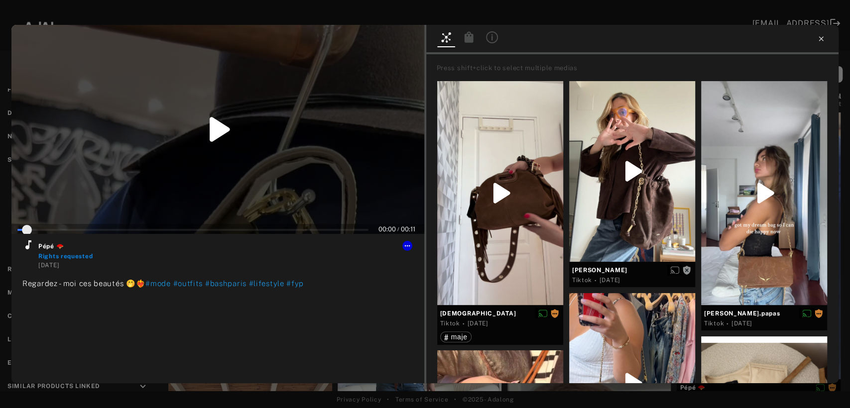
type input "*"
click at [822, 36] on icon at bounding box center [821, 39] width 8 height 8
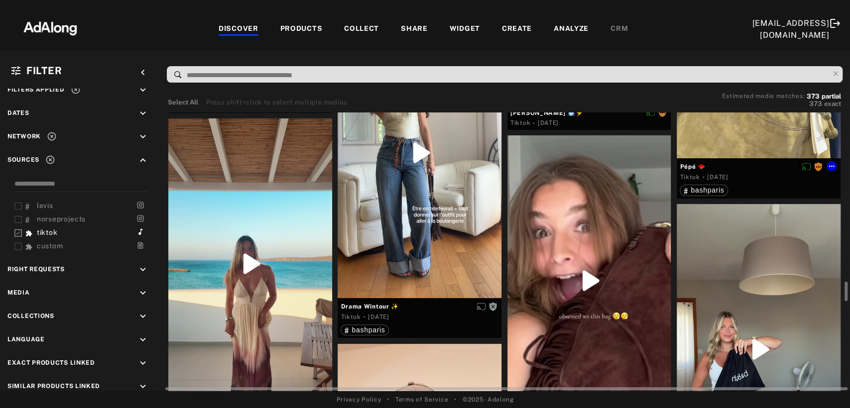
scroll to position [2544, 0]
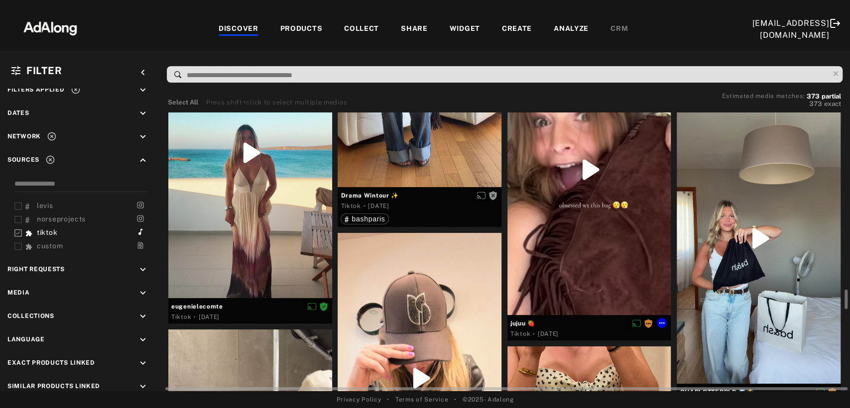
click at [607, 233] on div at bounding box center [589, 169] width 164 height 291
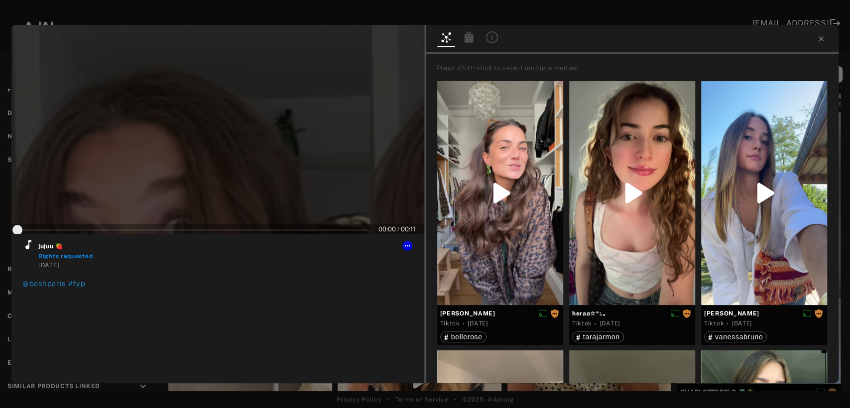
click at [230, 140] on div at bounding box center [217, 129] width 413 height 209
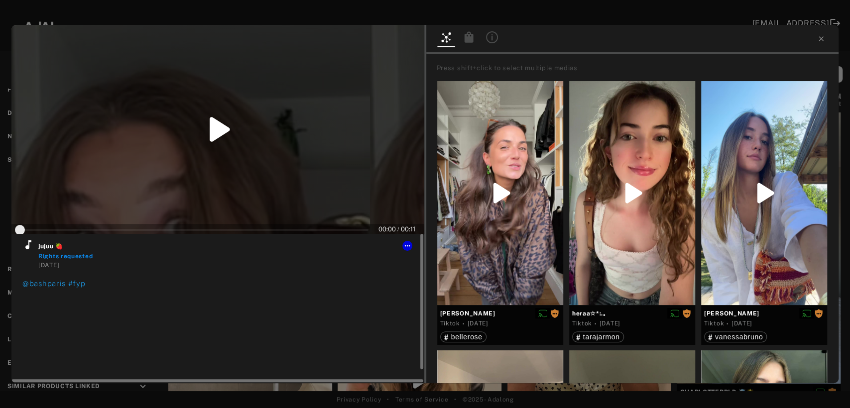
click at [24, 247] on icon at bounding box center [28, 245] width 12 height 12
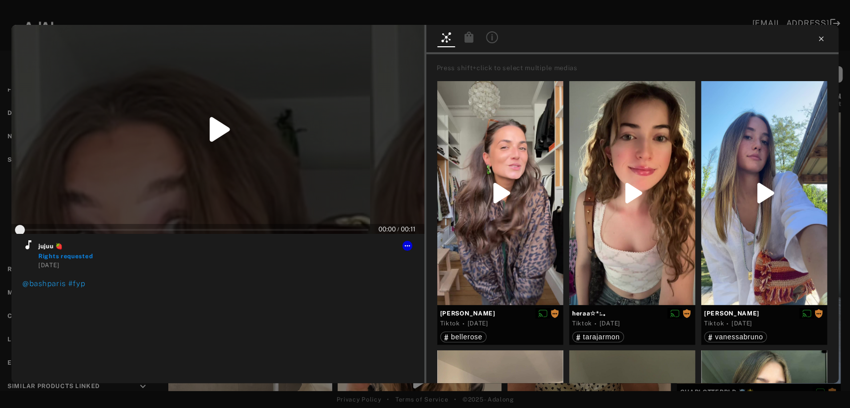
type input "*"
click at [819, 38] on icon at bounding box center [821, 39] width 8 height 8
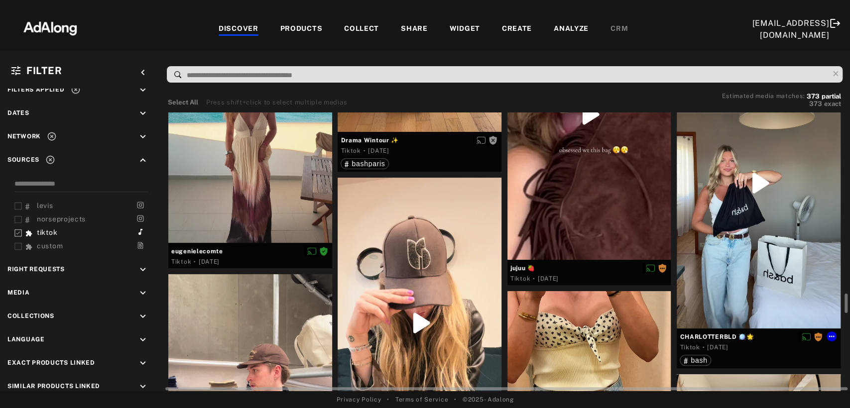
scroll to position [2654, 0]
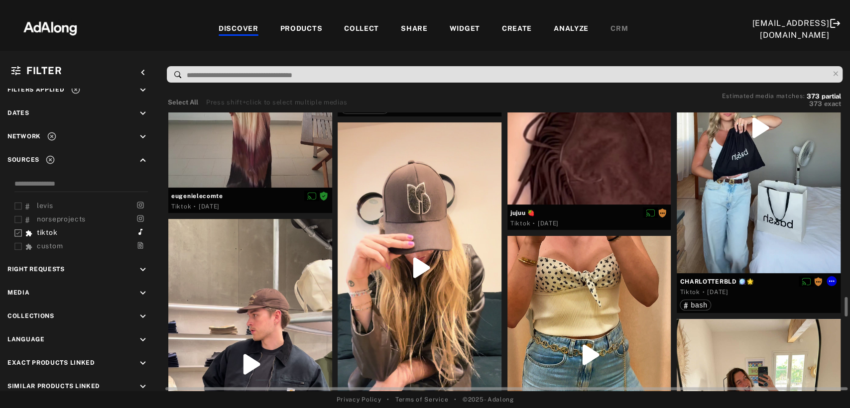
click at [785, 176] on div at bounding box center [758, 128] width 164 height 291
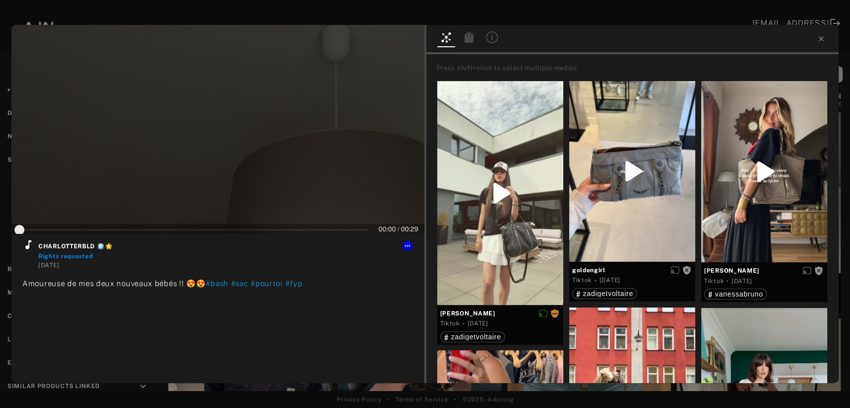
click at [234, 150] on div at bounding box center [217, 129] width 413 height 209
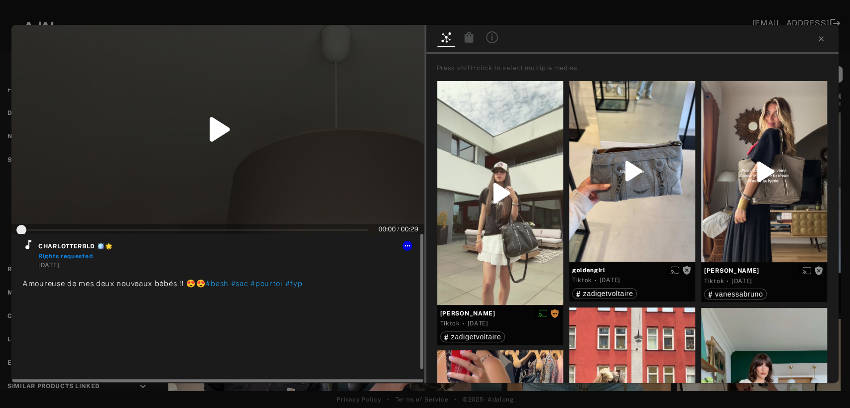
click at [24, 246] on icon at bounding box center [28, 245] width 12 height 12
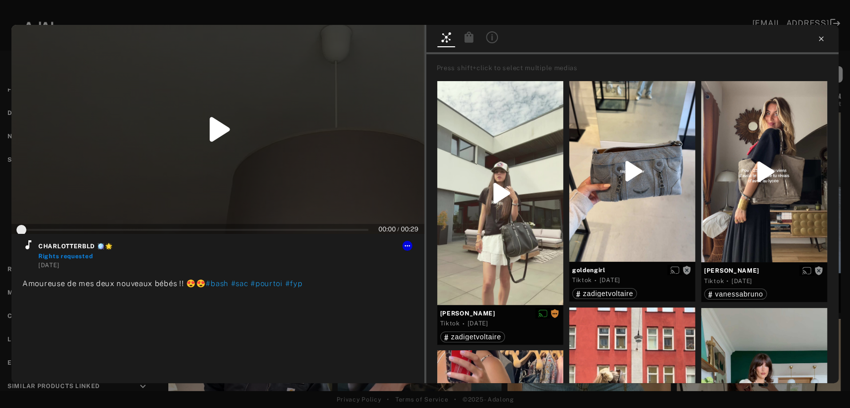
type input "*"
click at [818, 39] on icon at bounding box center [821, 39] width 8 height 8
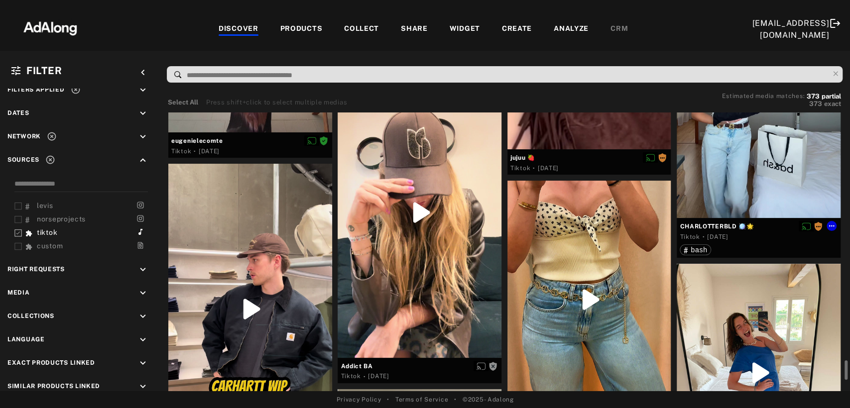
scroll to position [2765, 0]
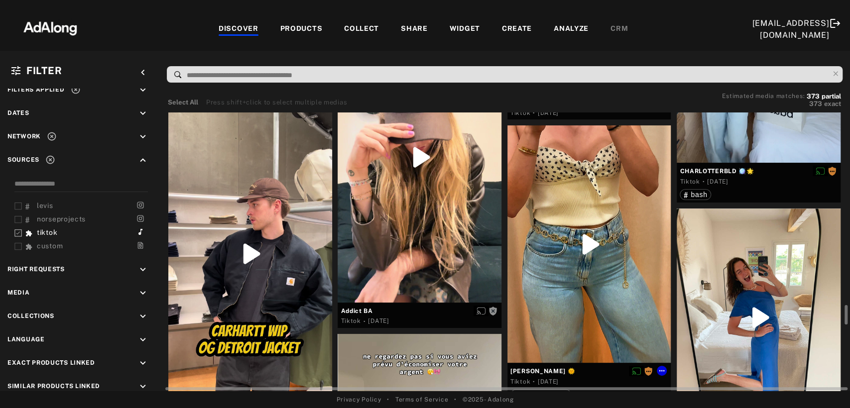
click at [602, 265] on div at bounding box center [589, 243] width 164 height 237
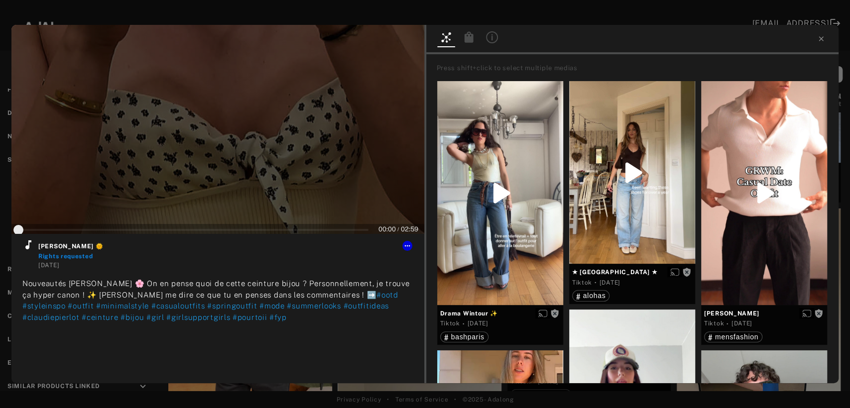
click at [229, 156] on div at bounding box center [217, 129] width 413 height 209
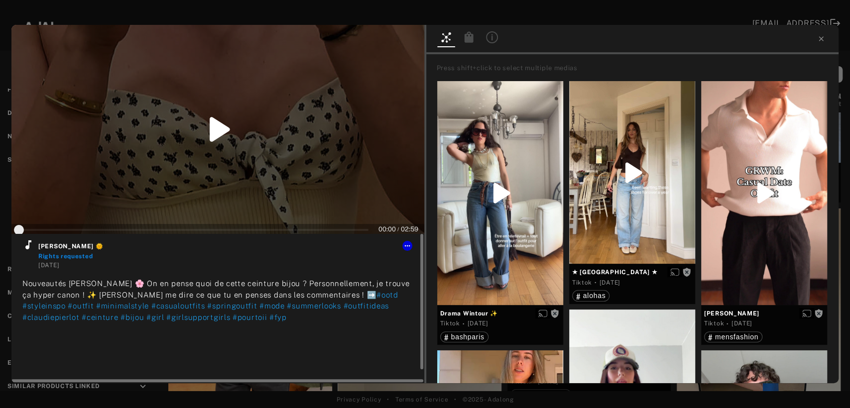
click at [29, 248] on icon at bounding box center [28, 245] width 12 height 12
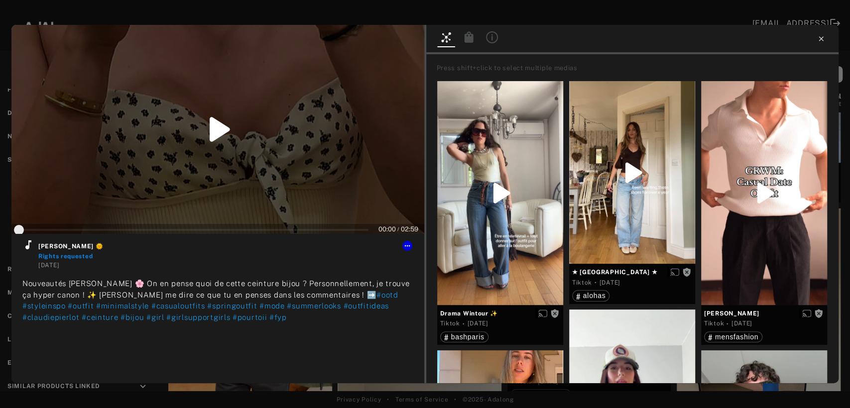
type input "*"
click at [819, 39] on icon at bounding box center [821, 39] width 8 height 8
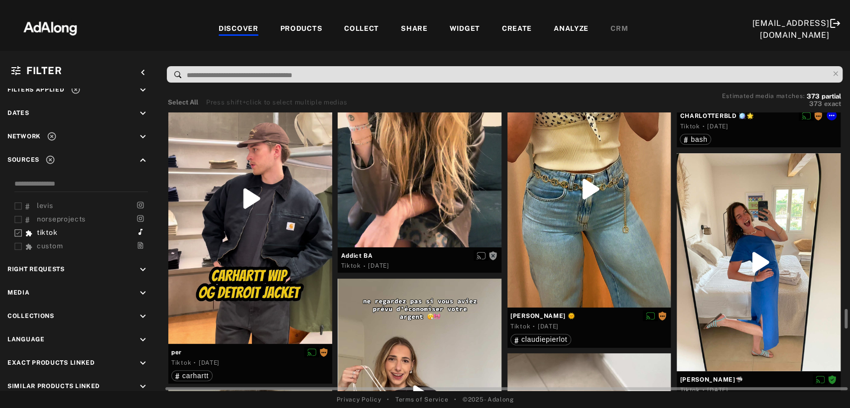
scroll to position [2875, 0]
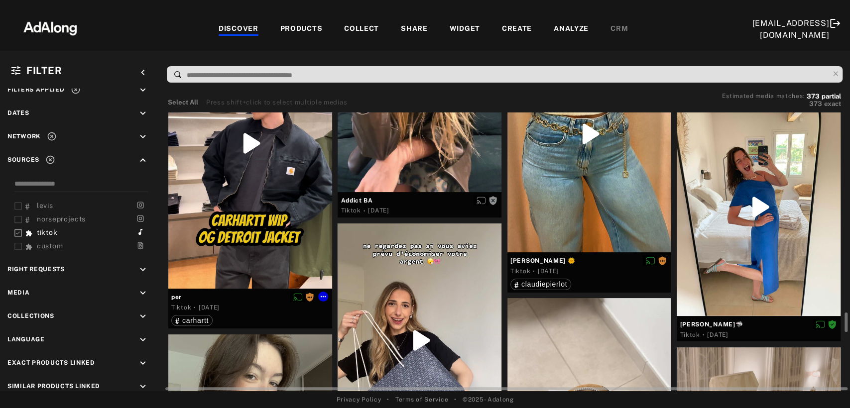
click at [238, 181] on div at bounding box center [250, 143] width 164 height 291
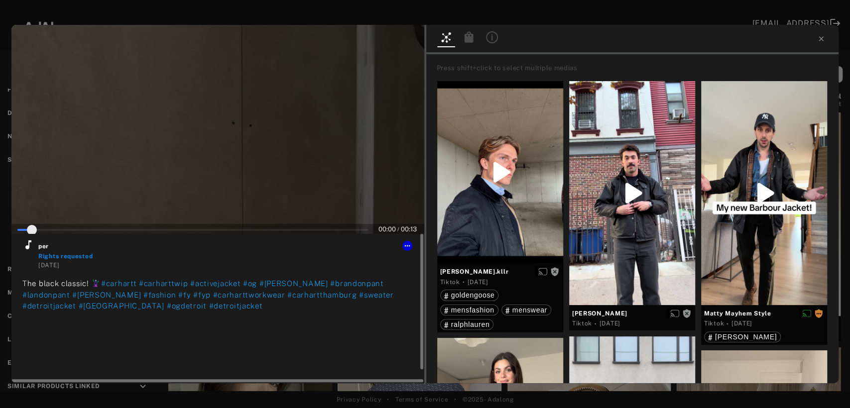
click at [28, 247] on icon at bounding box center [28, 244] width 6 height 9
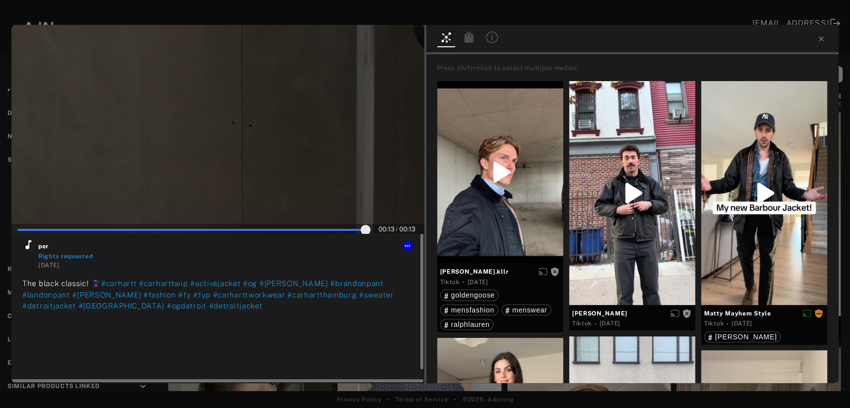
type input "***"
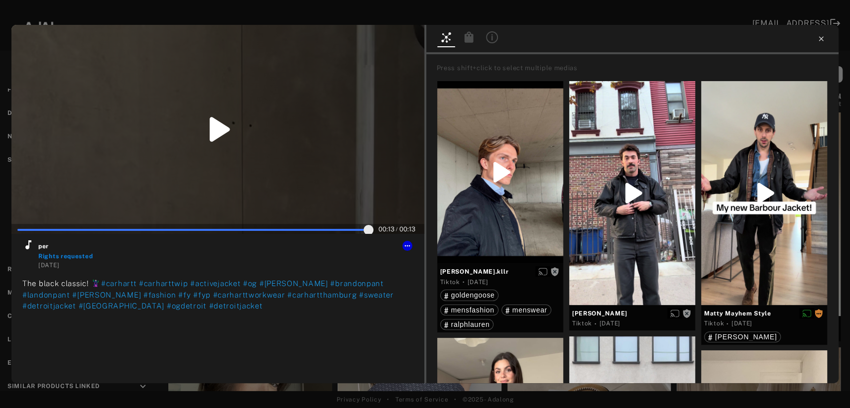
click at [818, 40] on icon at bounding box center [821, 39] width 8 height 8
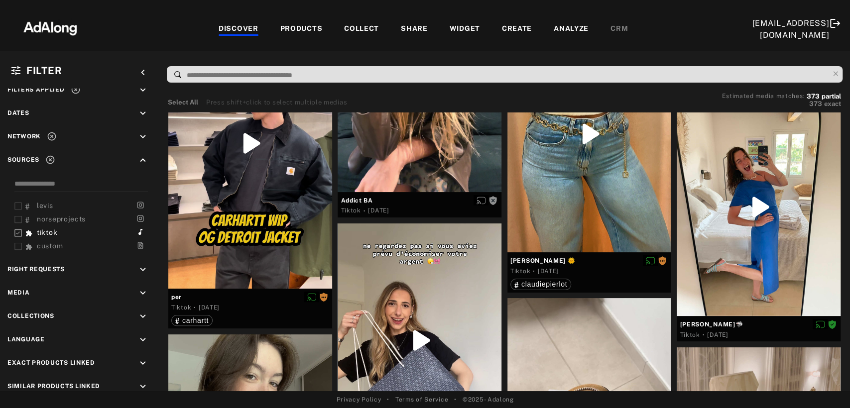
scroll to position [3097, 0]
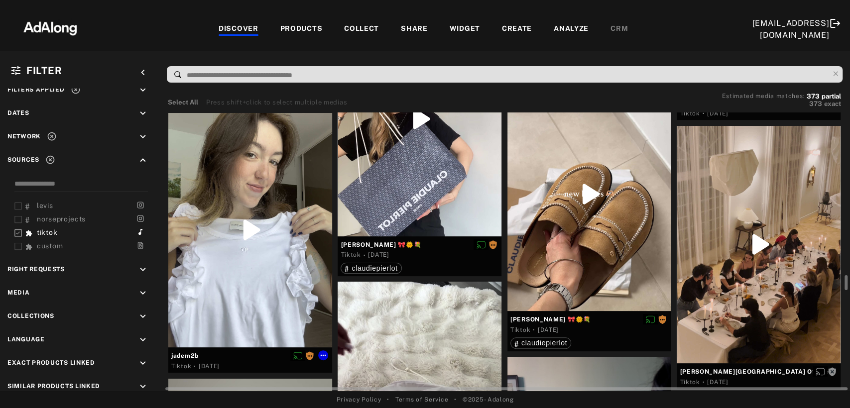
click at [246, 229] on div at bounding box center [250, 230] width 164 height 234
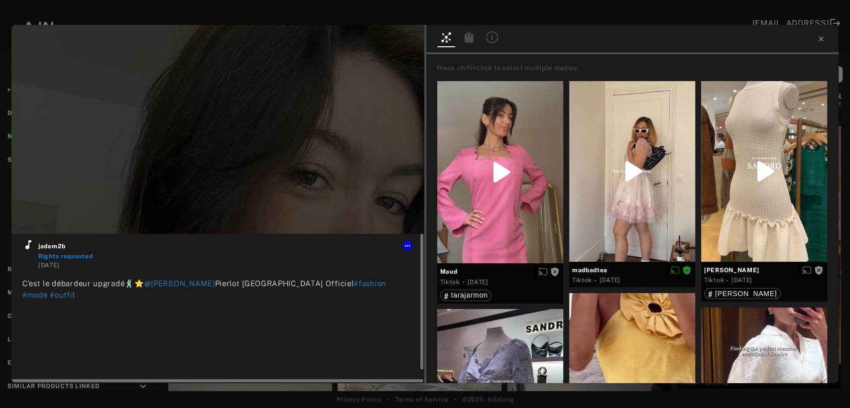
click at [28, 247] on icon at bounding box center [28, 244] width 6 height 9
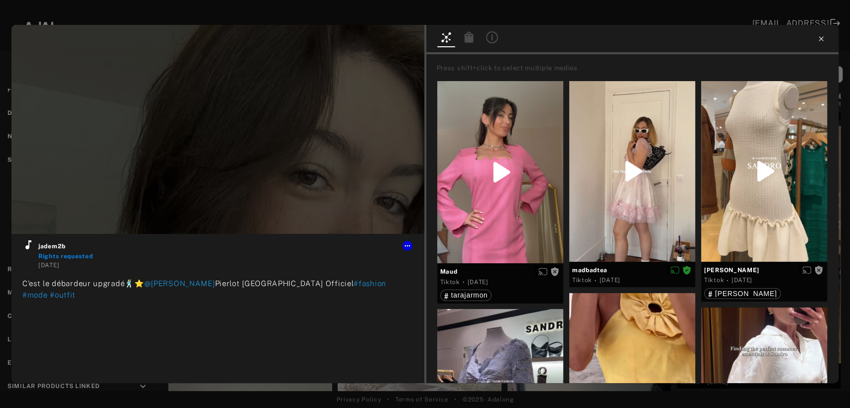
type input "**"
click at [817, 39] on icon at bounding box center [821, 39] width 8 height 8
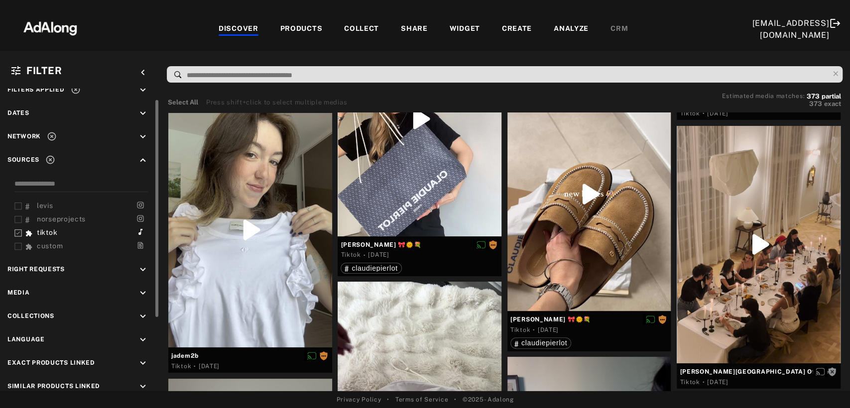
click at [138, 267] on icon "keyboard_arrow_down" at bounding box center [142, 269] width 11 height 11
click at [16, 293] on icon at bounding box center [17, 293] width 7 height 7
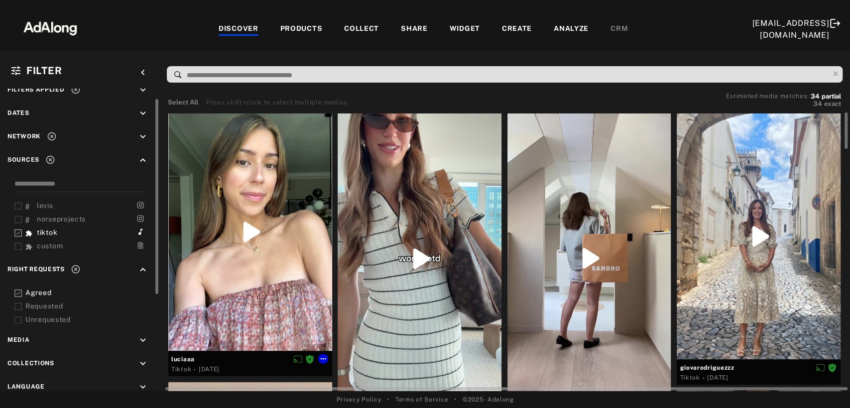
click at [252, 245] on div at bounding box center [250, 231] width 164 height 237
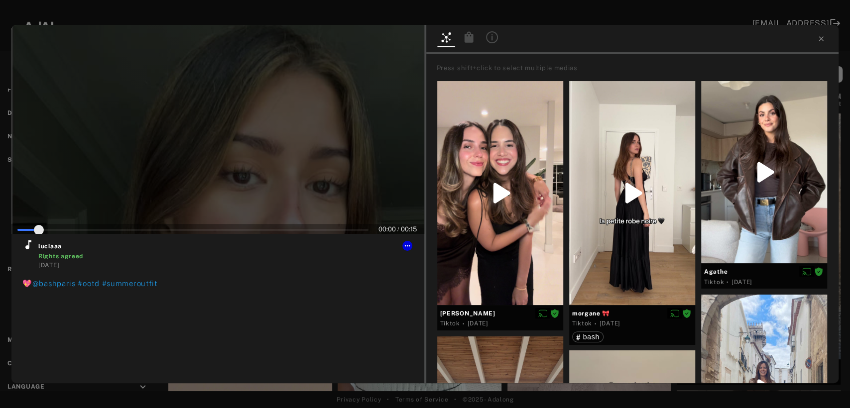
click at [199, 160] on div at bounding box center [217, 129] width 413 height 209
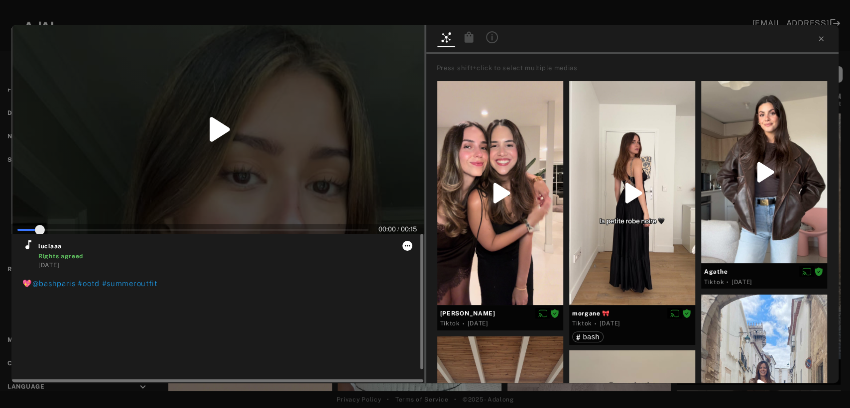
click at [403, 244] on icon at bounding box center [407, 246] width 8 height 8
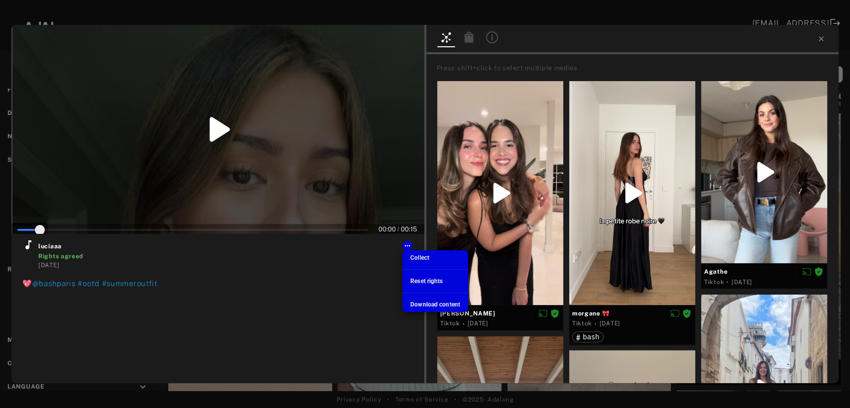
click at [411, 256] on span "Collect" at bounding box center [419, 257] width 19 height 7
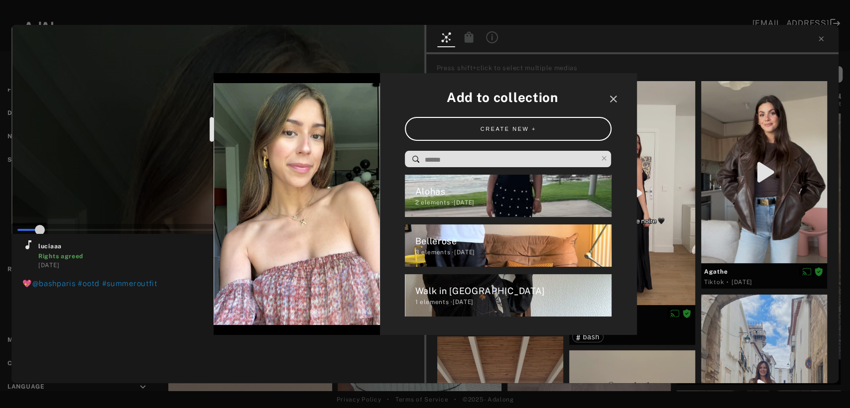
click at [447, 159] on input at bounding box center [511, 159] width 174 height 13
type input "*"
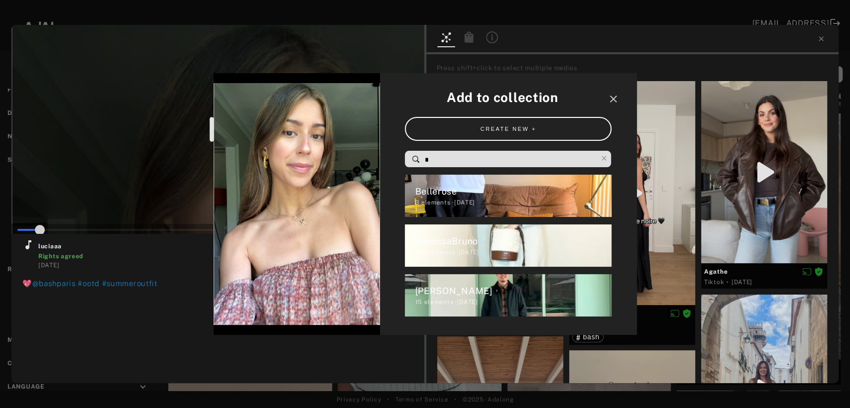
type input "*"
type input "**"
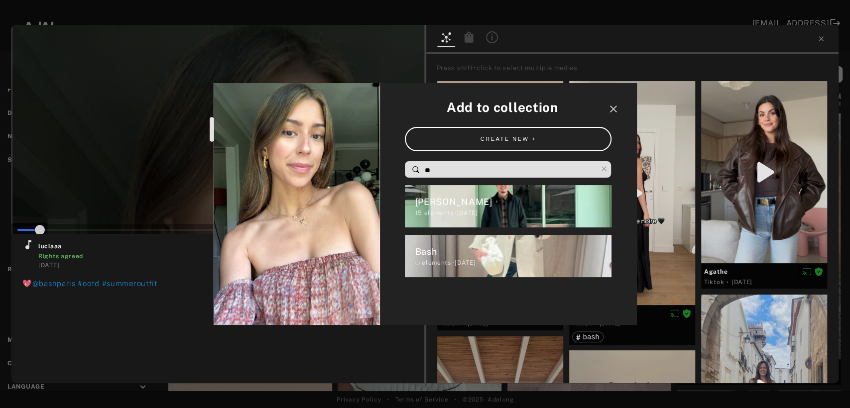
type input "*"
type input "***"
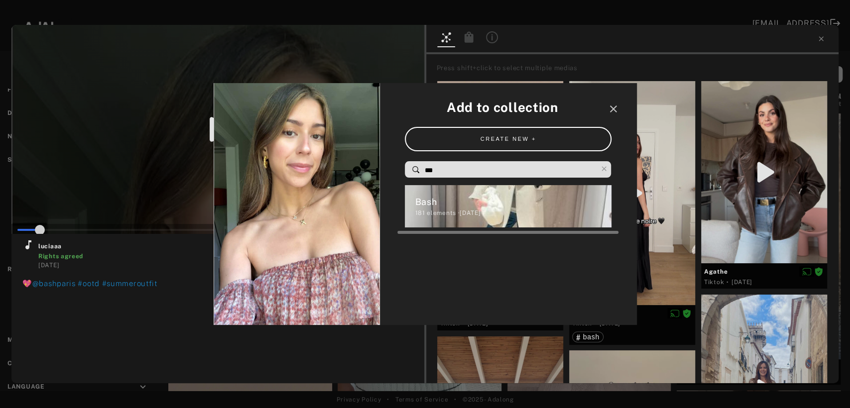
type input "*"
type input "***"
click at [439, 210] on div "181 elements · [DATE]" at bounding box center [513, 213] width 197 height 9
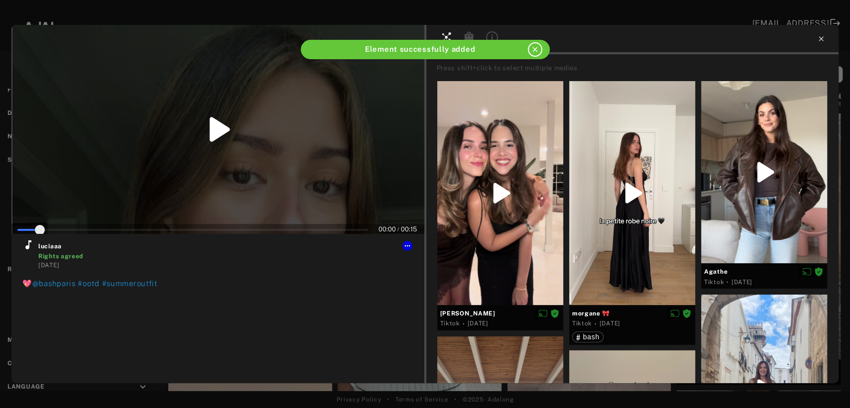
type input "*"
click at [820, 41] on icon at bounding box center [821, 39] width 8 height 8
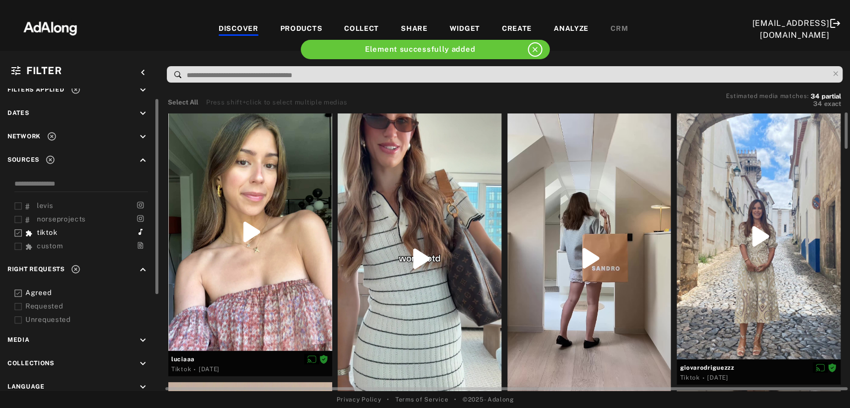
scroll to position [55, 0]
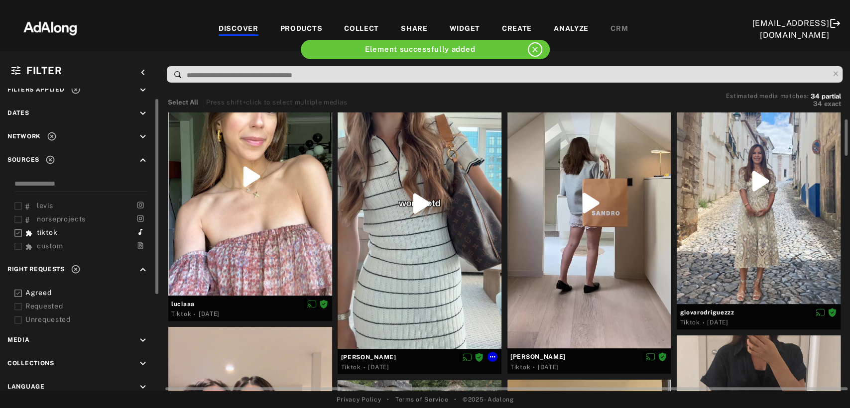
click at [406, 277] on div at bounding box center [419, 203] width 164 height 291
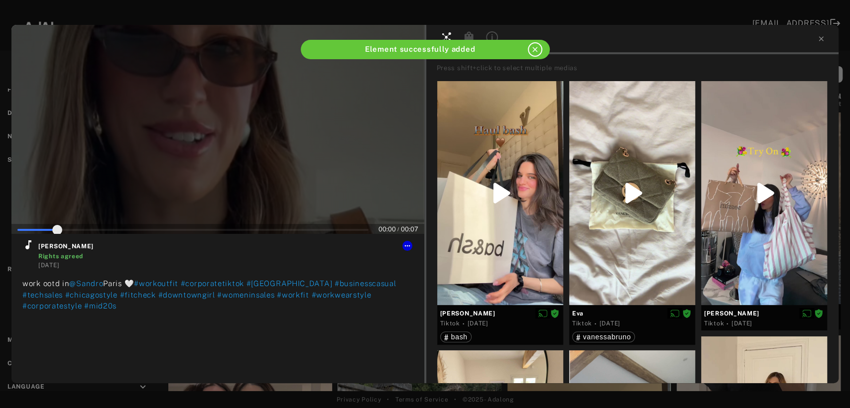
click at [234, 180] on div at bounding box center [217, 129] width 413 height 209
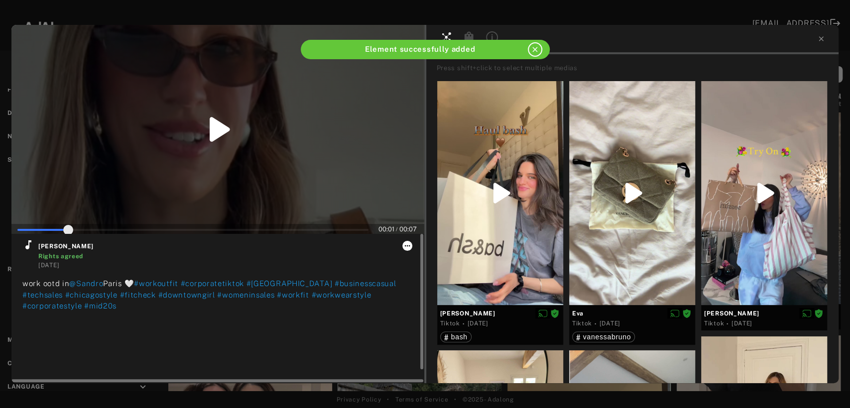
click at [404, 244] on icon at bounding box center [407, 246] width 8 height 8
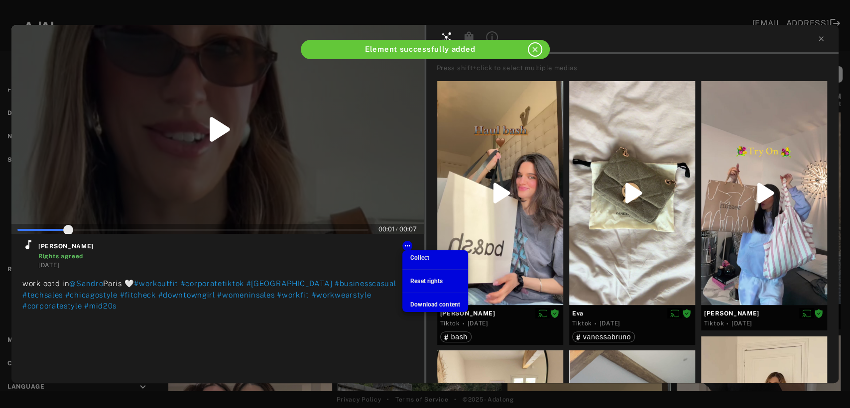
click at [416, 255] on span "Collect" at bounding box center [419, 257] width 19 height 7
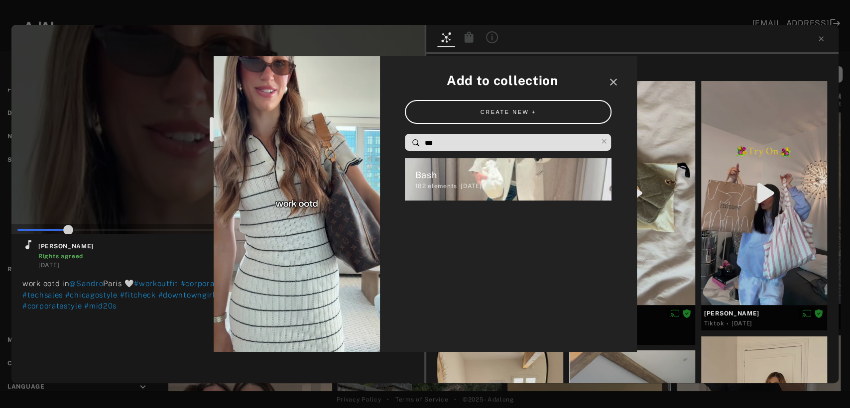
drag, startPoint x: 440, startPoint y: 140, endPoint x: 385, endPoint y: 155, distance: 57.1
click at [385, 155] on div "Add to collection close CREATE NEW + *** Bash 182 elements · [DATE]" at bounding box center [508, 204] width 257 height 296
type input "**"
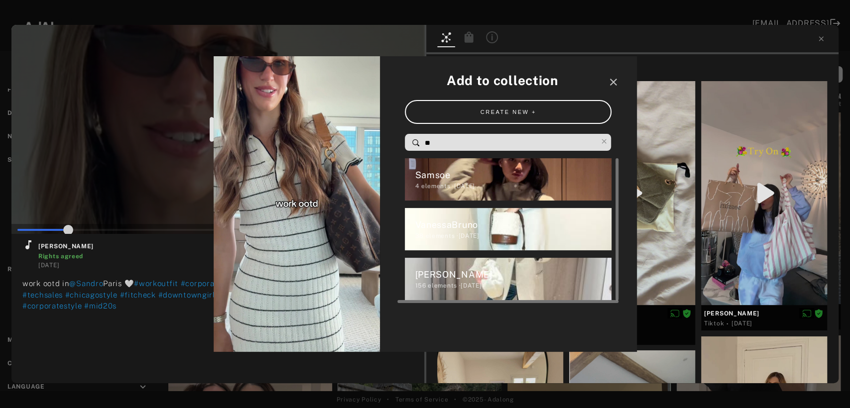
type input "**"
click at [434, 280] on div "[PERSON_NAME]" at bounding box center [513, 274] width 197 height 13
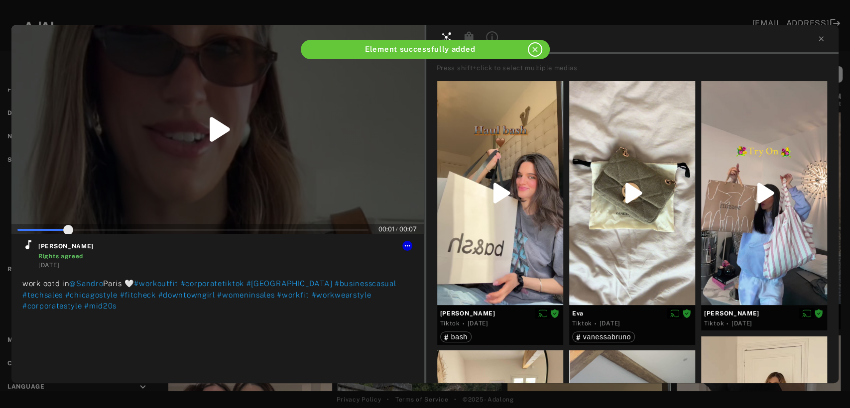
type input "**"
click at [819, 38] on icon at bounding box center [821, 39] width 8 height 8
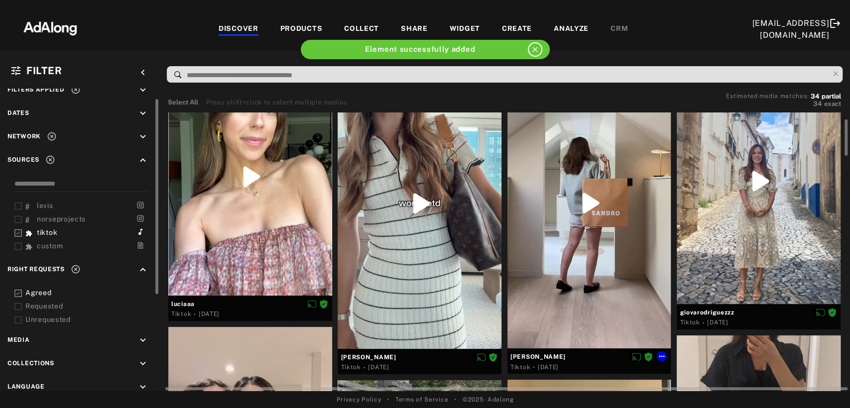
click at [572, 274] on div at bounding box center [589, 203] width 164 height 290
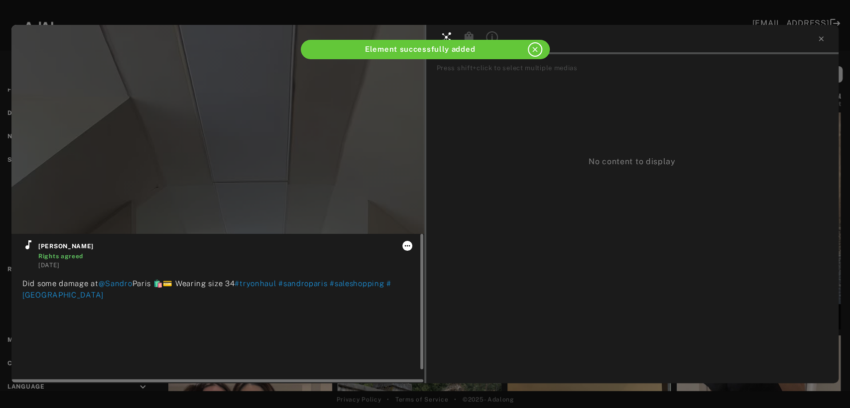
click at [406, 244] on icon at bounding box center [407, 246] width 8 height 8
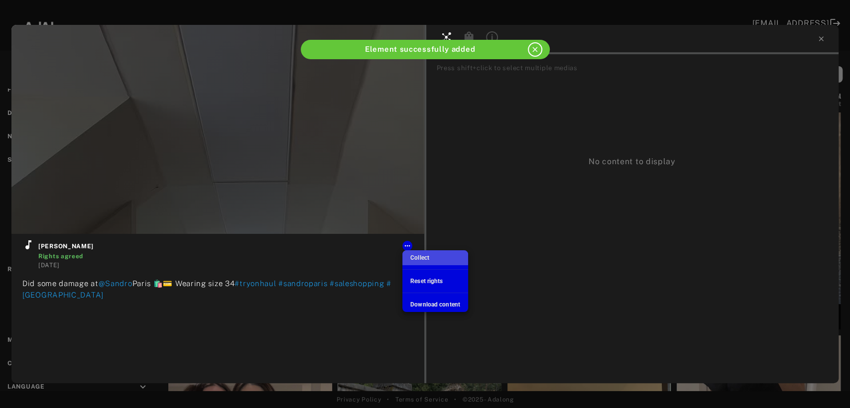
click at [414, 255] on span "Collect" at bounding box center [419, 257] width 19 height 7
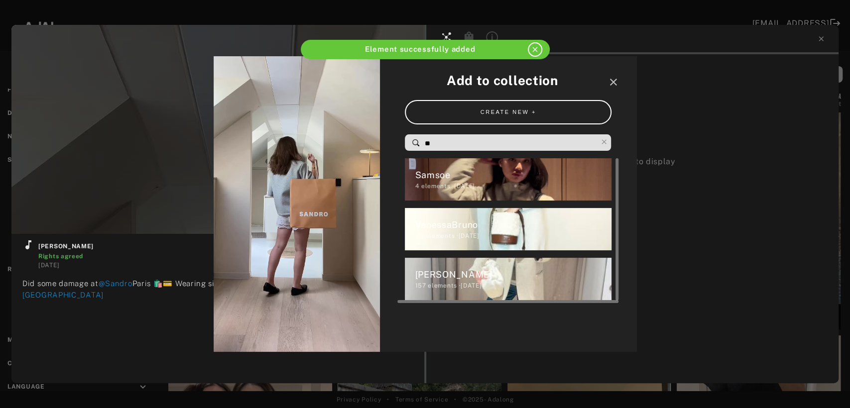
click at [422, 279] on div "[PERSON_NAME]" at bounding box center [513, 274] width 197 height 13
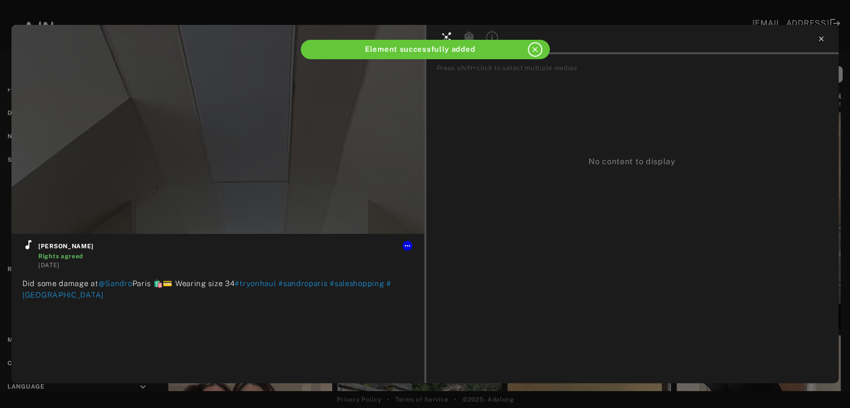
type input "**"
click at [819, 40] on icon at bounding box center [821, 39] width 8 height 8
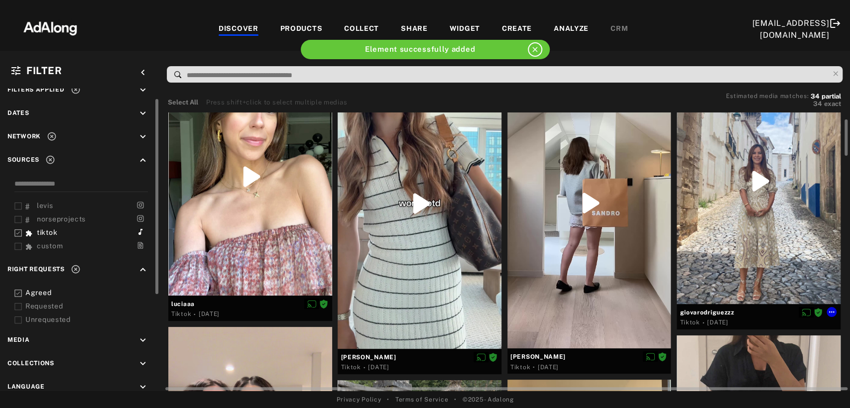
click at [762, 211] on div at bounding box center [758, 181] width 164 height 246
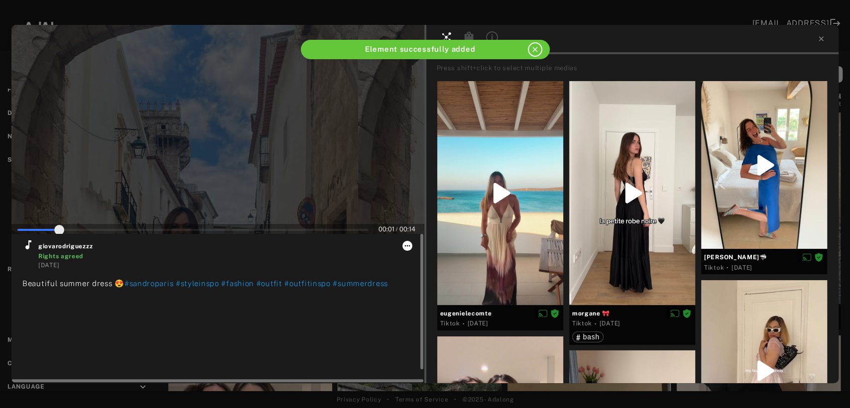
click at [404, 244] on icon at bounding box center [407, 246] width 8 height 8
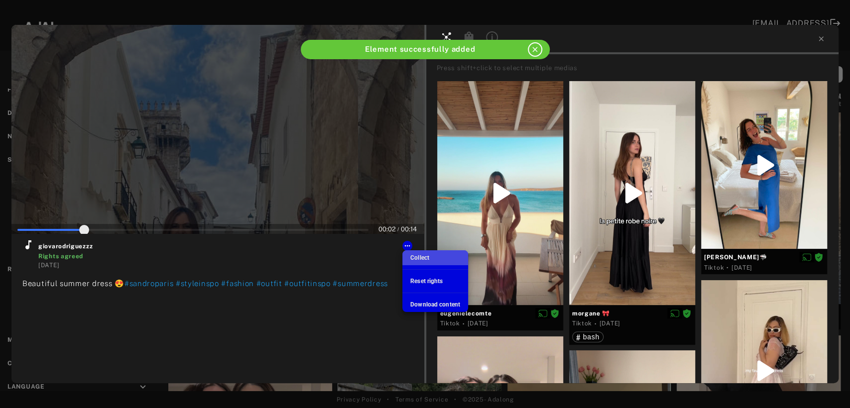
click at [414, 260] on span "Collect" at bounding box center [419, 257] width 19 height 7
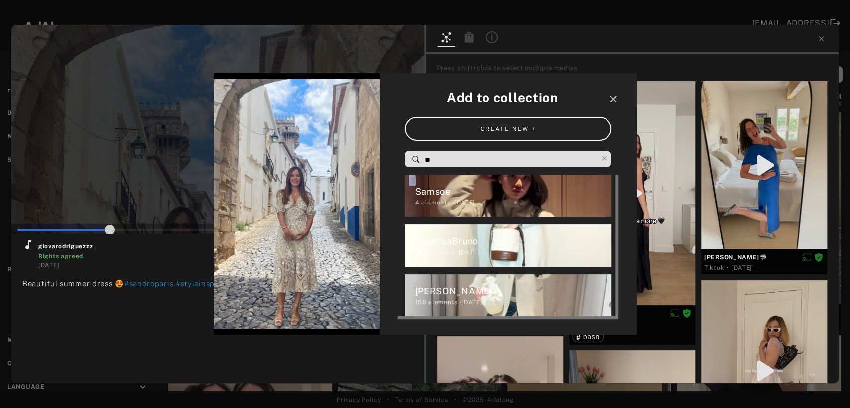
click at [426, 296] on div "[PERSON_NAME]" at bounding box center [513, 290] width 197 height 13
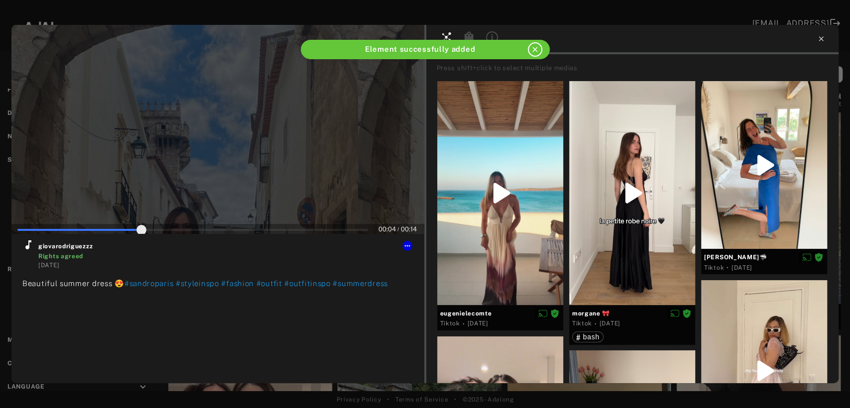
type input "**"
click at [817, 42] on icon at bounding box center [821, 39] width 8 height 8
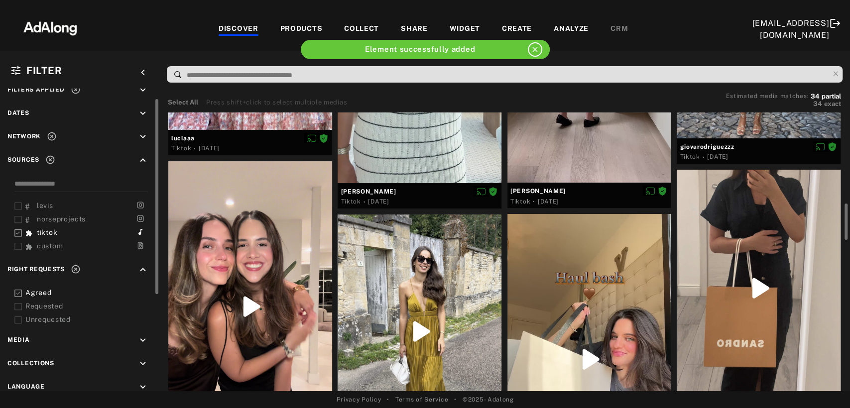
scroll to position [331, 0]
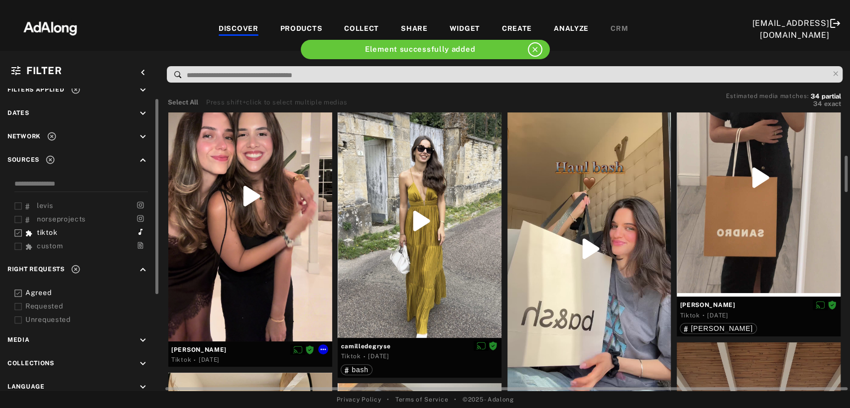
click at [224, 230] on div at bounding box center [250, 196] width 164 height 291
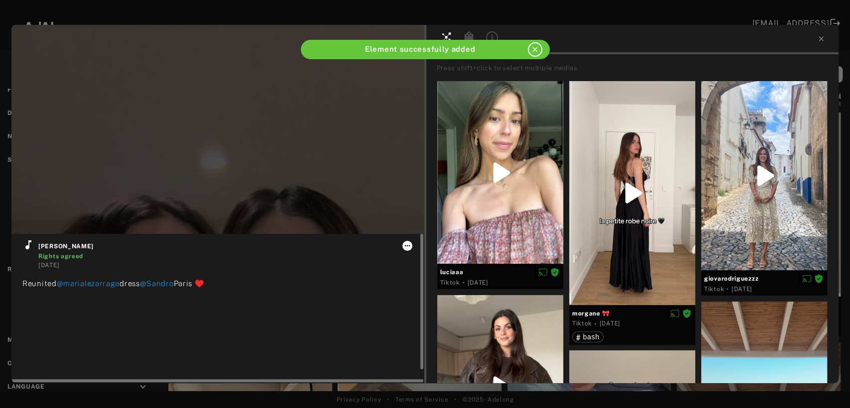
click at [406, 248] on icon at bounding box center [407, 246] width 8 height 8
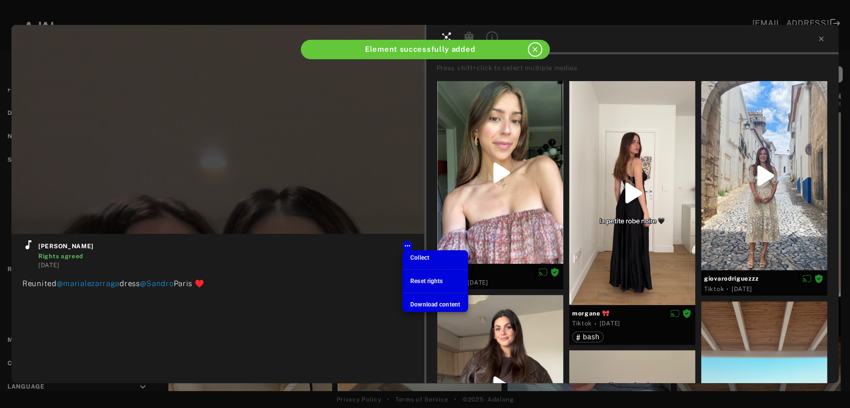
click at [416, 257] on span "Collect" at bounding box center [419, 257] width 19 height 7
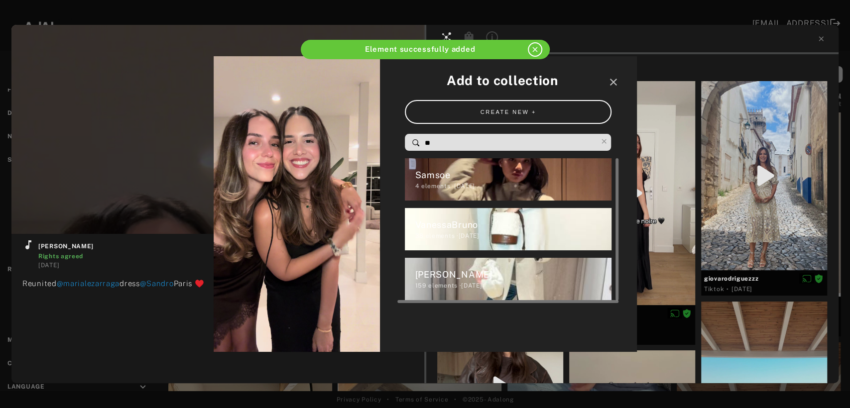
click at [426, 275] on div "[PERSON_NAME]" at bounding box center [513, 274] width 197 height 13
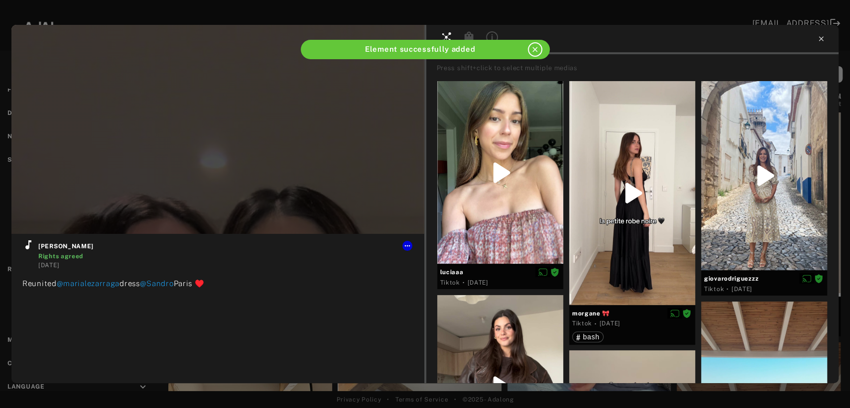
type input "**"
click at [822, 41] on icon at bounding box center [821, 39] width 8 height 8
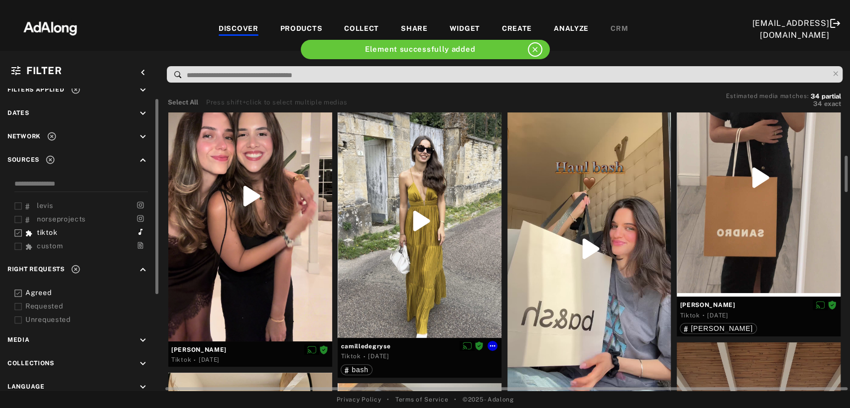
click at [435, 227] on div at bounding box center [419, 221] width 164 height 234
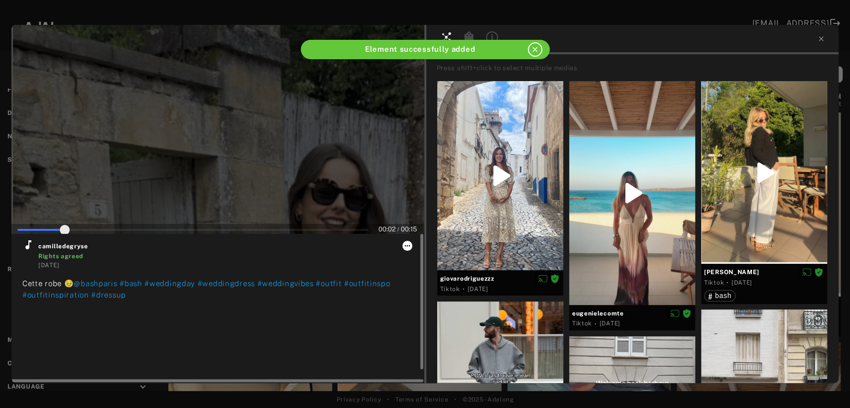
click at [406, 242] on icon at bounding box center [407, 246] width 8 height 8
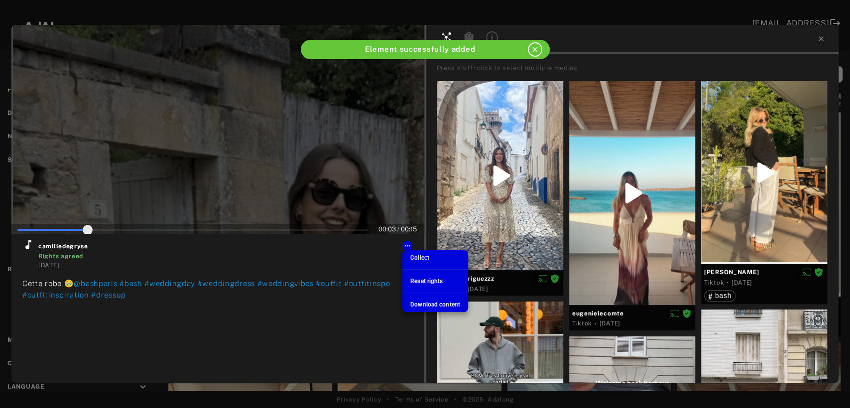
click at [420, 256] on span "Collect" at bounding box center [419, 257] width 19 height 7
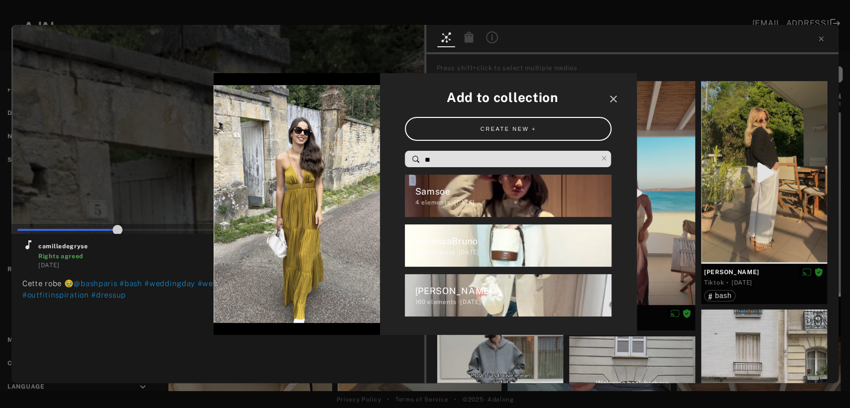
drag, startPoint x: 450, startPoint y: 155, endPoint x: 406, endPoint y: 165, distance: 45.4
click at [406, 165] on div "**" at bounding box center [508, 159] width 207 height 16
type input "**"
type input "*"
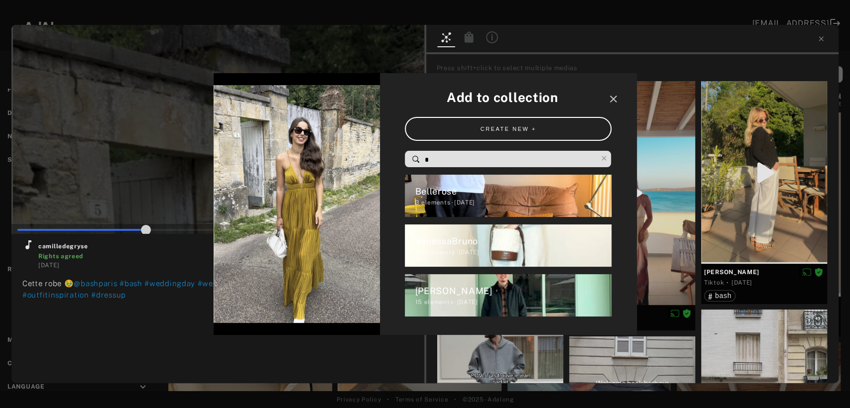
type input "**"
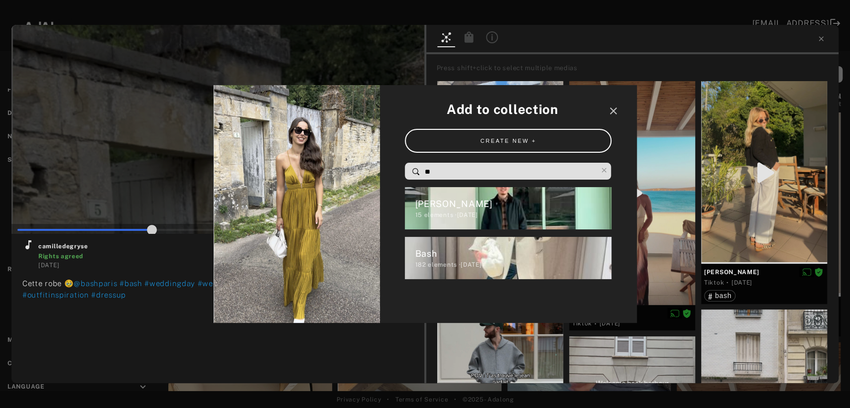
type input "**"
type input "***"
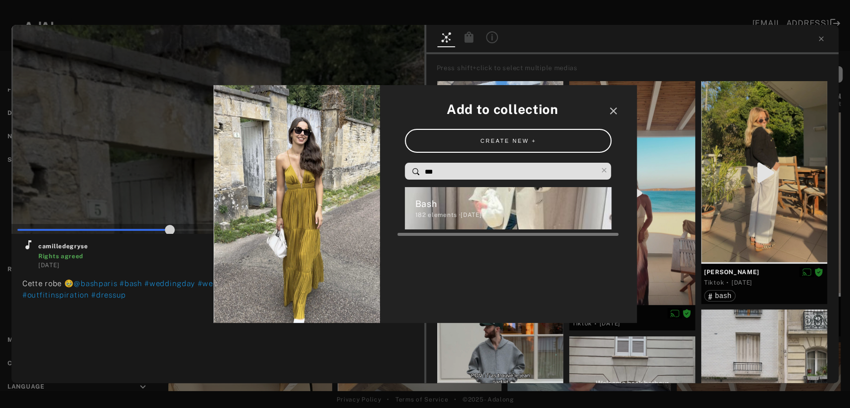
type input "**"
type input "***"
drag, startPoint x: 434, startPoint y: 215, endPoint x: 490, endPoint y: 181, distance: 65.6
click at [435, 214] on div "182 elements · [DATE]" at bounding box center [513, 215] width 197 height 9
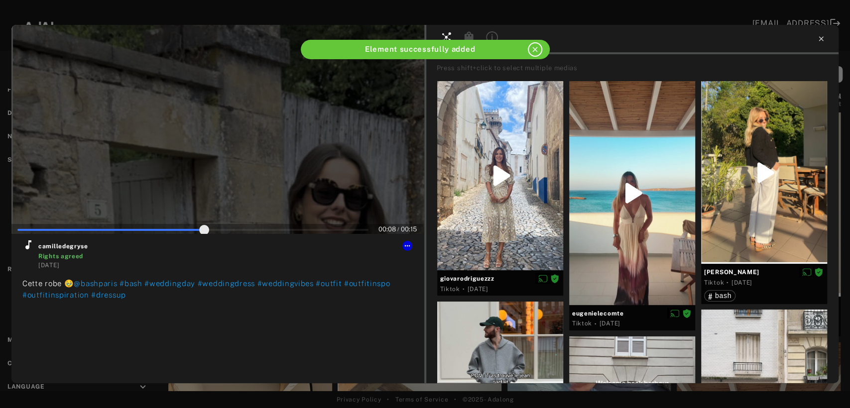
type input "**"
click at [820, 39] on icon at bounding box center [821, 39] width 8 height 8
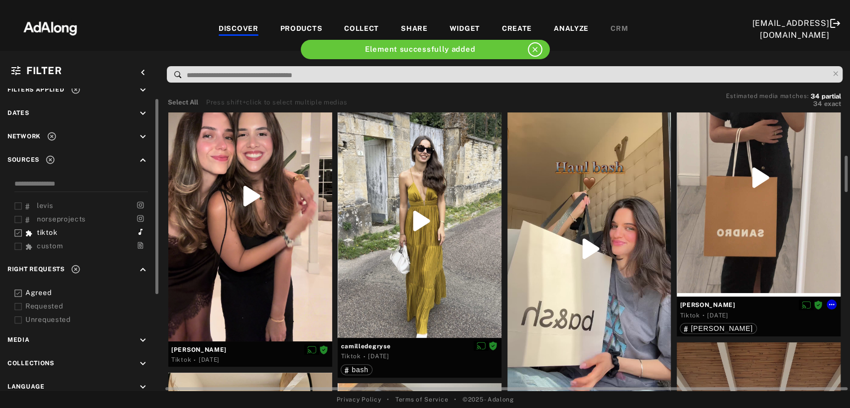
click at [710, 220] on div at bounding box center [758, 177] width 164 height 237
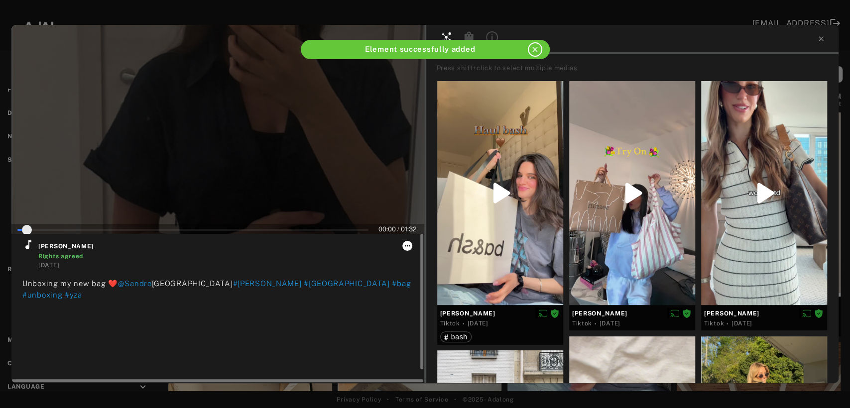
click at [406, 245] on icon at bounding box center [407, 246] width 8 height 8
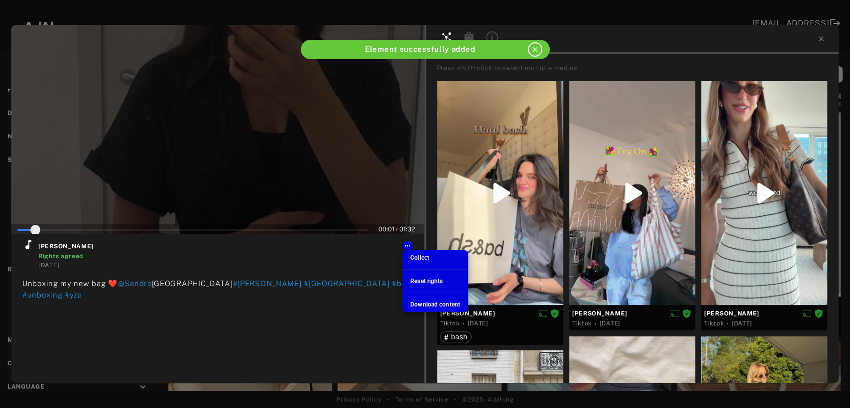
click at [418, 256] on span "Collect" at bounding box center [419, 257] width 19 height 7
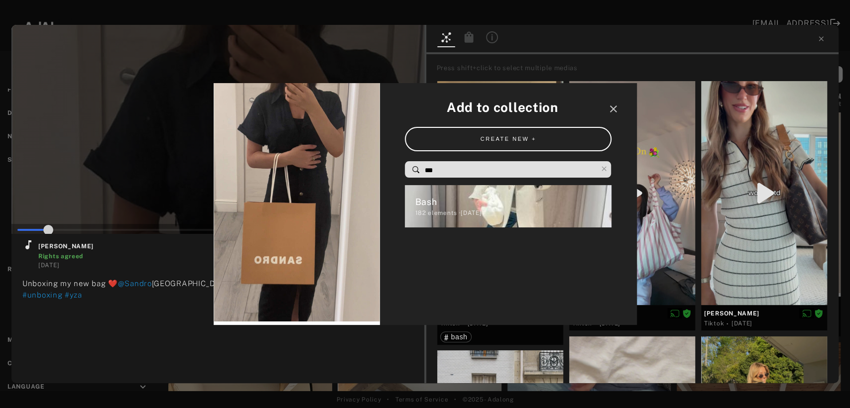
drag, startPoint x: 441, startPoint y: 168, endPoint x: 393, endPoint y: 171, distance: 48.3
click at [393, 171] on div "Add to collection close CREATE NEW + *** Bash 182 elements · [DATE]" at bounding box center [508, 204] width 257 height 242
type input "**"
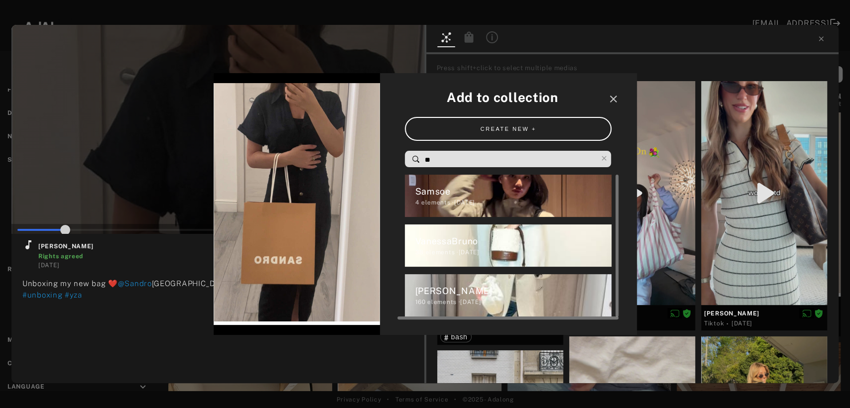
type input "**"
click at [428, 291] on div "[PERSON_NAME]" at bounding box center [513, 290] width 197 height 13
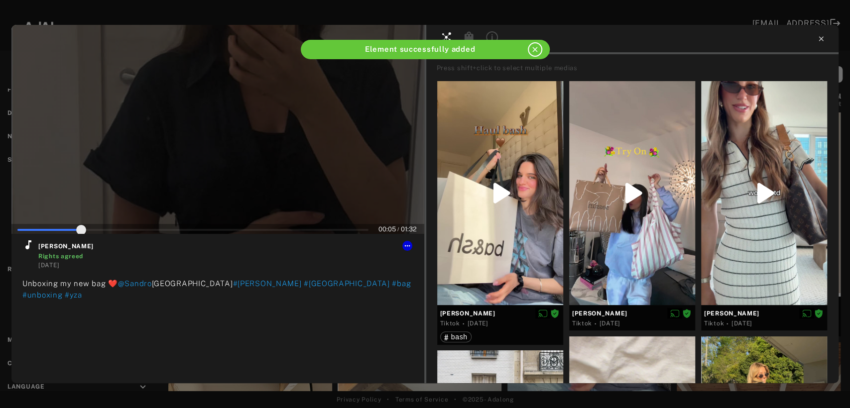
type input "**"
click at [822, 41] on icon at bounding box center [821, 39] width 8 height 8
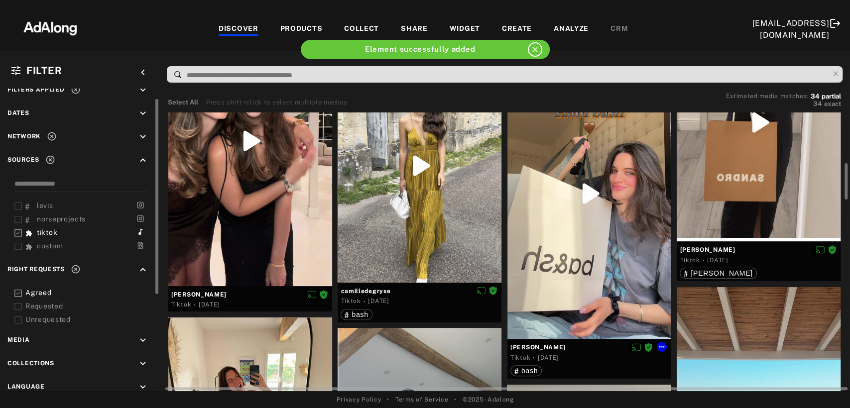
scroll to position [442, 0]
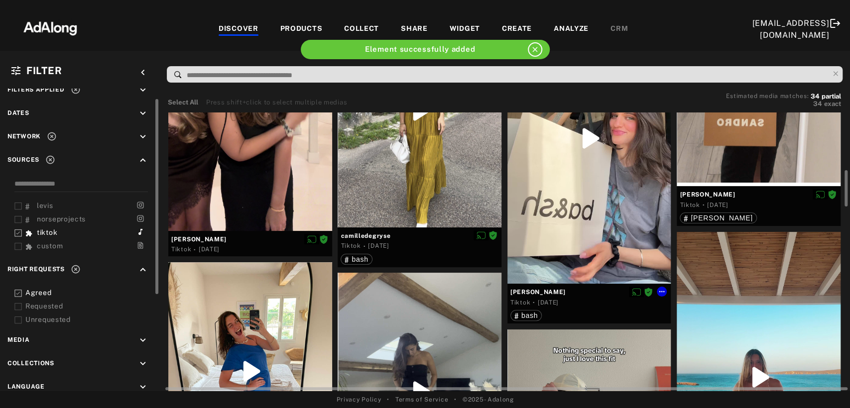
click at [609, 217] on div at bounding box center [589, 138] width 164 height 291
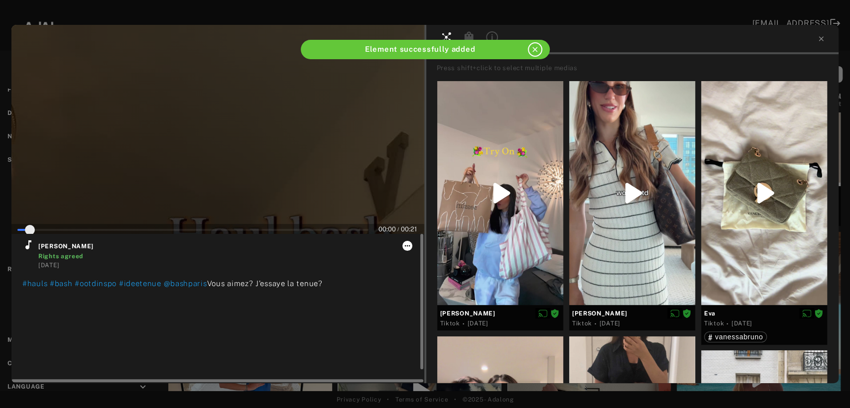
click at [408, 245] on icon at bounding box center [407, 246] width 8 height 8
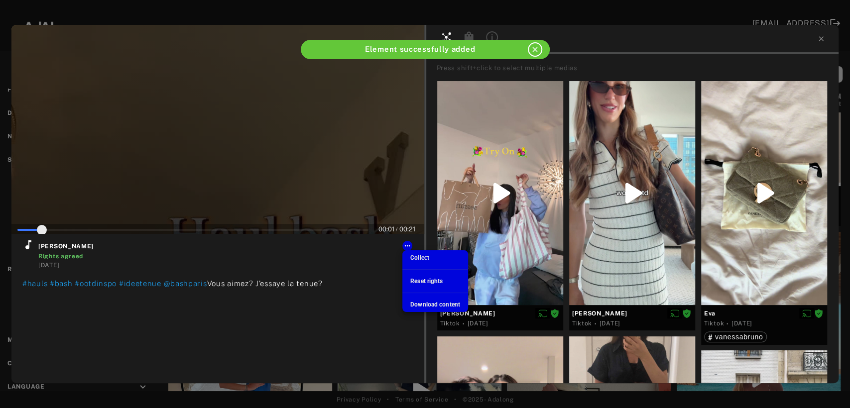
click at [420, 257] on span "Collect" at bounding box center [419, 257] width 19 height 7
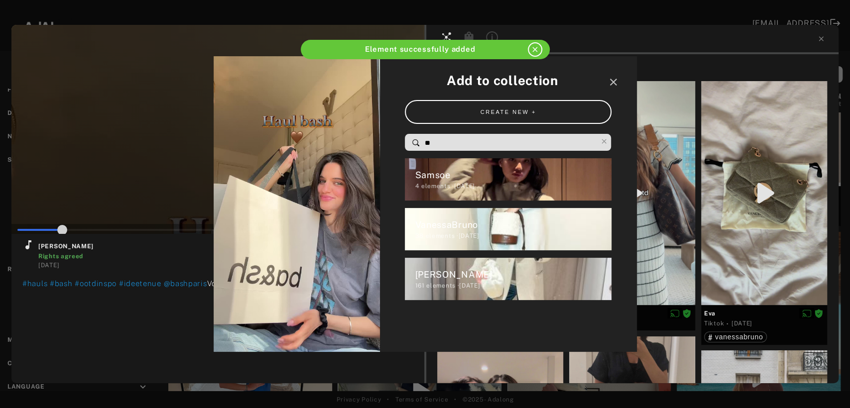
drag, startPoint x: 440, startPoint y: 145, endPoint x: 418, endPoint y: 145, distance: 21.4
click at [418, 145] on div "**" at bounding box center [508, 142] width 207 height 16
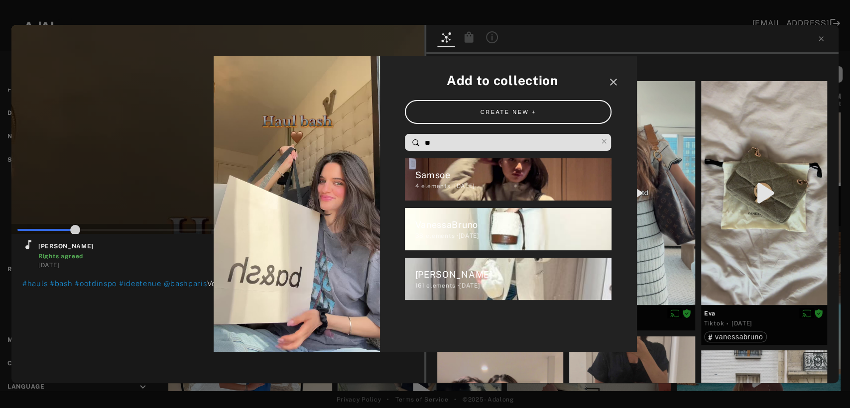
type input "**"
type input "*"
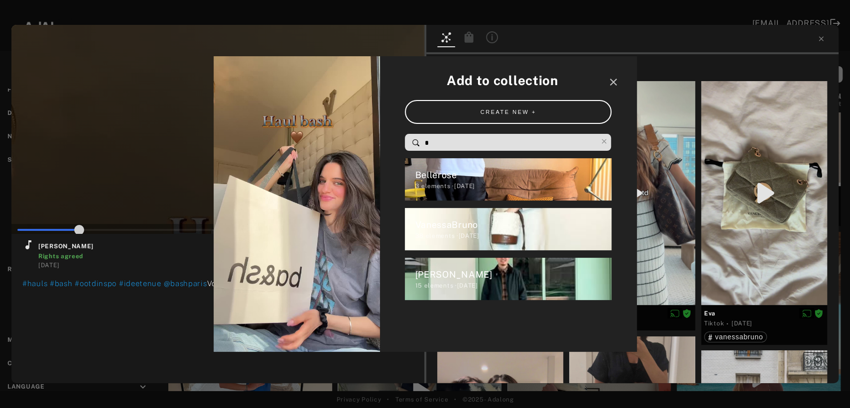
type input "**"
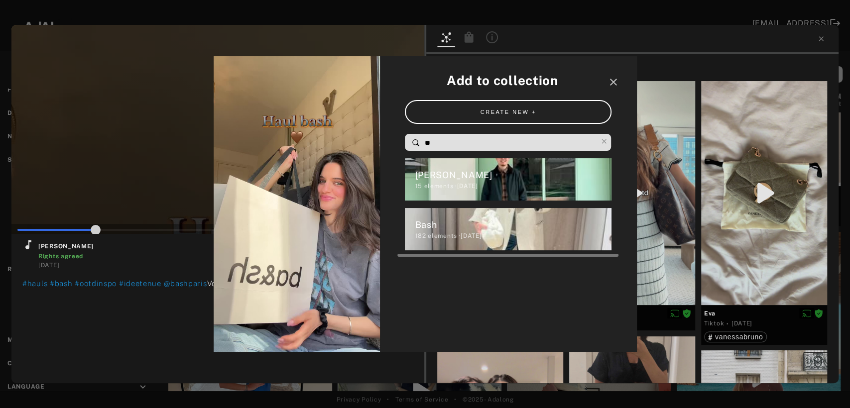
type input "**"
click at [456, 224] on div "Bash" at bounding box center [513, 224] width 197 height 13
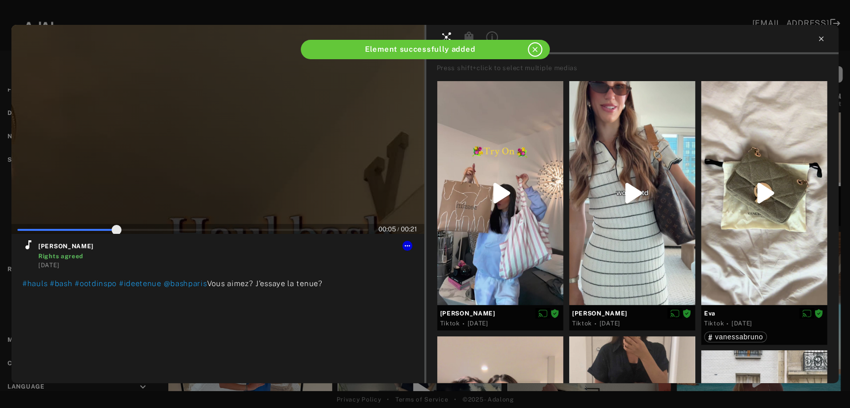
type input "**"
click at [821, 41] on icon at bounding box center [821, 39] width 8 height 8
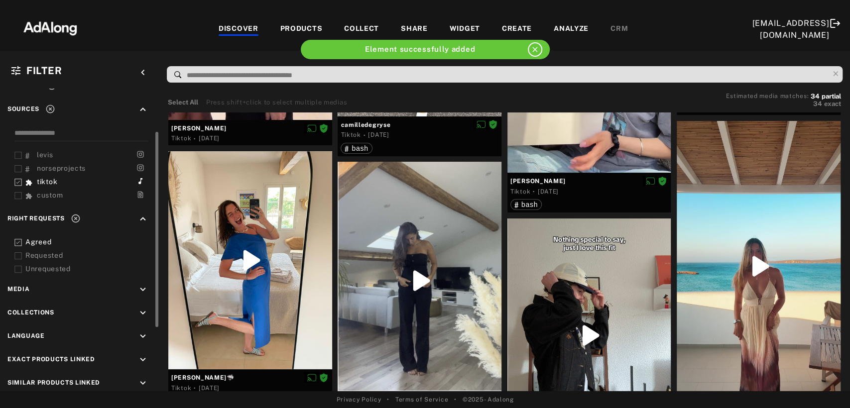
scroll to position [117, 0]
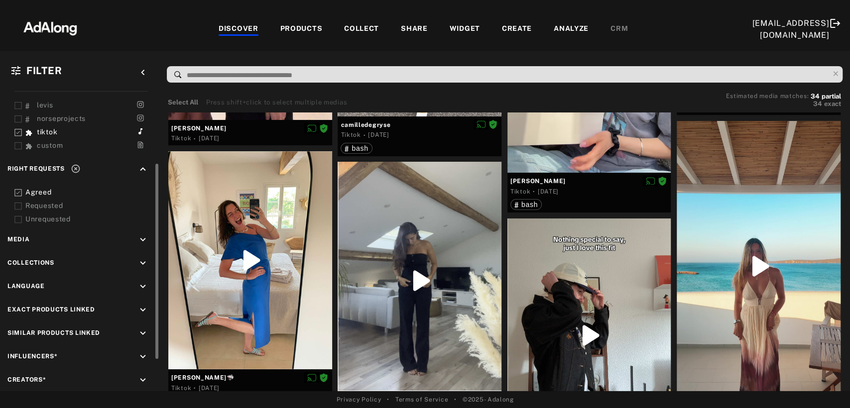
click at [141, 258] on icon "keyboard_arrow_down" at bounding box center [142, 263] width 11 height 11
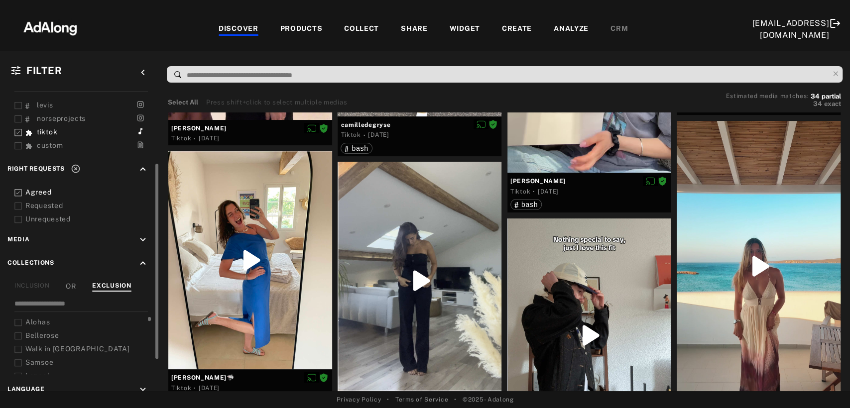
click at [18, 319] on icon at bounding box center [17, 322] width 7 height 7
click at [16, 332] on icon at bounding box center [17, 335] width 7 height 7
click at [19, 346] on icon at bounding box center [17, 349] width 7 height 7
click at [18, 359] on icon at bounding box center [17, 362] width 7 height 7
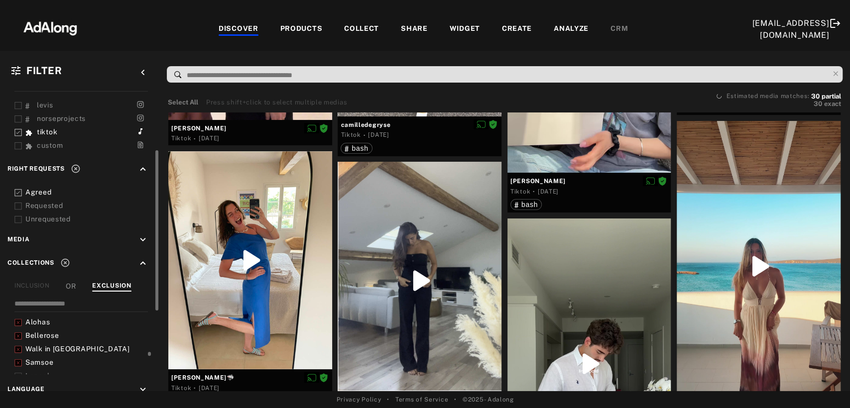
scroll to position [33, 0]
click at [18, 340] on icon at bounding box center [17, 343] width 7 height 7
click at [19, 367] on icon at bounding box center [17, 370] width 7 height 7
click at [17, 348] on icon at bounding box center [17, 350] width 7 height 7
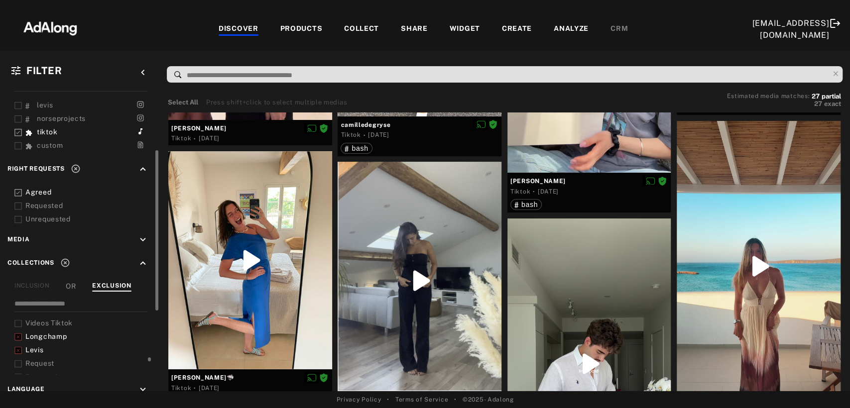
scroll to position [100, 0]
click at [16, 340] on icon at bounding box center [17, 343] width 7 height 7
click at [16, 354] on icon at bounding box center [17, 357] width 7 height 7
click at [17, 367] on icon at bounding box center [17, 370] width 7 height 7
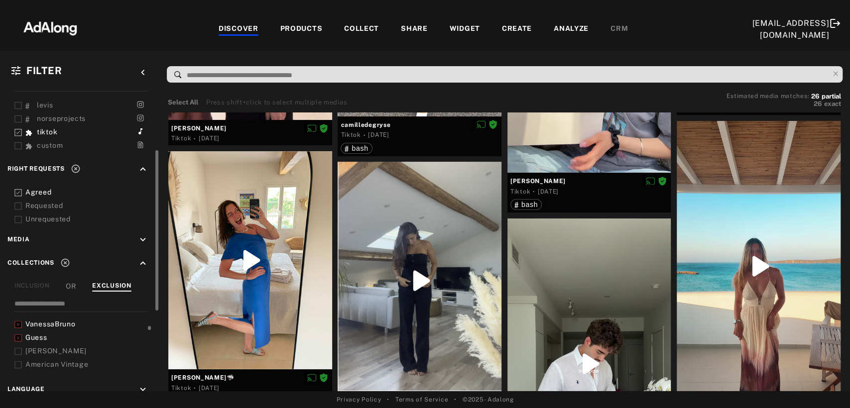
click at [16, 348] on icon at bounding box center [17, 351] width 7 height 7
click at [16, 361] on icon at bounding box center [17, 364] width 7 height 7
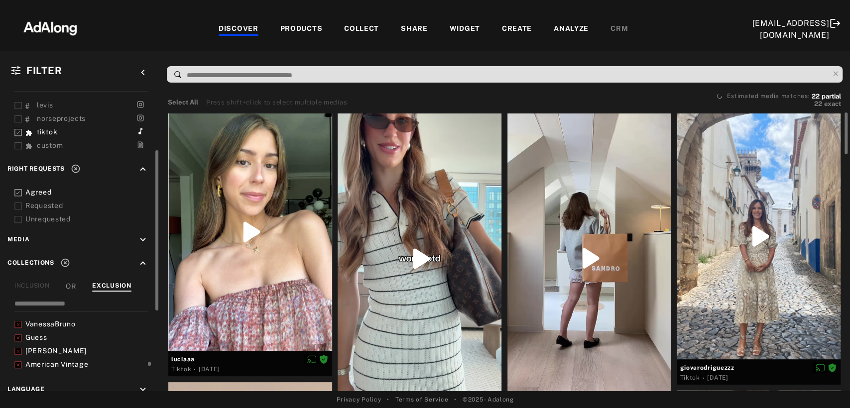
scroll to position [166, 0]
click at [18, 355] on icon at bounding box center [17, 358] width 7 height 7
click at [18, 355] on icon at bounding box center [18, 358] width 6 height 6
click at [17, 368] on icon at bounding box center [17, 371] width 7 height 7
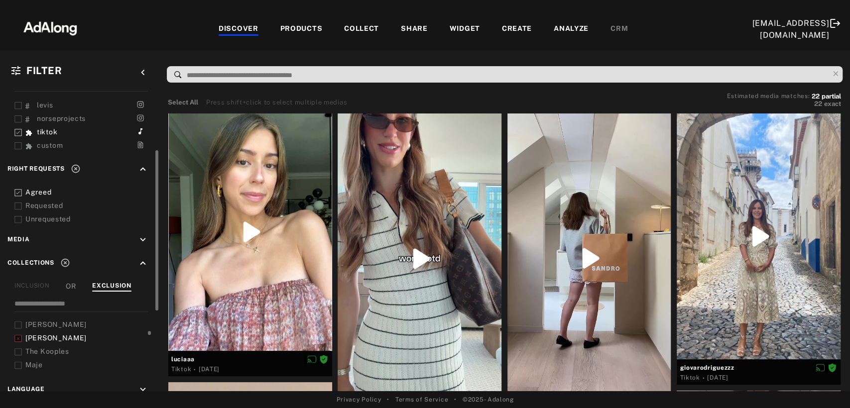
click at [17, 348] on icon at bounding box center [17, 351] width 7 height 7
click at [22, 360] on div "Maje" at bounding box center [82, 365] width 137 height 10
click at [16, 362] on icon at bounding box center [17, 365] width 7 height 7
click at [20, 342] on icon at bounding box center [17, 345] width 7 height 7
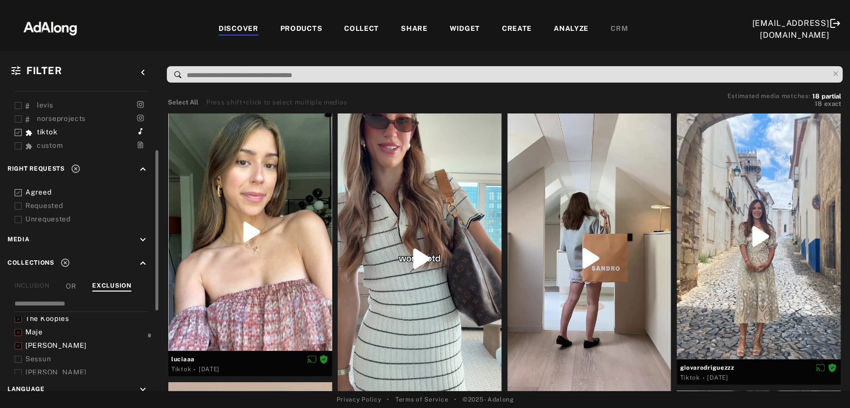
click at [18, 356] on icon at bounding box center [17, 359] width 7 height 7
click at [18, 369] on icon at bounding box center [17, 372] width 7 height 7
click at [17, 349] on icon at bounding box center [17, 352] width 7 height 7
click at [17, 363] on icon at bounding box center [17, 366] width 7 height 7
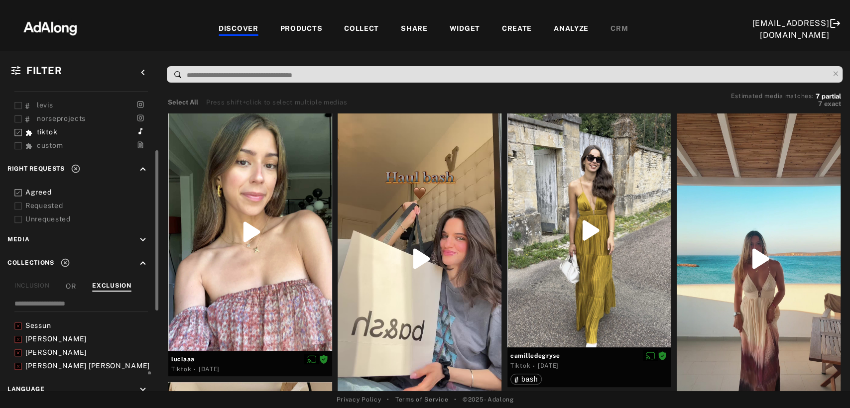
scroll to position [299, 0]
click at [18, 343] on icon at bounding box center [17, 346] width 7 height 7
click at [18, 356] on icon at bounding box center [17, 359] width 7 height 7
click at [15, 370] on icon at bounding box center [17, 373] width 7 height 7
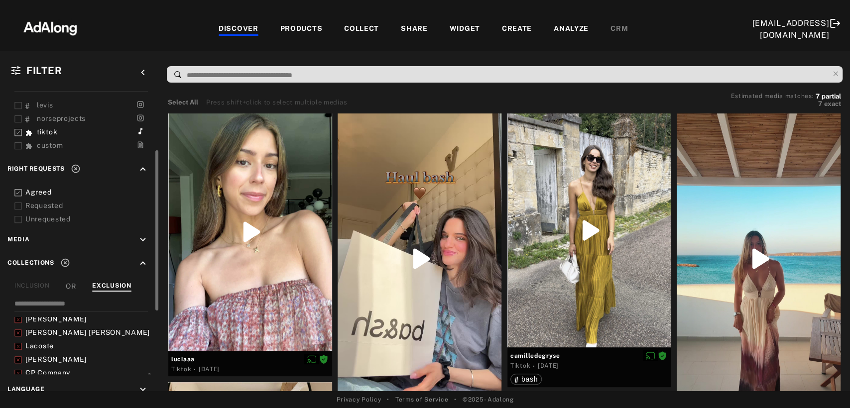
scroll to position [331, 0]
click at [19, 350] on icon at bounding box center [17, 353] width 7 height 7
click at [16, 364] on icon at bounding box center [17, 367] width 7 height 7
click at [18, 344] on icon at bounding box center [17, 347] width 7 height 7
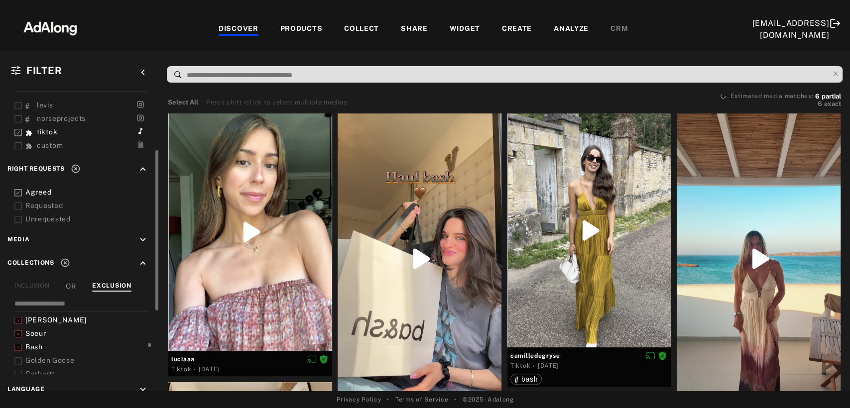
click at [17, 357] on icon at bounding box center [17, 360] width 7 height 7
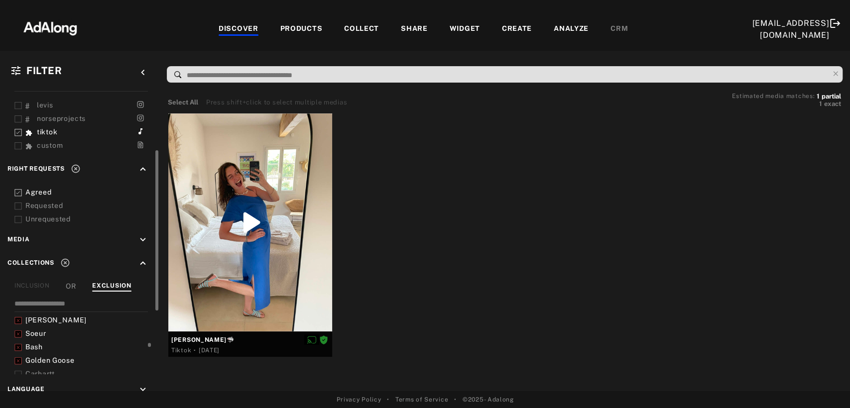
scroll to position [398, 0]
click at [19, 337] on icon at bounding box center [17, 340] width 7 height 7
click at [20, 351] on icon at bounding box center [17, 354] width 7 height 7
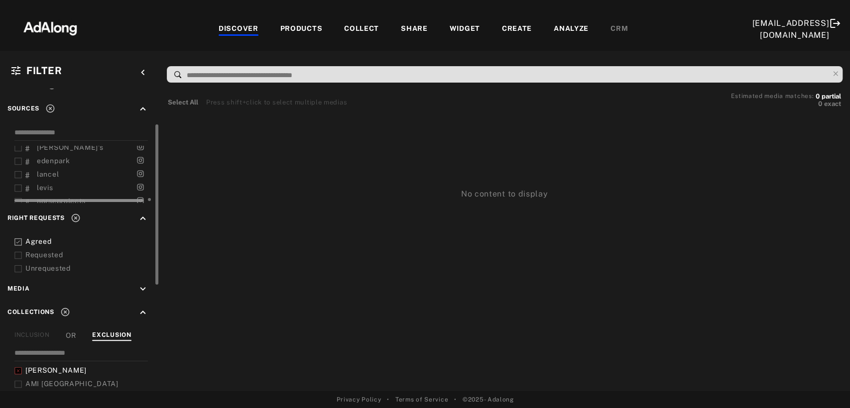
scroll to position [792, 0]
click at [48, 107] on icon at bounding box center [50, 109] width 10 height 10
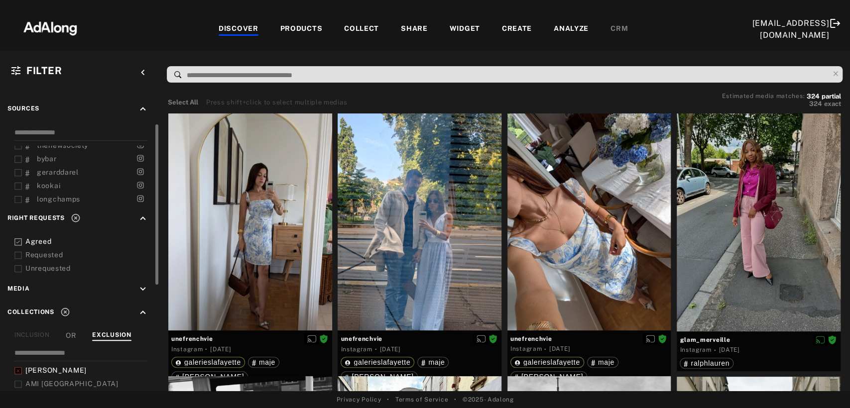
click at [64, 307] on icon at bounding box center [65, 312] width 10 height 10
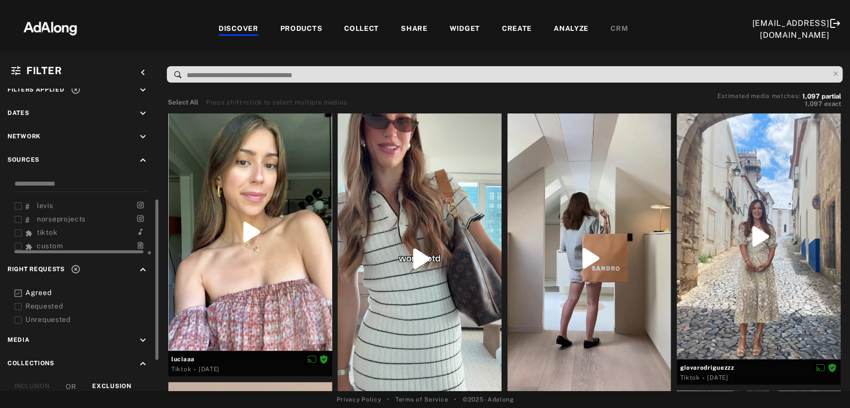
scroll to position [84, 0]
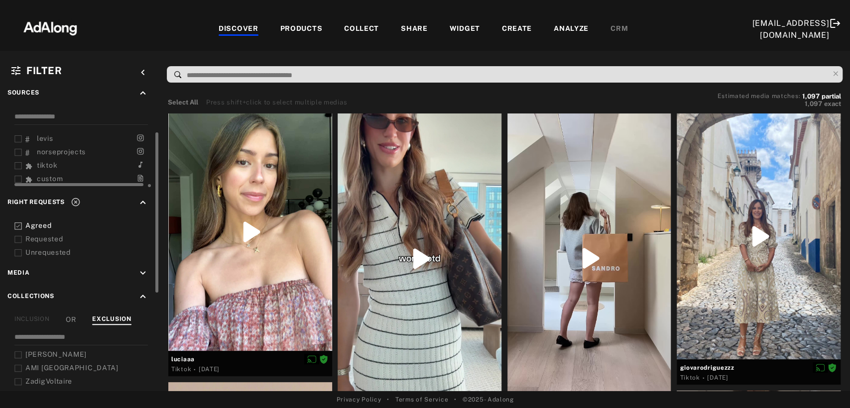
click at [17, 162] on icon at bounding box center [17, 165] width 7 height 7
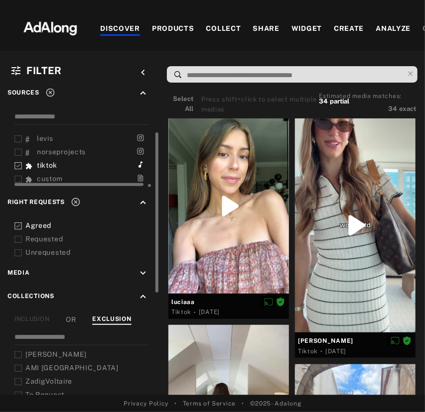
click at [17, 165] on polyline at bounding box center [17, 166] width 3 height 2
click at [20, 222] on icon at bounding box center [17, 225] width 7 height 7
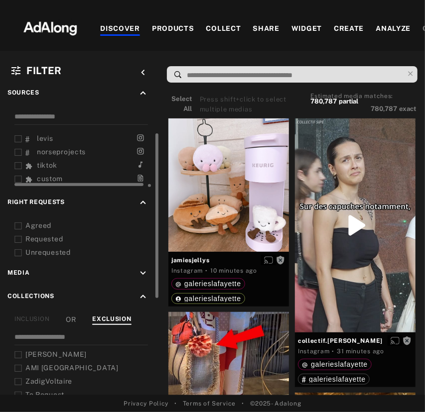
click at [231, 28] on div "COLLECT" at bounding box center [223, 29] width 35 height 12
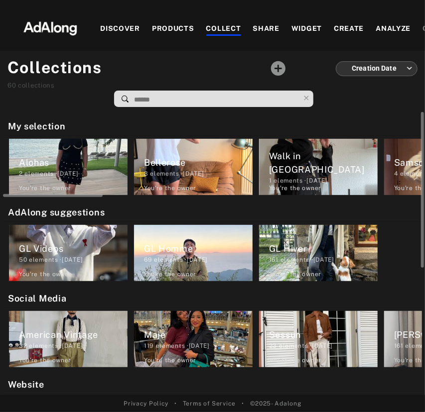
click at [68, 179] on div "Alohas 2 elements · [DATE] You're the owner delete" at bounding box center [68, 167] width 118 height 56
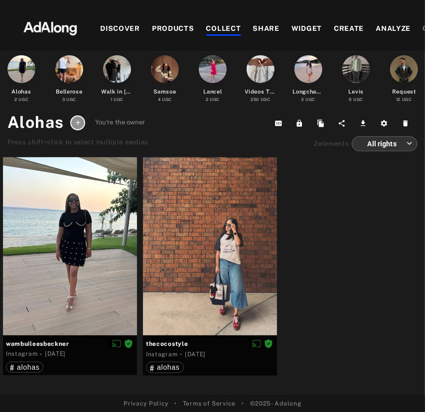
click at [226, 28] on div "COLLECT" at bounding box center [223, 29] width 35 height 12
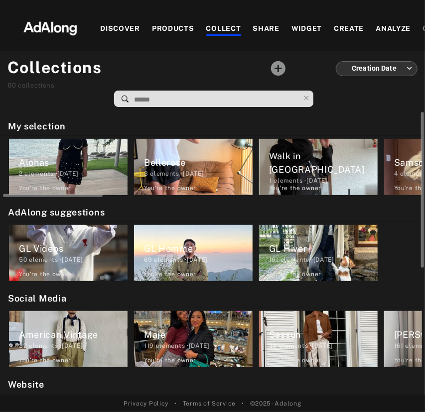
click at [177, 184] on div "You're the owner" at bounding box center [170, 188] width 52 height 9
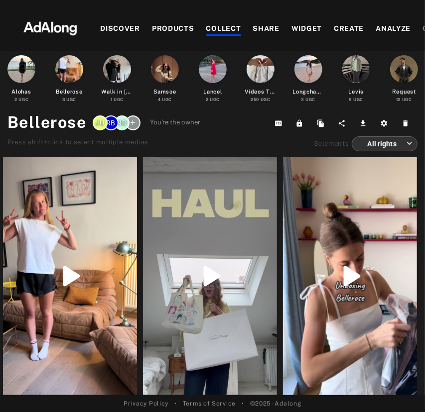
click at [220, 28] on div "COLLECT" at bounding box center [223, 29] width 35 height 12
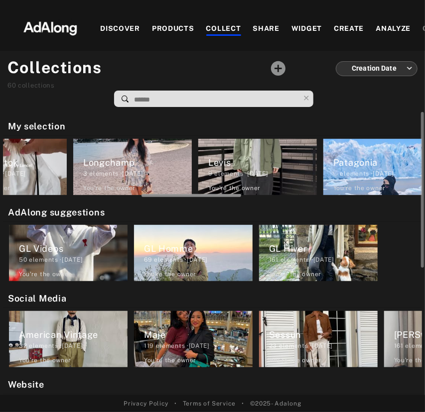
scroll to position [0, 688]
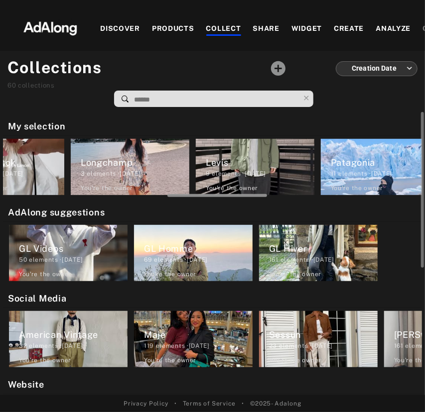
drag, startPoint x: 96, startPoint y: 194, endPoint x: 260, endPoint y: 204, distance: 164.6
click at [260, 204] on div "My selection Alohas 2 elements · [DATE] You're the owner [PERSON_NAME] 3 elemen…" at bounding box center [212, 253] width 425 height 283
click at [385, 206] on h2 "AdAlong suggestions" at bounding box center [215, 212] width 414 height 13
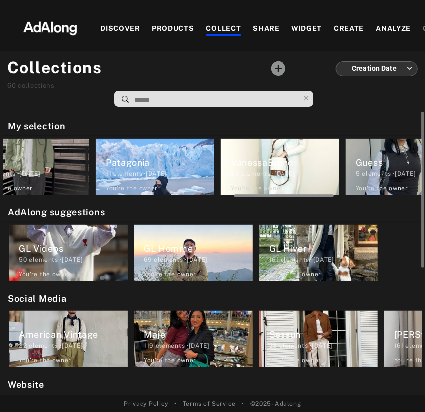
scroll to position [0, 923]
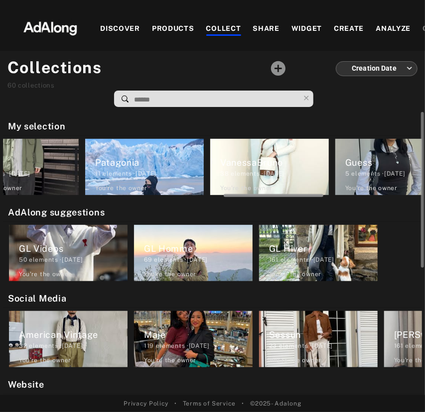
drag, startPoint x: 204, startPoint y: 195, endPoint x: 254, endPoint y: 196, distance: 50.8
click at [254, 196] on div at bounding box center [212, 194] width 419 height 7
click at [254, 179] on div "VanessaBruno 38 elements · [DATE] You're the owner delete" at bounding box center [269, 167] width 118 height 56
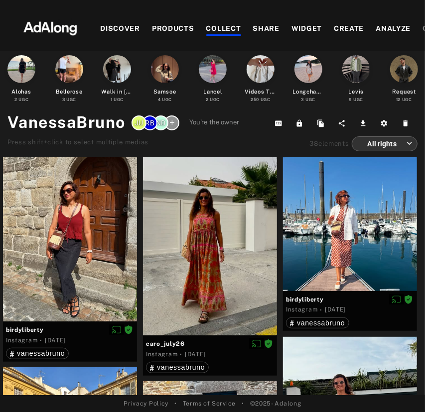
click at [382, 144] on body "Add to collection close CREATE NEW + ** [PERSON_NAME] 15 elements · [DATE] Bash…" at bounding box center [212, 206] width 425 height 412
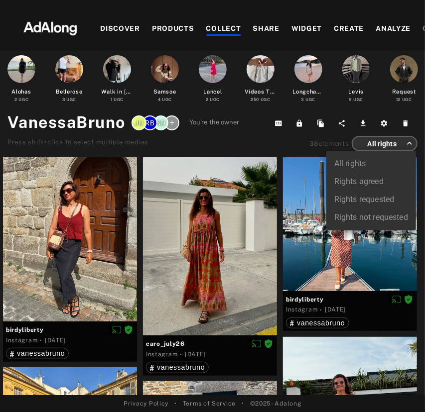
click at [378, 184] on li "Rights agreed" at bounding box center [371, 182] width 90 height 18
type input "******"
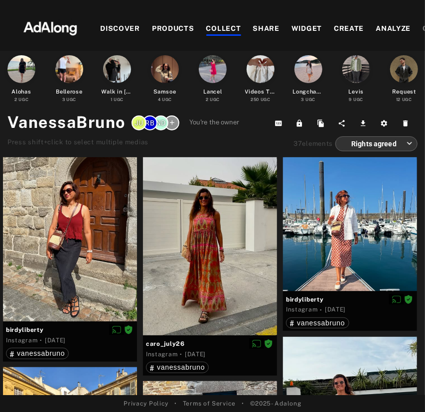
click at [224, 28] on div "COLLECT" at bounding box center [223, 29] width 35 height 12
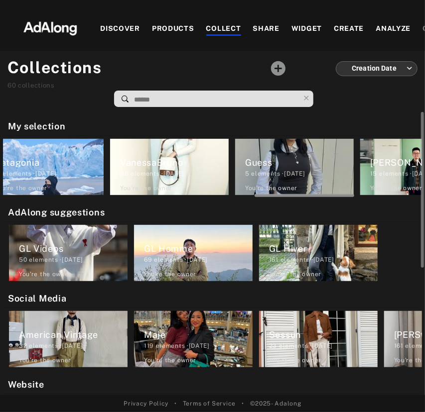
scroll to position [0, 1029]
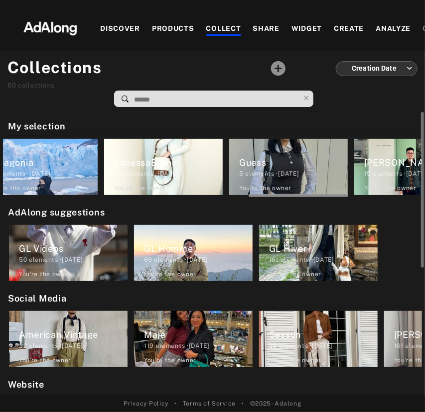
drag, startPoint x: 96, startPoint y: 195, endPoint x: 341, endPoint y: 203, distance: 246.0
click at [341, 203] on div "My selection Alohas 2 elements · [DATE] You're the owner [PERSON_NAME] 3 elemen…" at bounding box center [212, 253] width 425 height 283
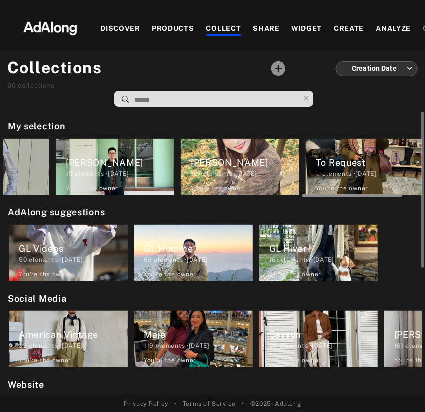
scroll to position [0, 1335]
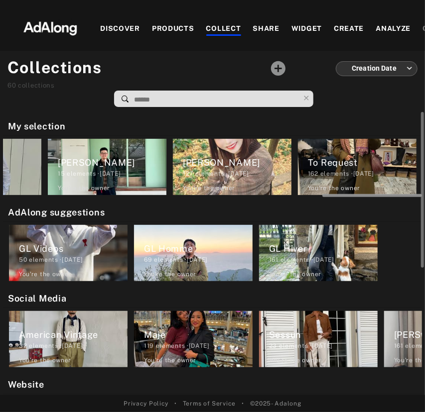
drag, startPoint x: 282, startPoint y: 194, endPoint x: 366, endPoint y: 197, distance: 84.2
click at [366, 197] on div at bounding box center [212, 194] width 419 height 7
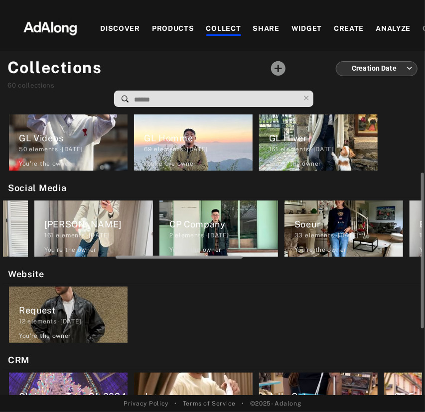
scroll to position [0, 354]
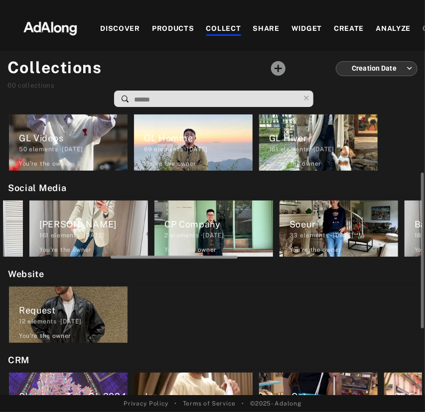
drag, startPoint x: 51, startPoint y: 256, endPoint x: 159, endPoint y: 265, distance: 107.8
click at [159, 265] on div "My selection Alohas 2 elements · [DATE] You're the owner [PERSON_NAME] 3 elemen…" at bounding box center [212, 253] width 425 height 283
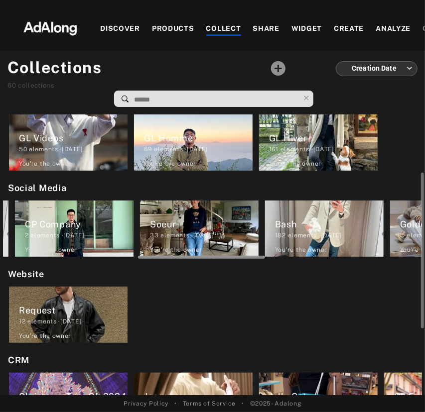
scroll to position [0, 500]
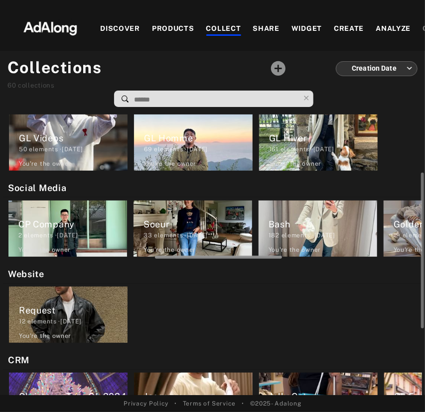
drag, startPoint x: 213, startPoint y: 255, endPoint x: 257, endPoint y: 258, distance: 44.4
click at [257, 258] on div at bounding box center [212, 255] width 419 height 7
click at [318, 235] on div "182 elements · [DATE]" at bounding box center [322, 235] width 109 height 9
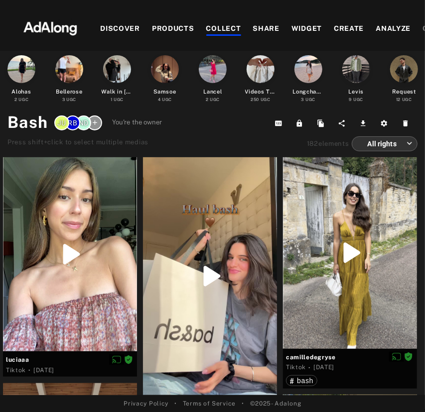
click at [211, 29] on div "COLLECT" at bounding box center [223, 29] width 35 height 12
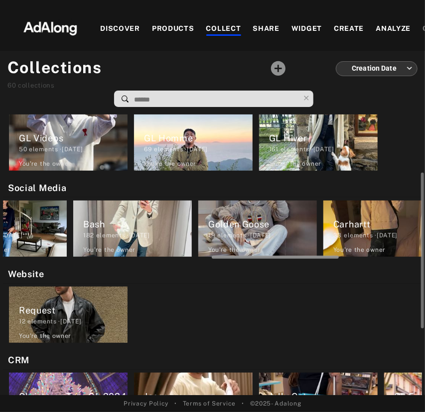
scroll to position [0, 700]
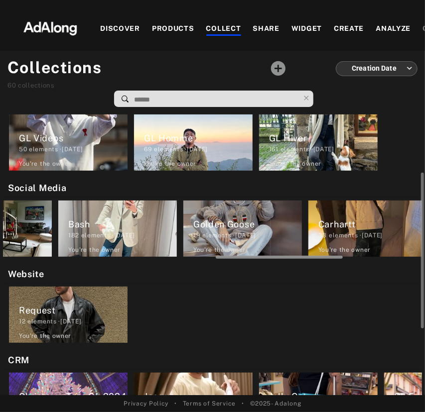
drag, startPoint x: 103, startPoint y: 256, endPoint x: 315, endPoint y: 270, distance: 213.0
click at [315, 270] on div "My selection Alohas 2 elements · [DATE] You're the owner [PERSON_NAME] 3 elemen…" at bounding box center [212, 253] width 425 height 283
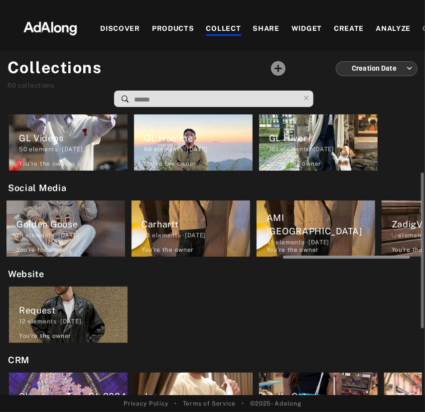
scroll to position [0, 887]
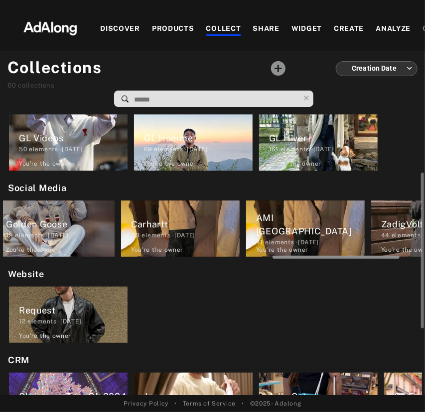
drag, startPoint x: 274, startPoint y: 256, endPoint x: 330, endPoint y: 260, distance: 56.8
click at [330, 260] on div "My selection Alohas 2 elements · [DATE] You're the owner [PERSON_NAME] 3 elemen…" at bounding box center [212, 253] width 425 height 283
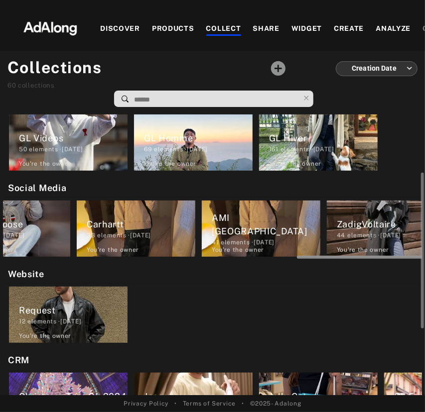
scroll to position [0, 961]
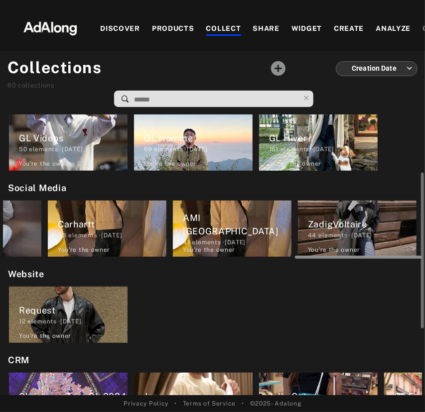
drag, startPoint x: 301, startPoint y: 257, endPoint x: 374, endPoint y: 257, distance: 72.7
click at [374, 257] on div at bounding box center [358, 257] width 127 height 3
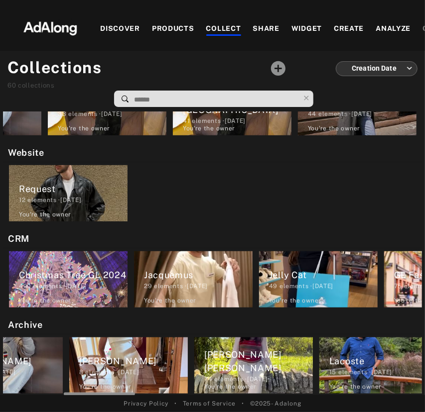
scroll to position [0, 330]
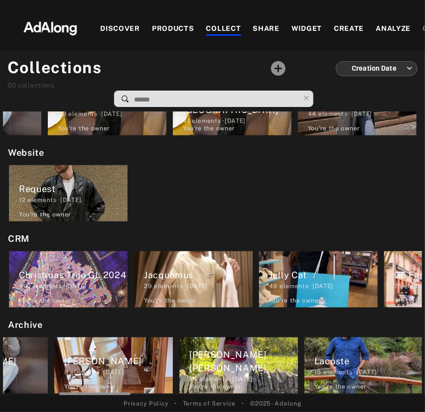
drag, startPoint x: 53, startPoint y: 393, endPoint x: 110, endPoint y: 398, distance: 56.4
click at [110, 398] on div "DISCOVER PRODUCTS COLLECT SHARE WIDGET CREATE ANALYZE CRM [EMAIL_ADDRESS][DOMAI…" at bounding box center [212, 206] width 425 height 412
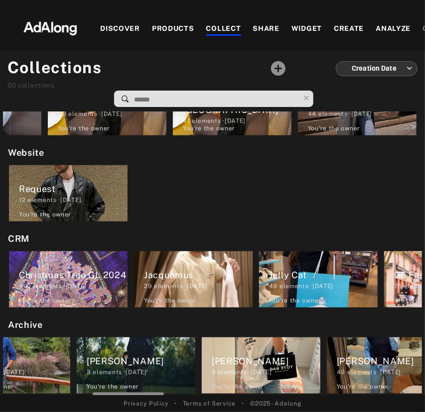
scroll to position [0, 688]
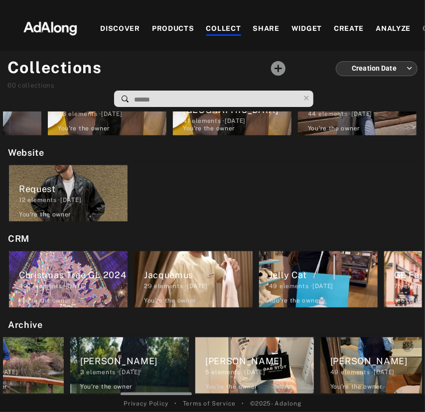
drag, startPoint x: 116, startPoint y: 394, endPoint x: 178, endPoint y: 398, distance: 61.4
click at [178, 398] on div "DISCOVER PRODUCTS COLLECT SHARE WIDGET CREATE ANALYZE CRM [EMAIL_ADDRESS][DOMAI…" at bounding box center [212, 206] width 425 height 412
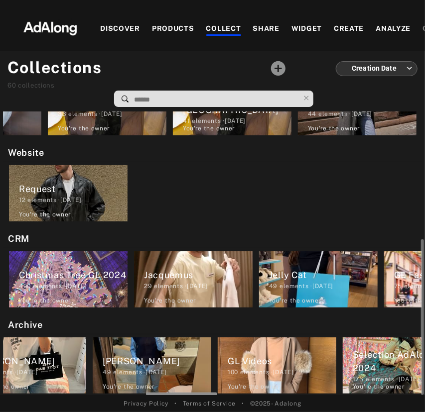
scroll to position [0, 924]
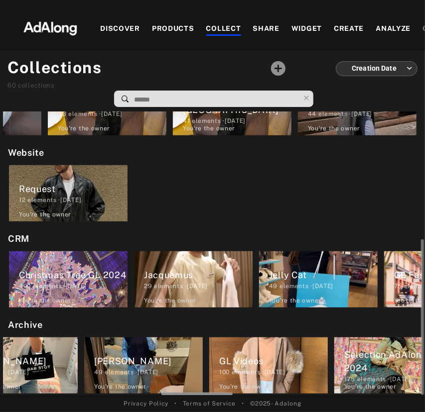
drag, startPoint x: 171, startPoint y: 391, endPoint x: 211, endPoint y: 394, distance: 40.4
click at [211, 394] on div at bounding box center [196, 394] width 71 height 3
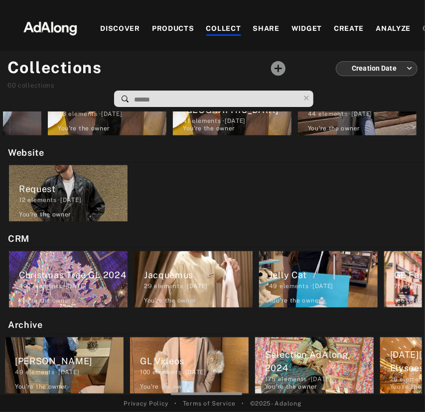
scroll to position [0, 1003]
click at [201, 95] on input at bounding box center [216, 99] width 166 height 13
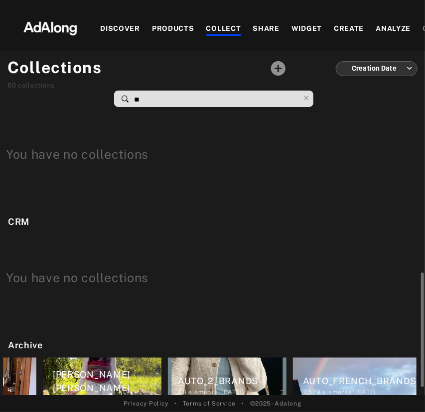
scroll to position [419, 0]
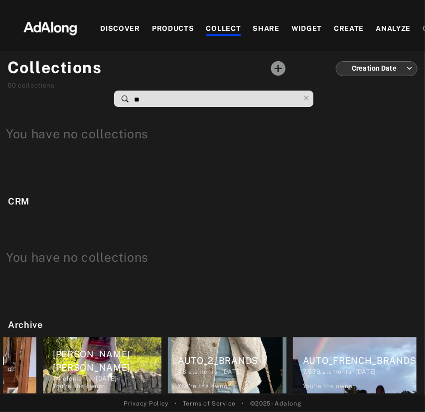
drag, startPoint x: 170, startPoint y: 96, endPoint x: 93, endPoint y: 96, distance: 77.1
click at [93, 96] on div "**" at bounding box center [189, 81] width 206 height 51
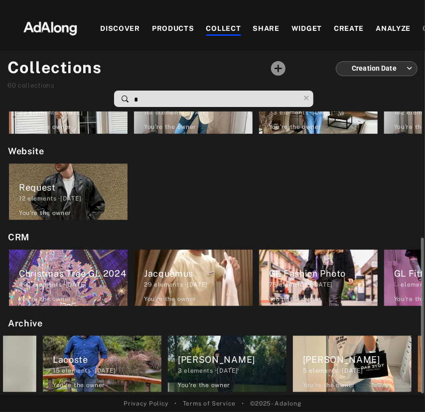
scroll to position [232, 0]
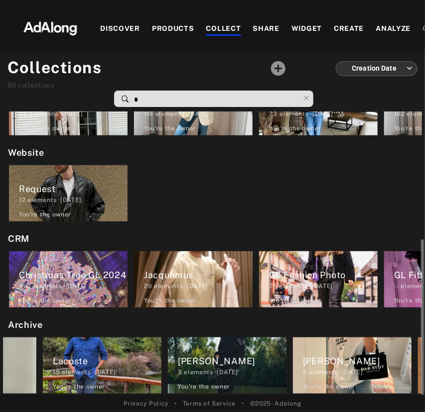
type input "**"
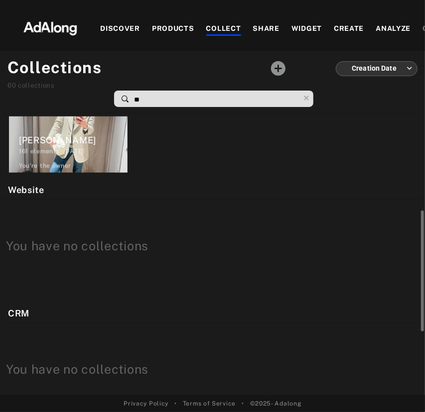
scroll to position [0, 0]
click at [81, 133] on div "[PERSON_NAME]" at bounding box center [73, 139] width 109 height 13
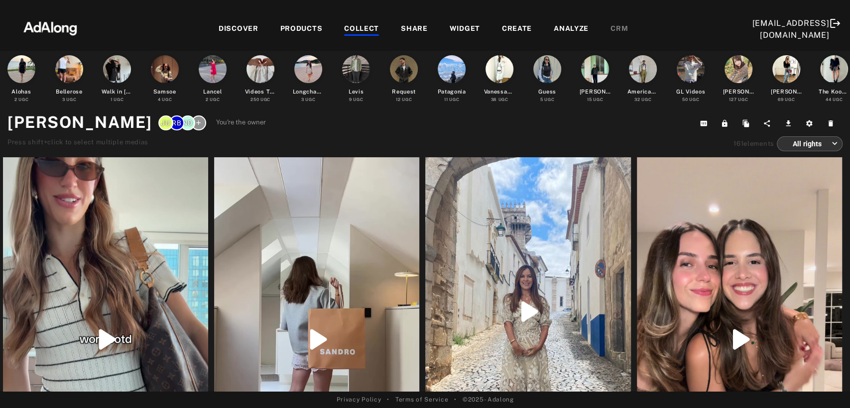
click at [224, 26] on div "DISCOVER" at bounding box center [239, 29] width 40 height 12
